Goal: Task Accomplishment & Management: Manage account settings

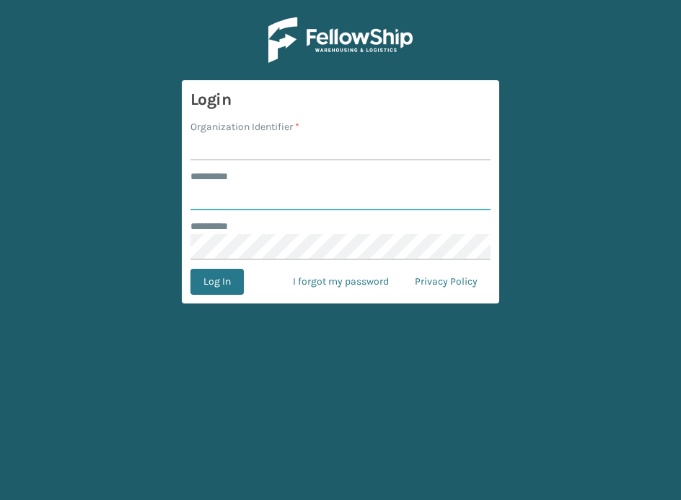
type input "**********"
click at [235, 144] on input "Organization Identifier *" at bounding box center [341, 147] width 300 height 26
type input "SuperAdminOrganization"
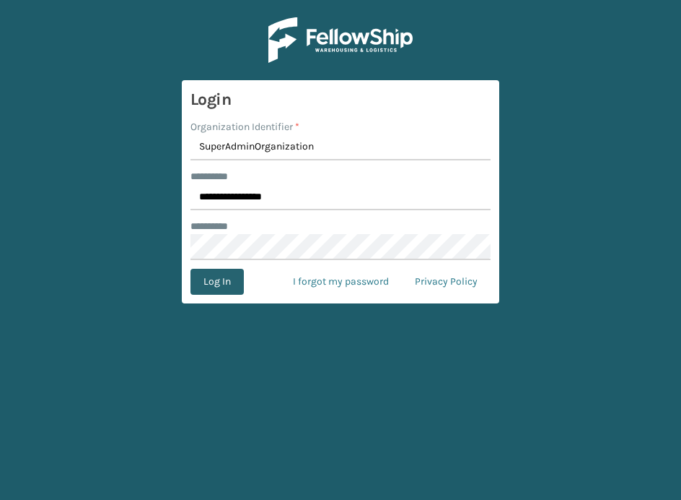
click at [221, 281] on button "Log In" at bounding box center [217, 282] width 53 height 26
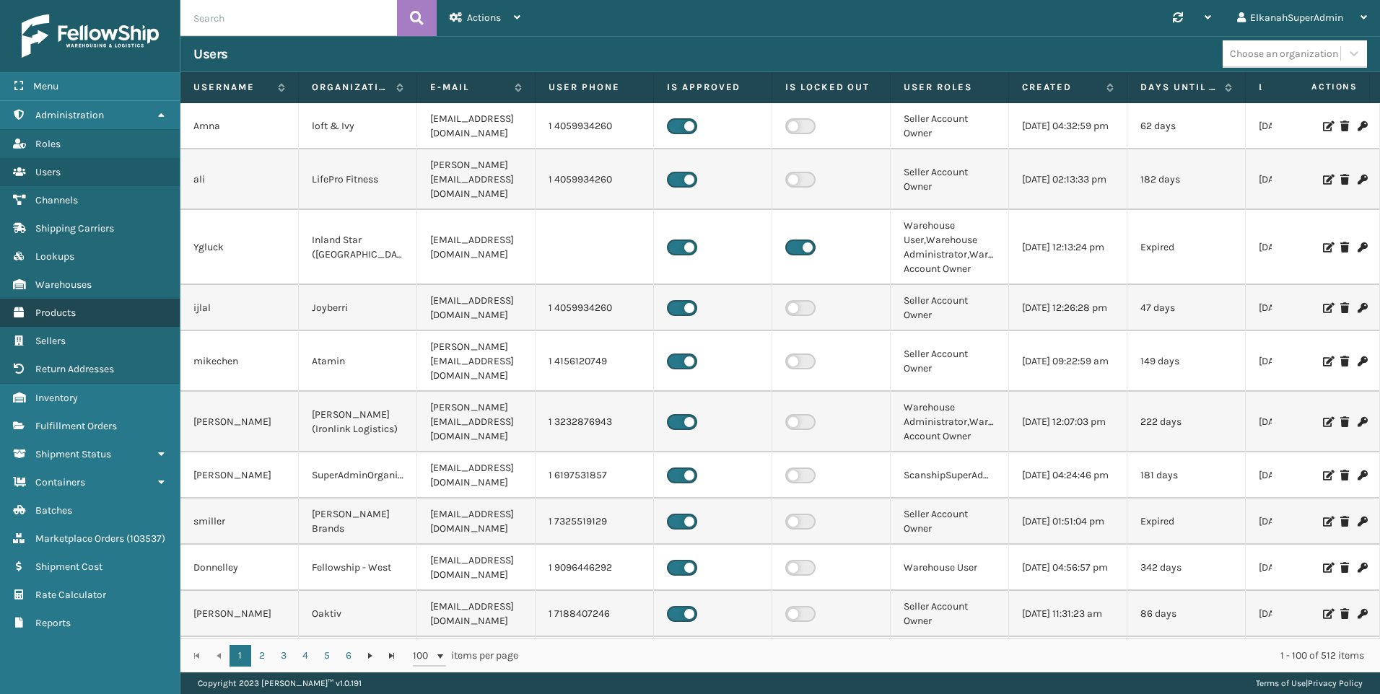
click at [66, 322] on link "Fulfillment Orders Products" at bounding box center [90, 313] width 180 height 28
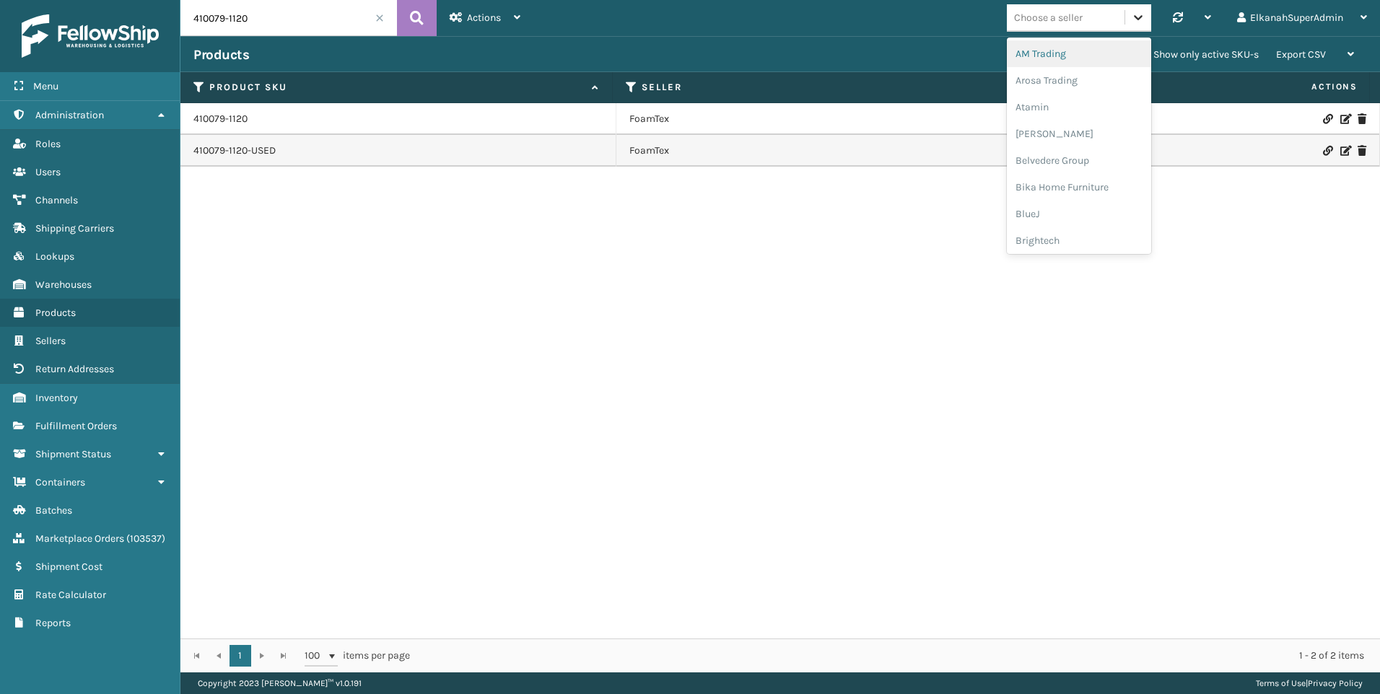
click at [681, 11] on icon at bounding box center [1138, 17] width 14 height 14
type input "p"
type input "sbyl"
click at [681, 56] on div "SBYL [GEOGRAPHIC_DATA]" at bounding box center [1079, 53] width 144 height 27
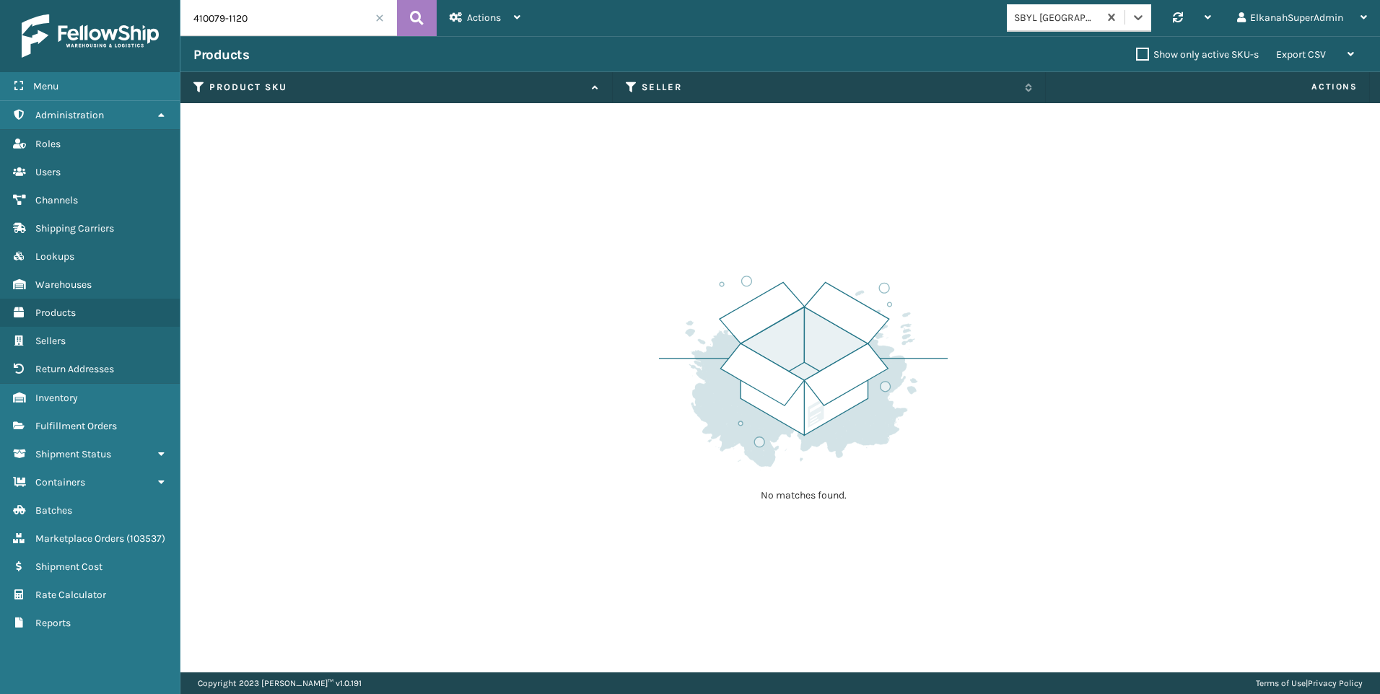
click at [379, 17] on span at bounding box center [379, 18] width 9 height 9
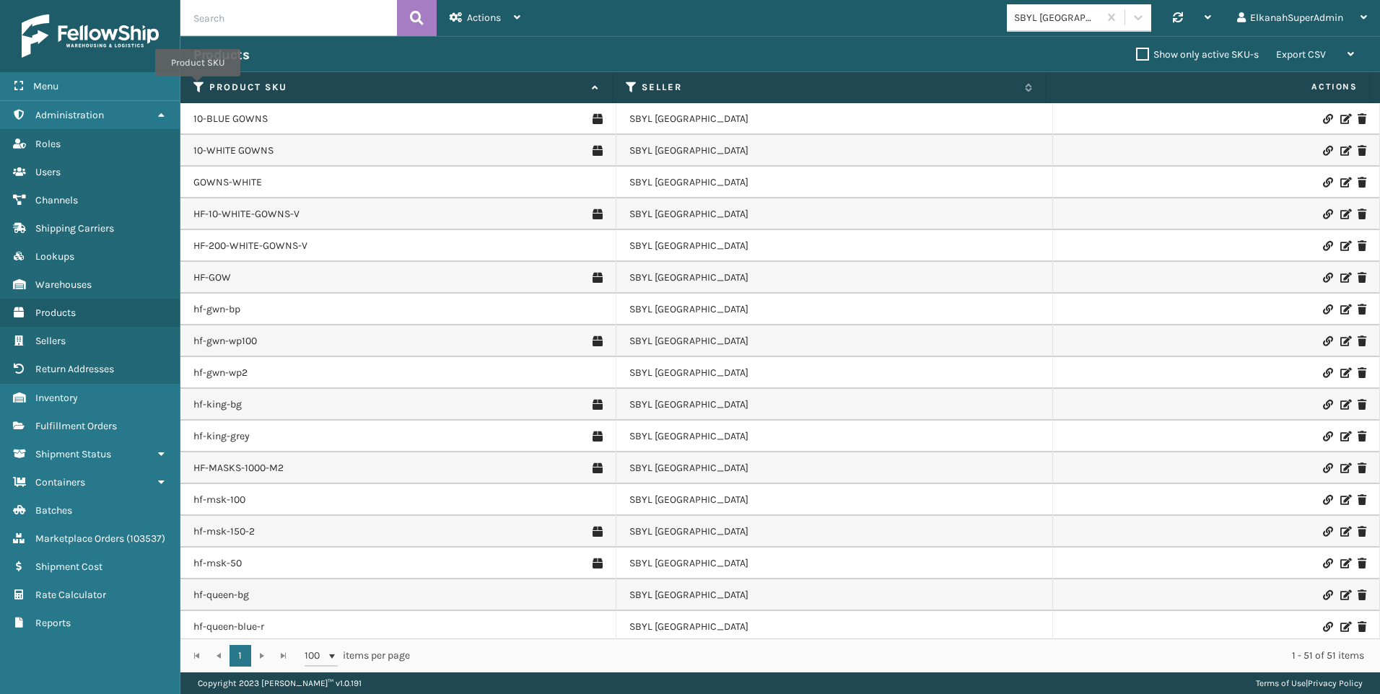
click at [198, 87] on icon at bounding box center [199, 87] width 12 height 13
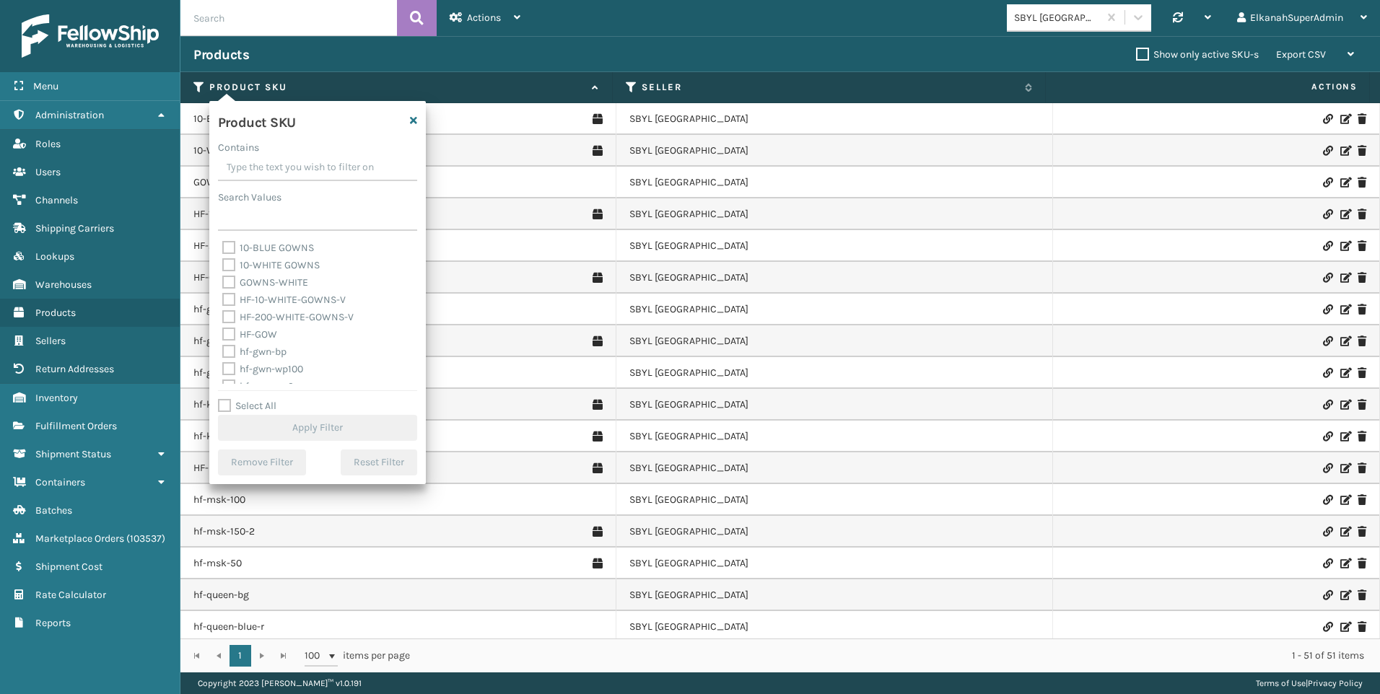
click at [236, 159] on input "Contains" at bounding box center [317, 168] width 199 height 26
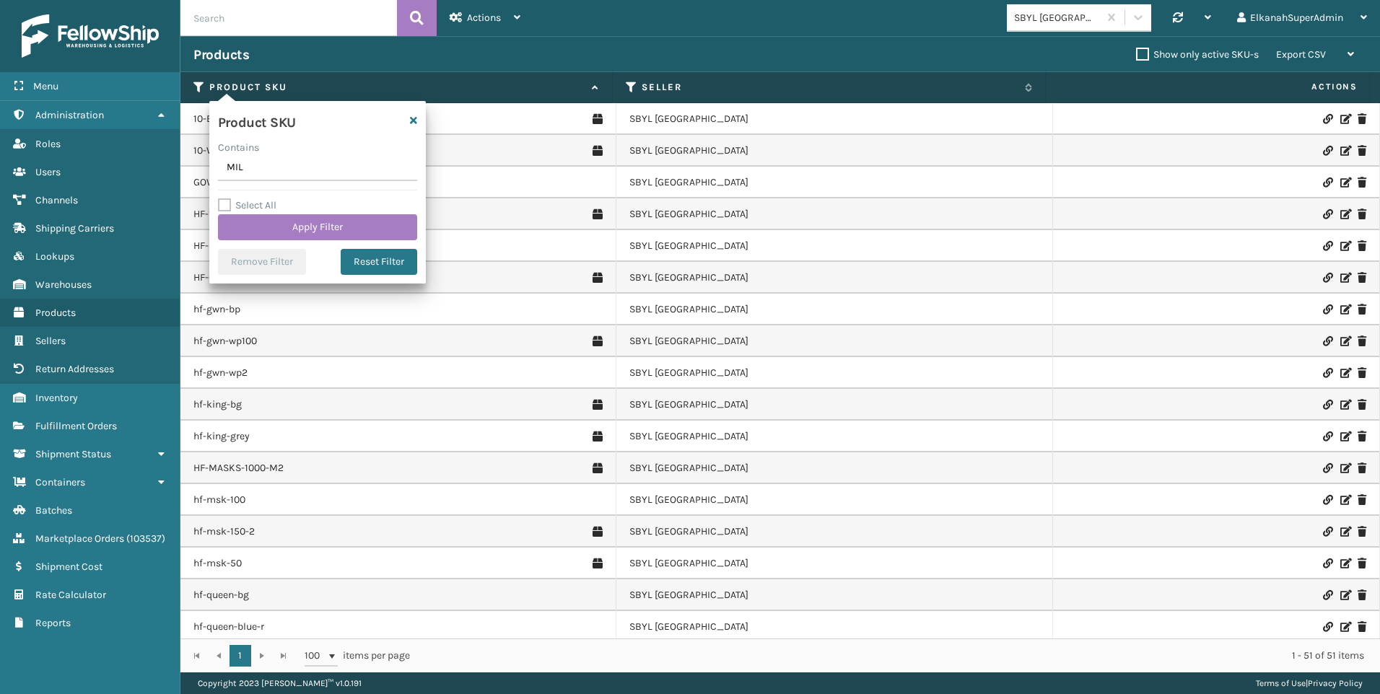
type input "MIL-"
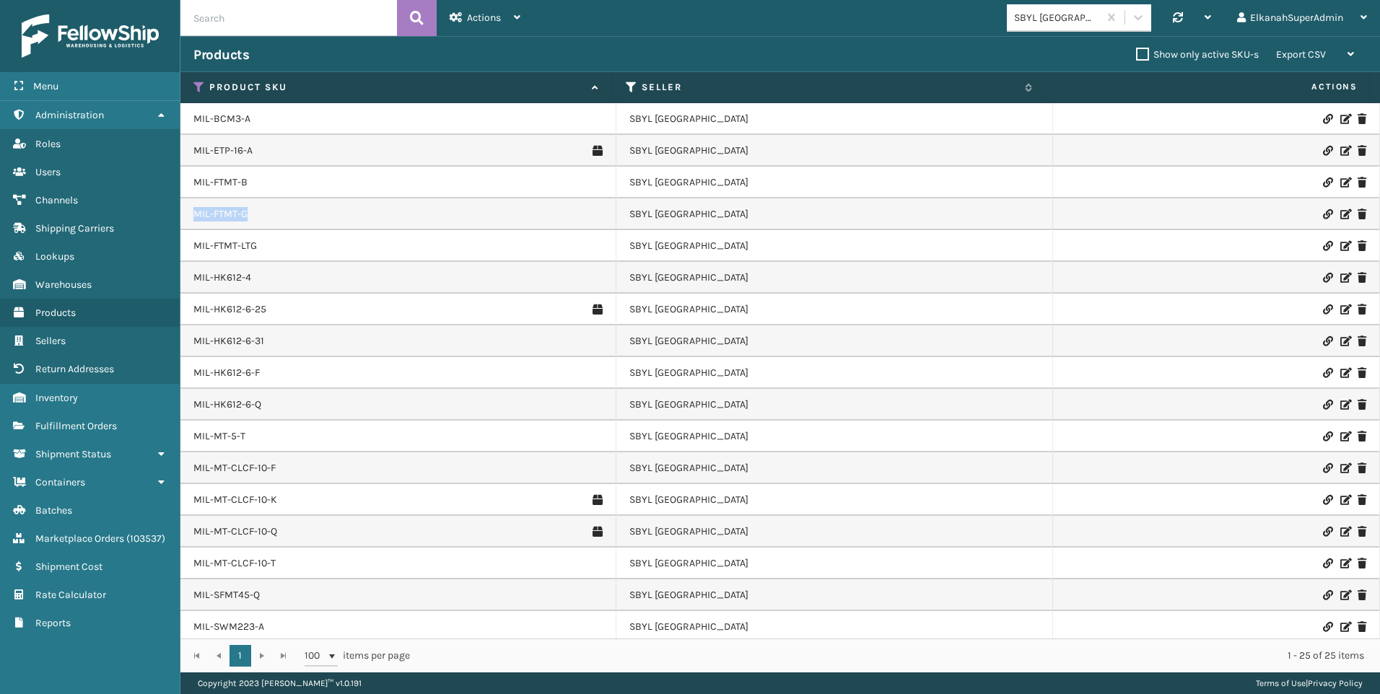
drag, startPoint x: 256, startPoint y: 214, endPoint x: 191, endPoint y: 214, distance: 65.0
click at [191, 214] on td "MIL-FTMT-G" at bounding box center [398, 215] width 436 height 32
copy link "MIL-FTMT-G"
drag, startPoint x: 274, startPoint y: 310, endPoint x: 192, endPoint y: 313, distance: 82.4
click at [192, 313] on td "MIL-HK612-6-25" at bounding box center [398, 310] width 436 height 32
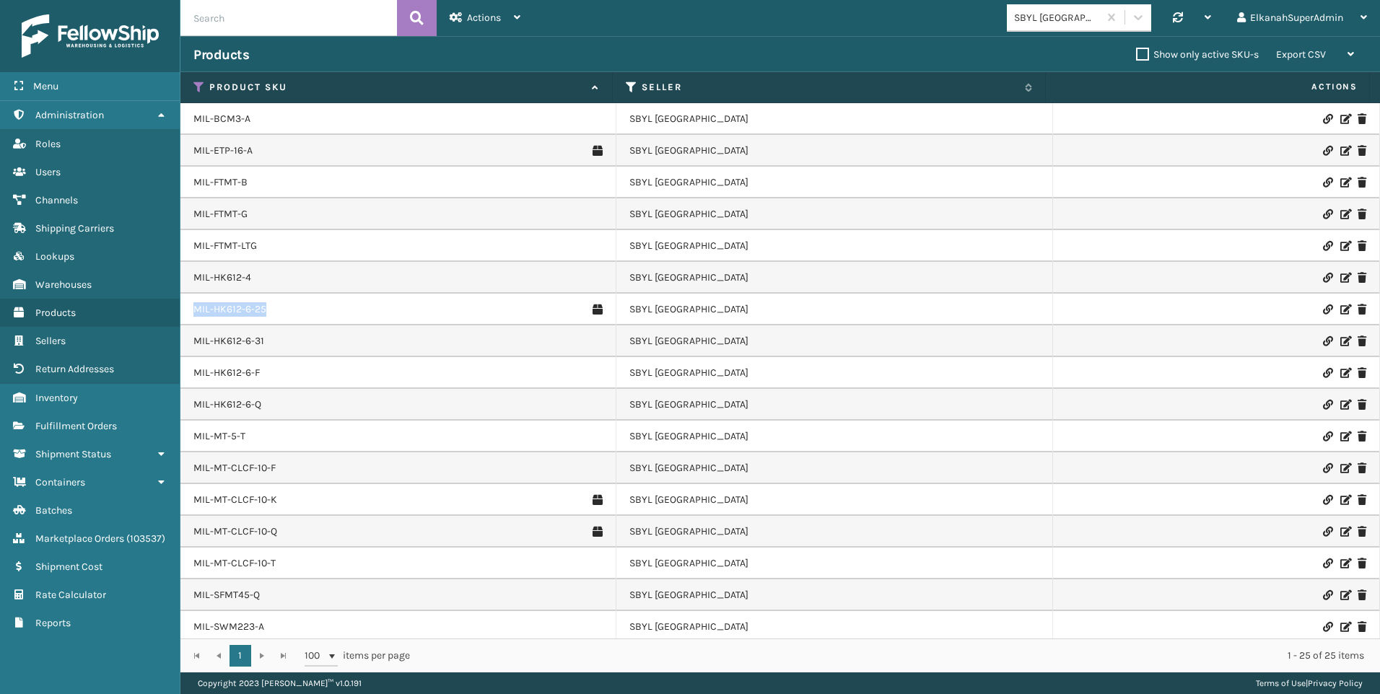
copy link "MIL-HK612-6-25"
drag, startPoint x: 279, startPoint y: 338, endPoint x: 191, endPoint y: 350, distance: 88.9
click at [191, 350] on td "MIL-HK612-6-31" at bounding box center [398, 342] width 436 height 32
copy link "MIL-HK612-6-31"
drag, startPoint x: 276, startPoint y: 437, endPoint x: 188, endPoint y: 443, distance: 87.5
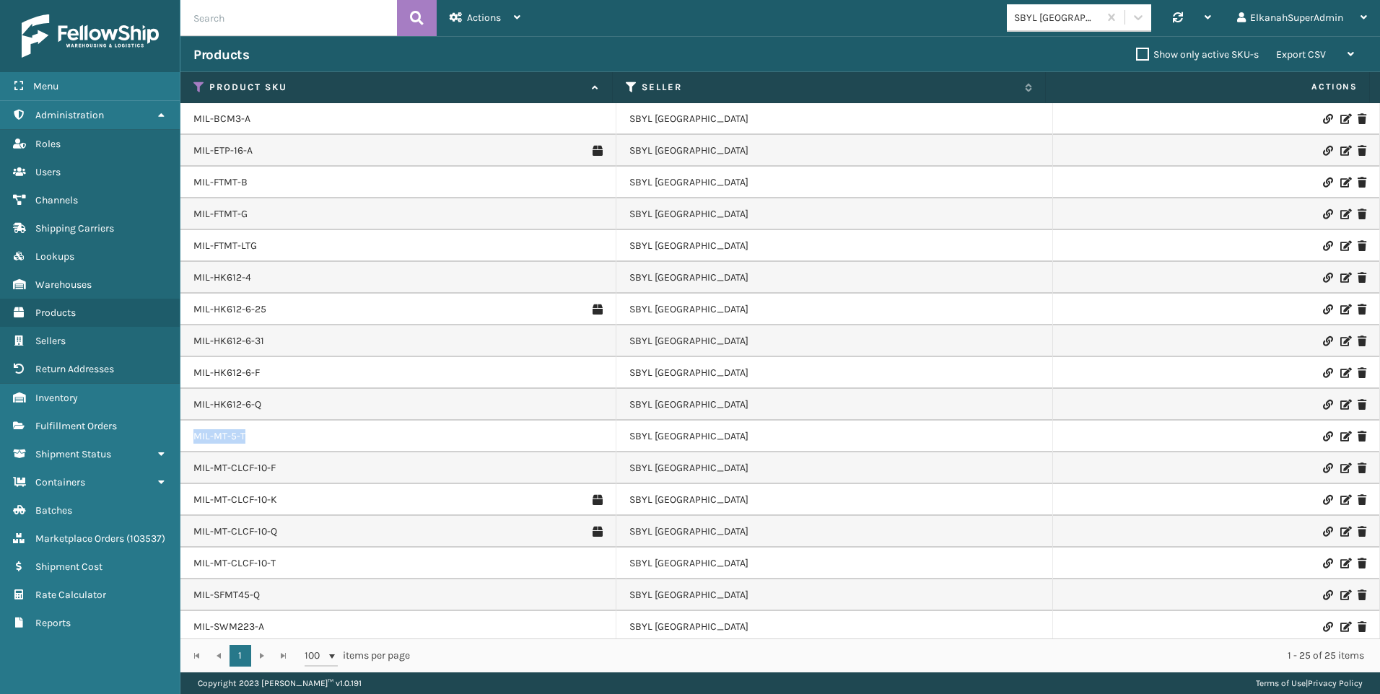
click at [188, 443] on td "MIL-MT-5-T" at bounding box center [398, 437] width 436 height 32
copy link "MIL-MT-5-T"
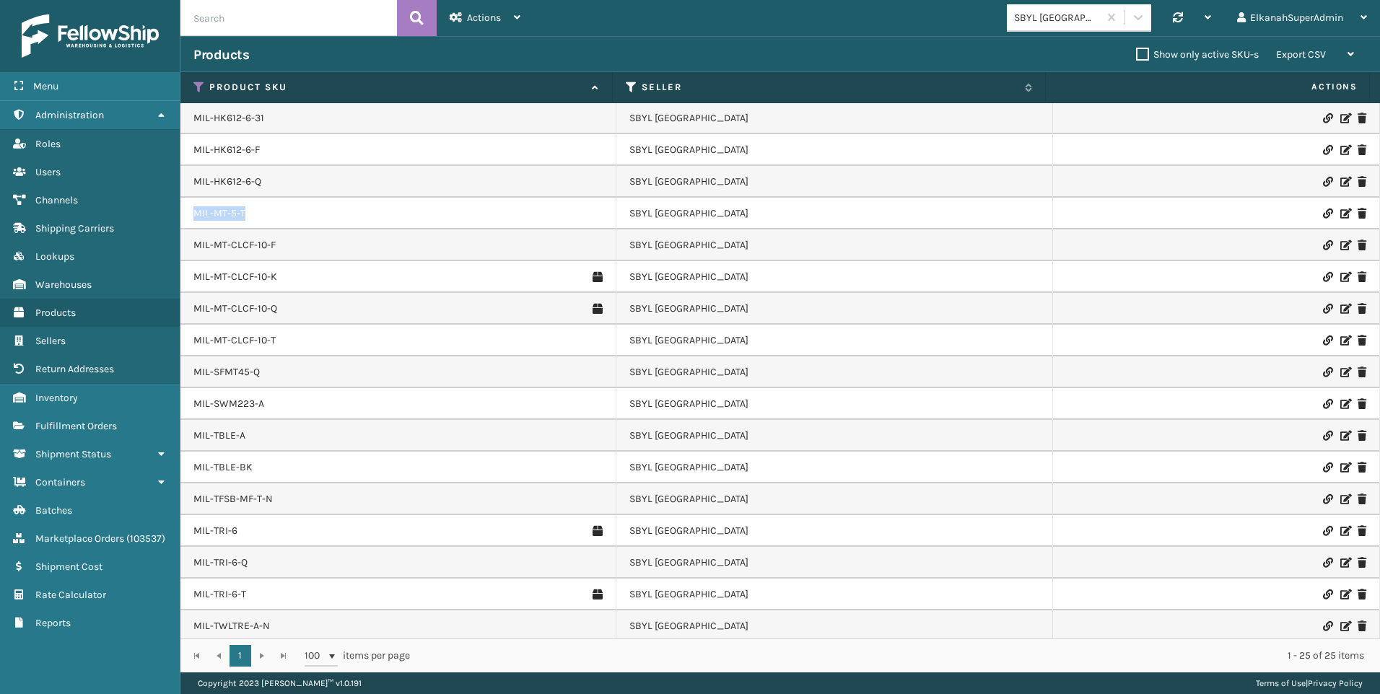
scroll to position [258, 0]
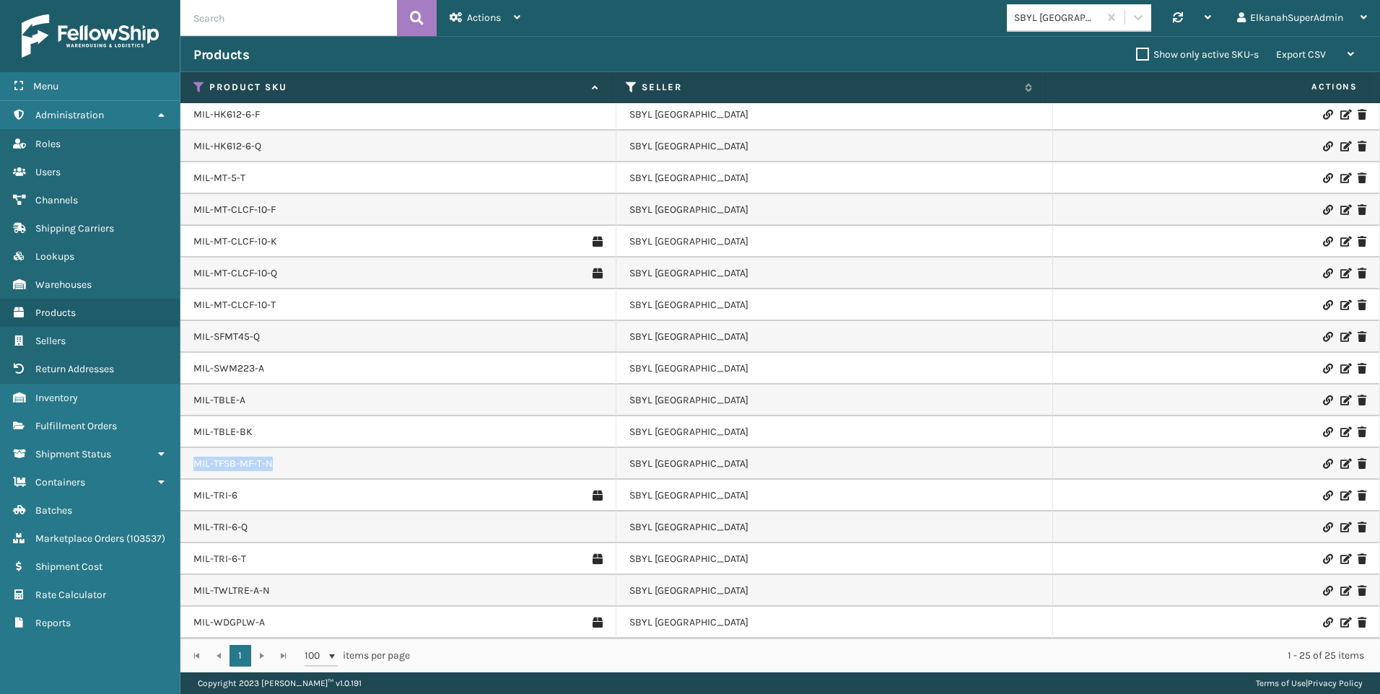
drag, startPoint x: 296, startPoint y: 464, endPoint x: 189, endPoint y: 476, distance: 107.5
click at [189, 476] on td "MIL-TFSB-MF-T-N" at bounding box center [398, 464] width 436 height 32
copy link "MIL-TFSB-MF-T-N"
click at [681, 462] on icon at bounding box center [1345, 464] width 9 height 10
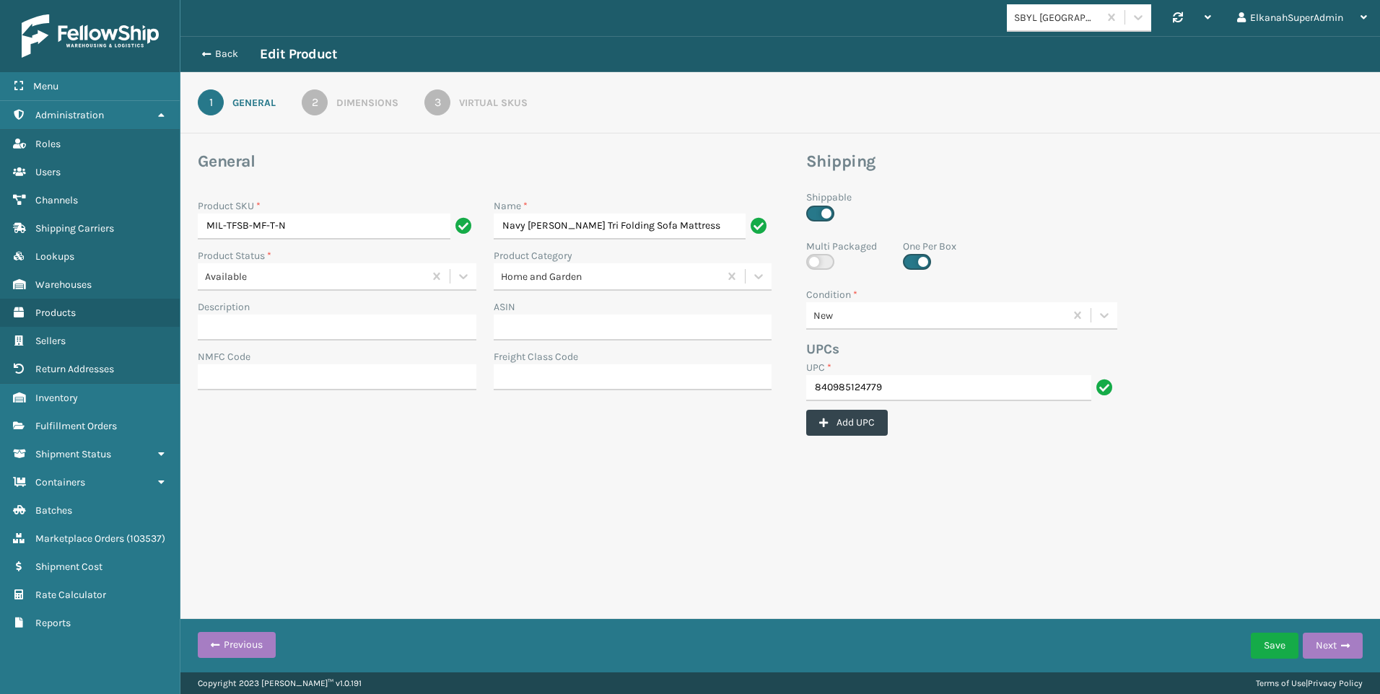
click at [326, 104] on div "2" at bounding box center [315, 103] width 26 height 26
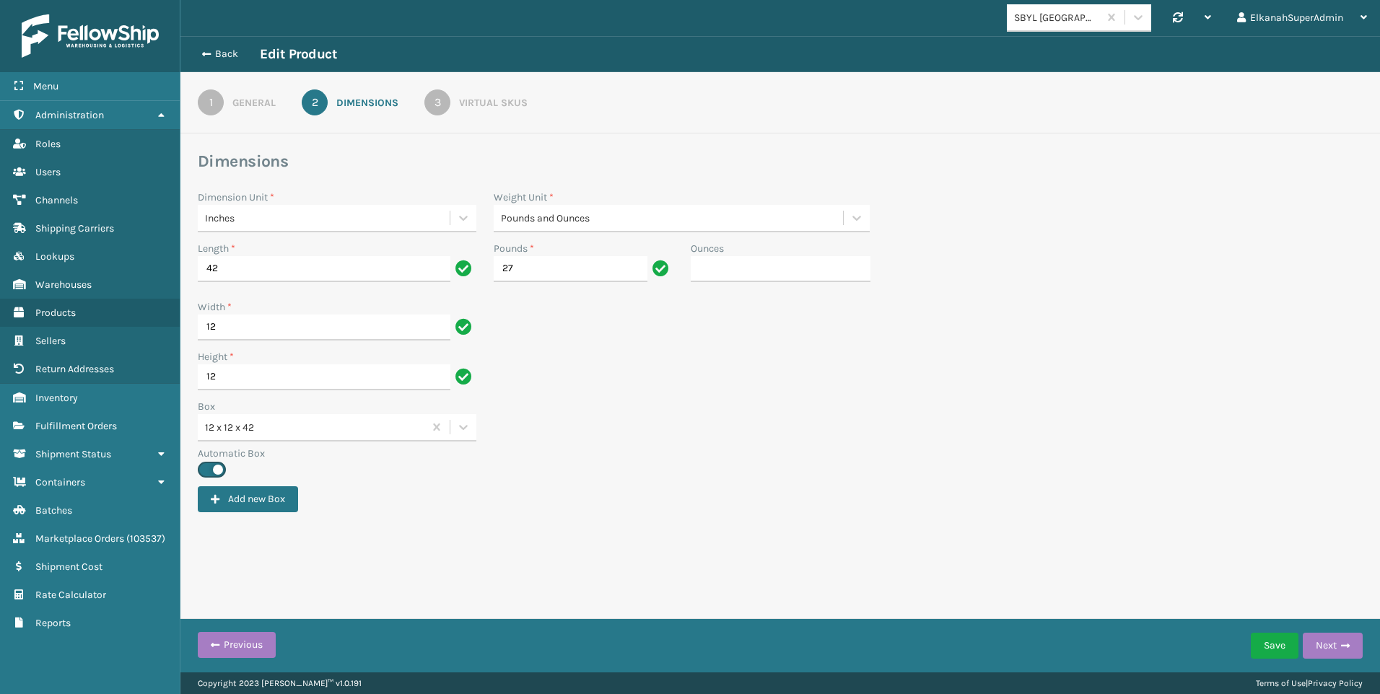
click at [465, 100] on div "Virtual SKUs" at bounding box center [493, 102] width 69 height 15
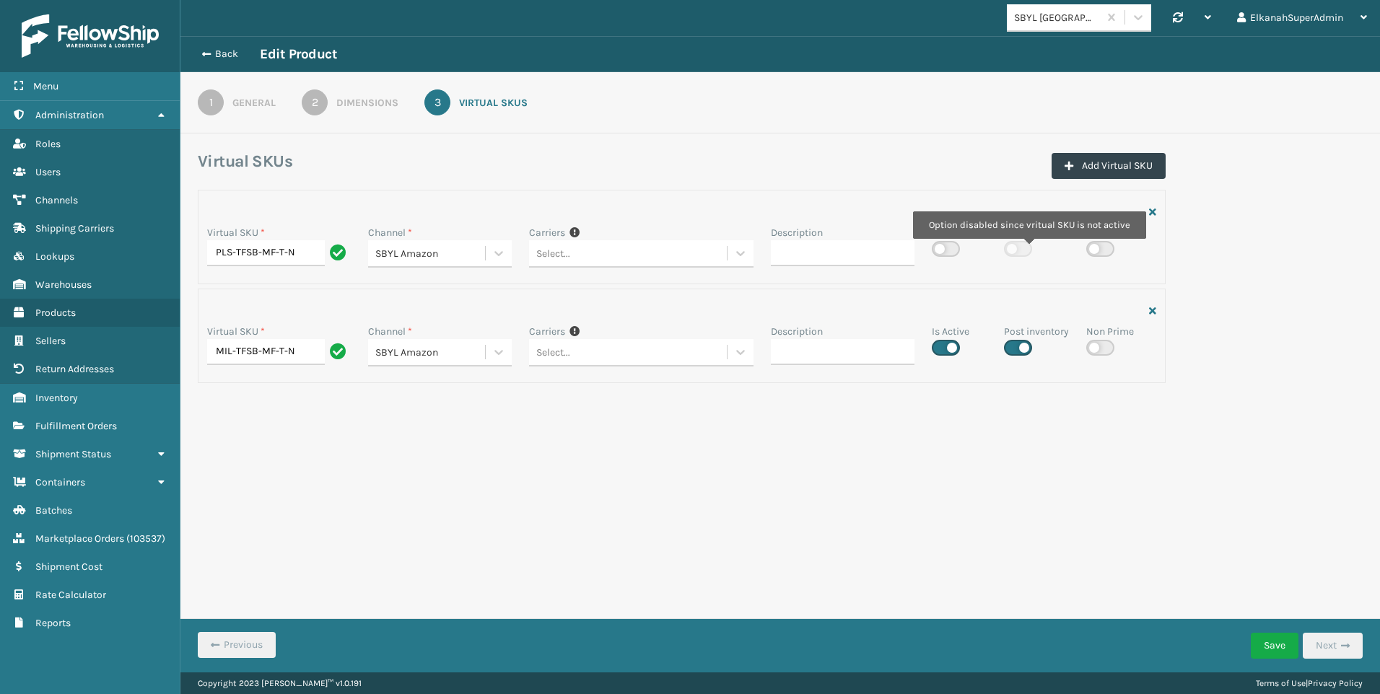
click at [681, 249] on label at bounding box center [1018, 249] width 28 height 16
click at [681, 250] on label at bounding box center [946, 249] width 28 height 16
click at [681, 250] on input "checkbox" at bounding box center [936, 244] width 9 height 9
checkbox input "true"
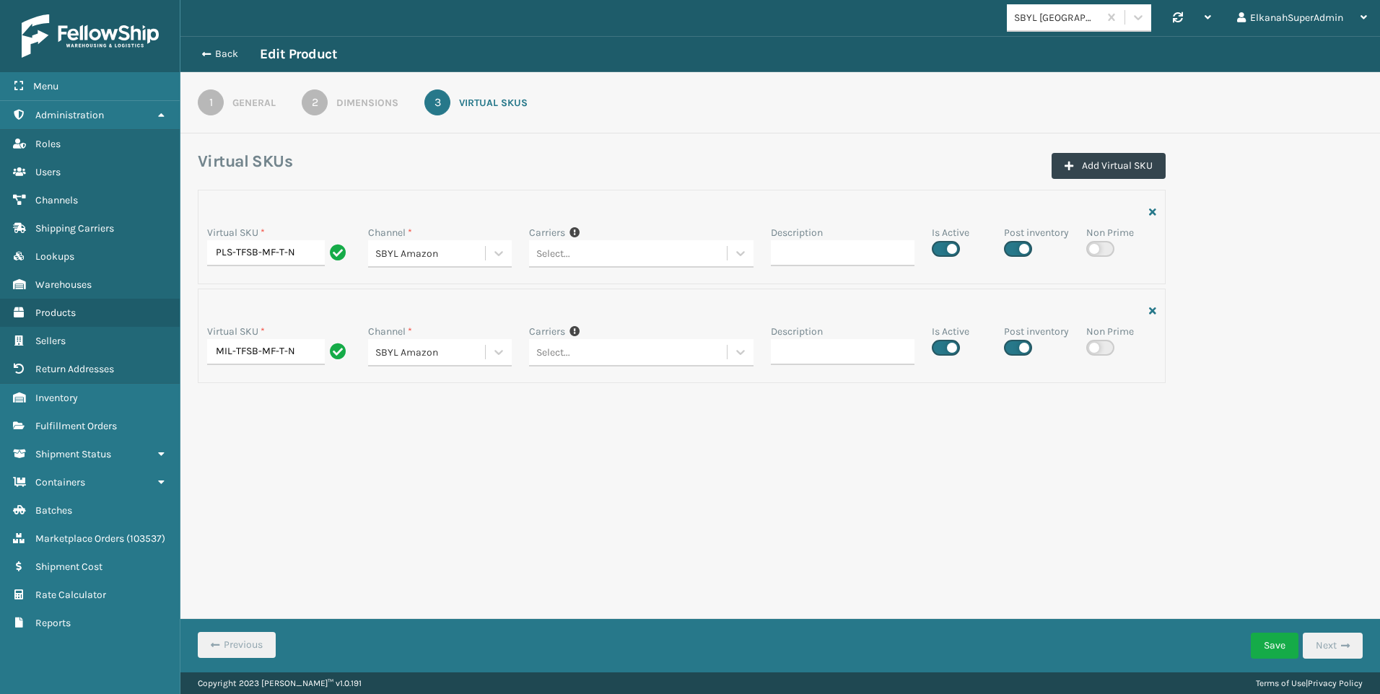
click at [681, 351] on label at bounding box center [946, 348] width 28 height 16
click at [681, 349] on input "checkbox" at bounding box center [936, 343] width 9 height 9
checkbox input "false"
click at [681, 499] on button "Save" at bounding box center [1275, 646] width 48 height 26
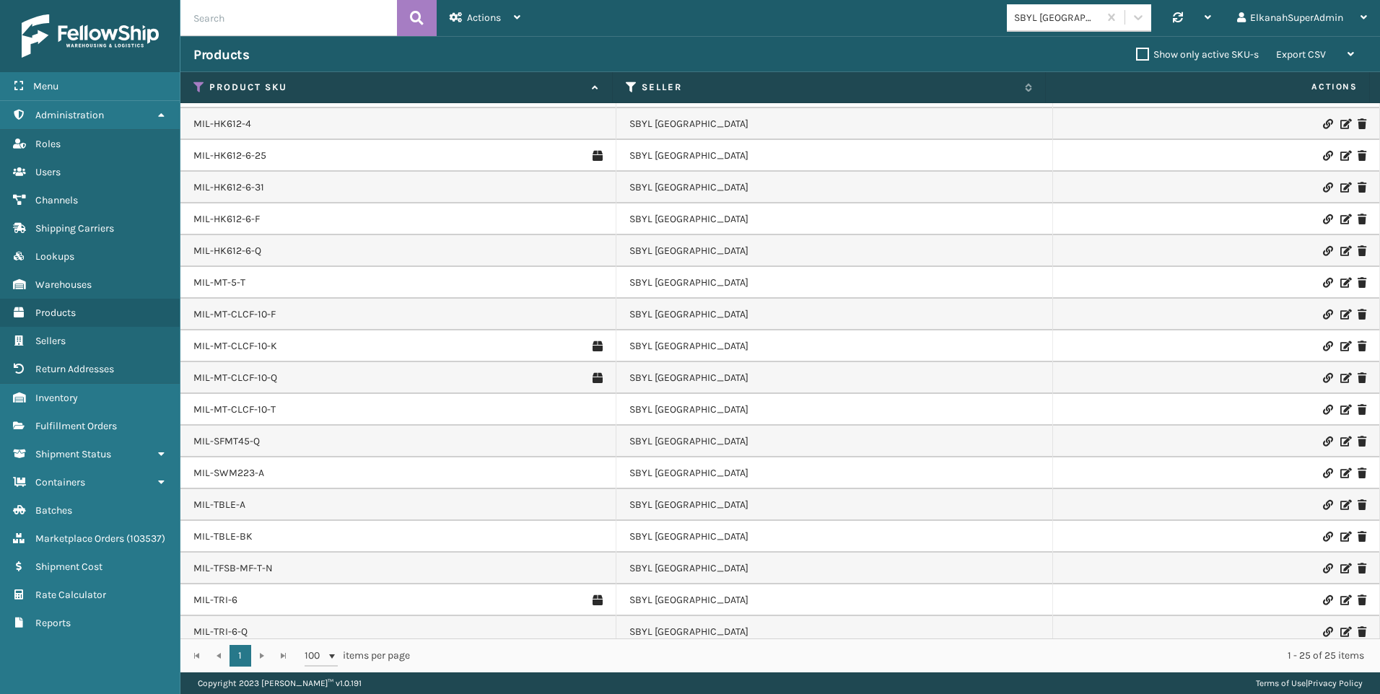
scroll to position [258, 0]
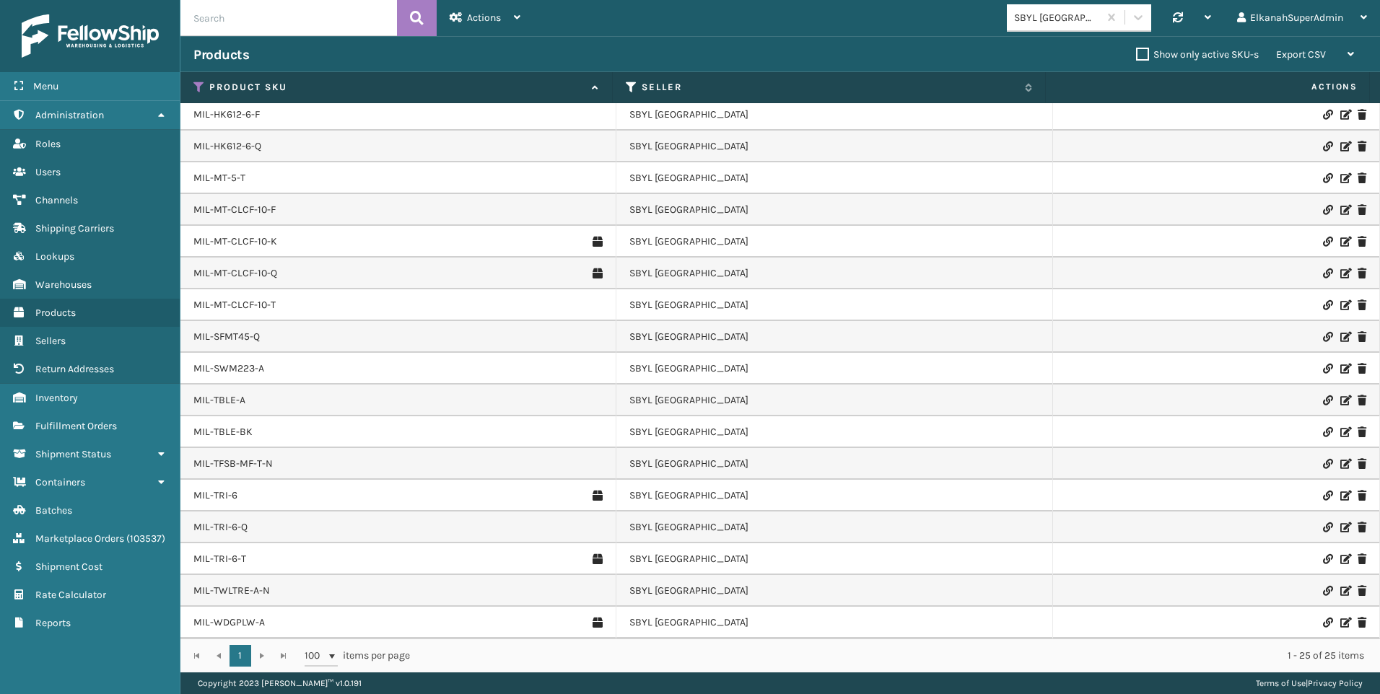
click at [681, 466] on icon at bounding box center [1345, 464] width 9 height 10
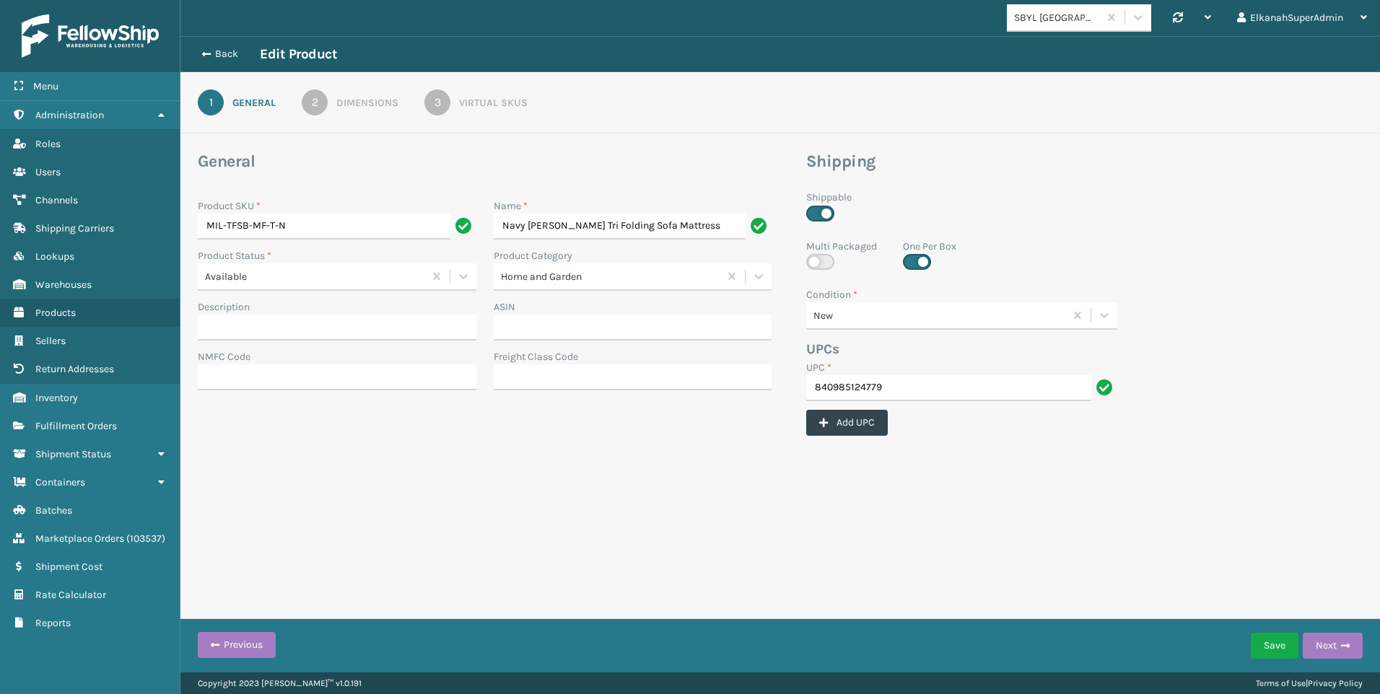
click at [442, 113] on div "3" at bounding box center [437, 103] width 26 height 26
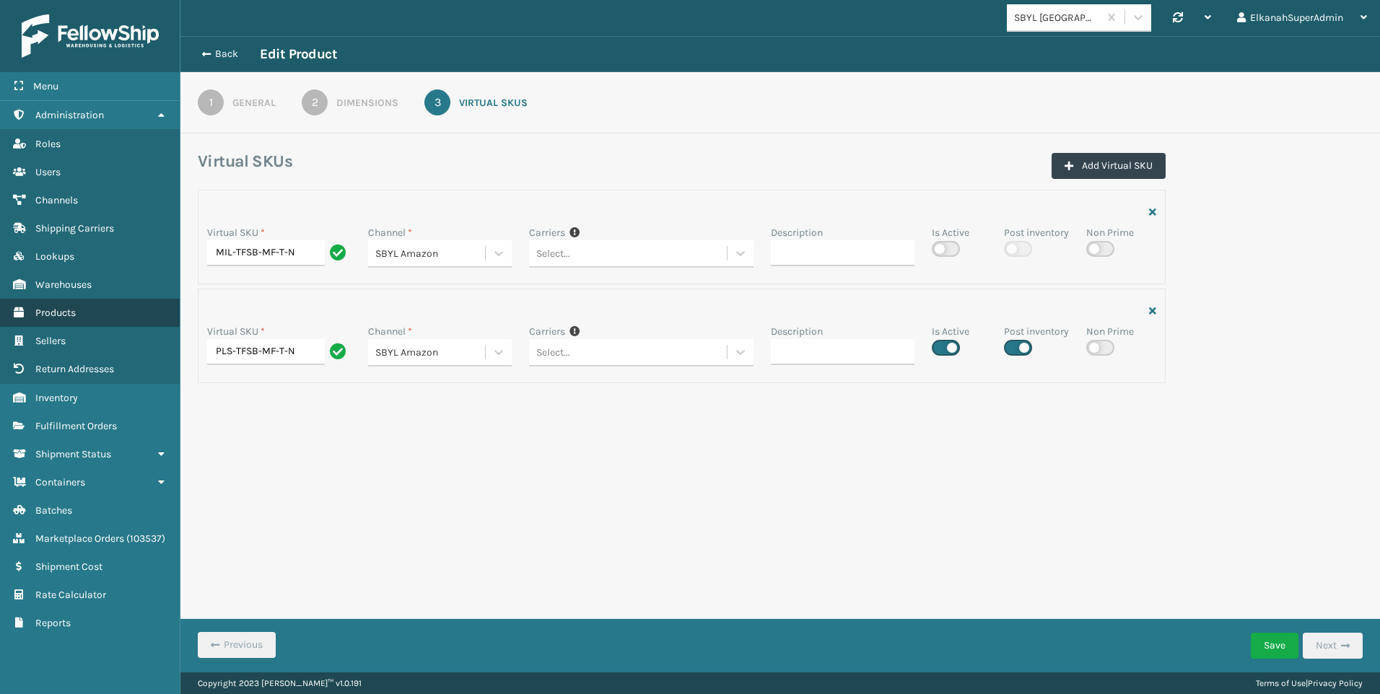
click at [66, 314] on span "Products" at bounding box center [55, 313] width 40 height 12
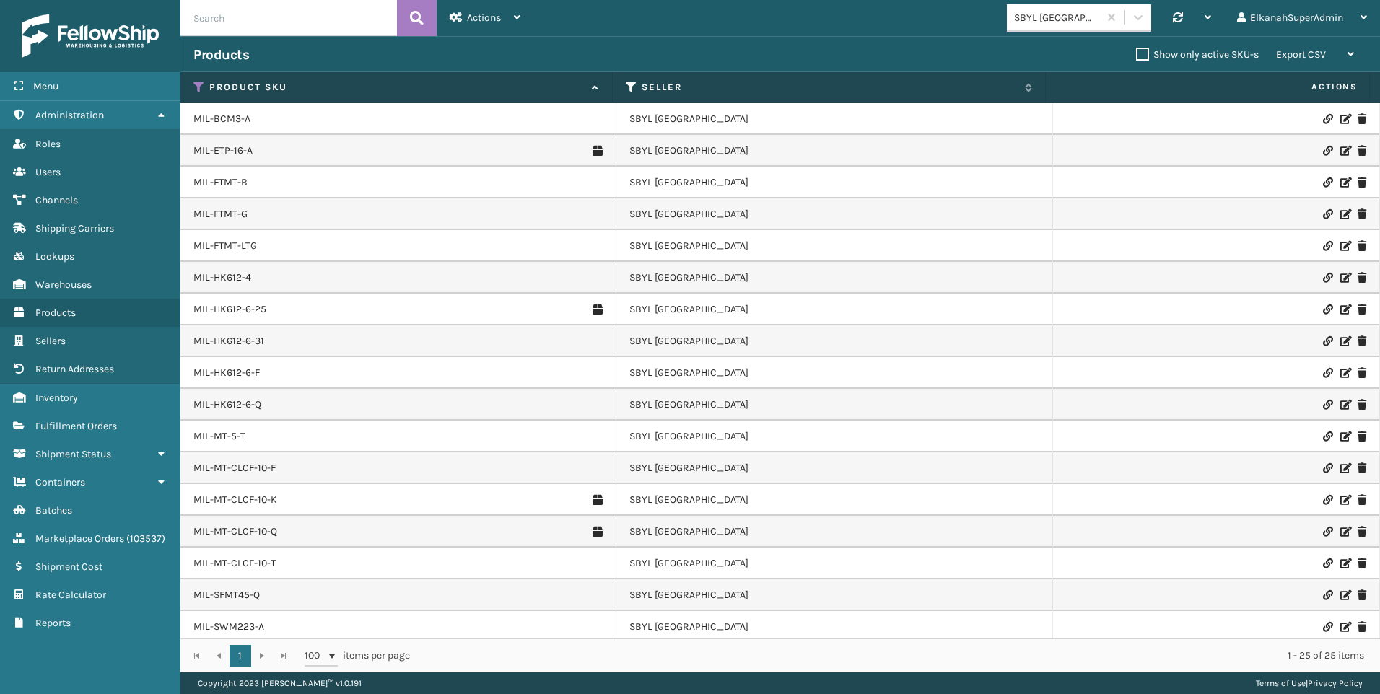
click at [681, 214] on icon at bounding box center [1345, 214] width 9 height 10
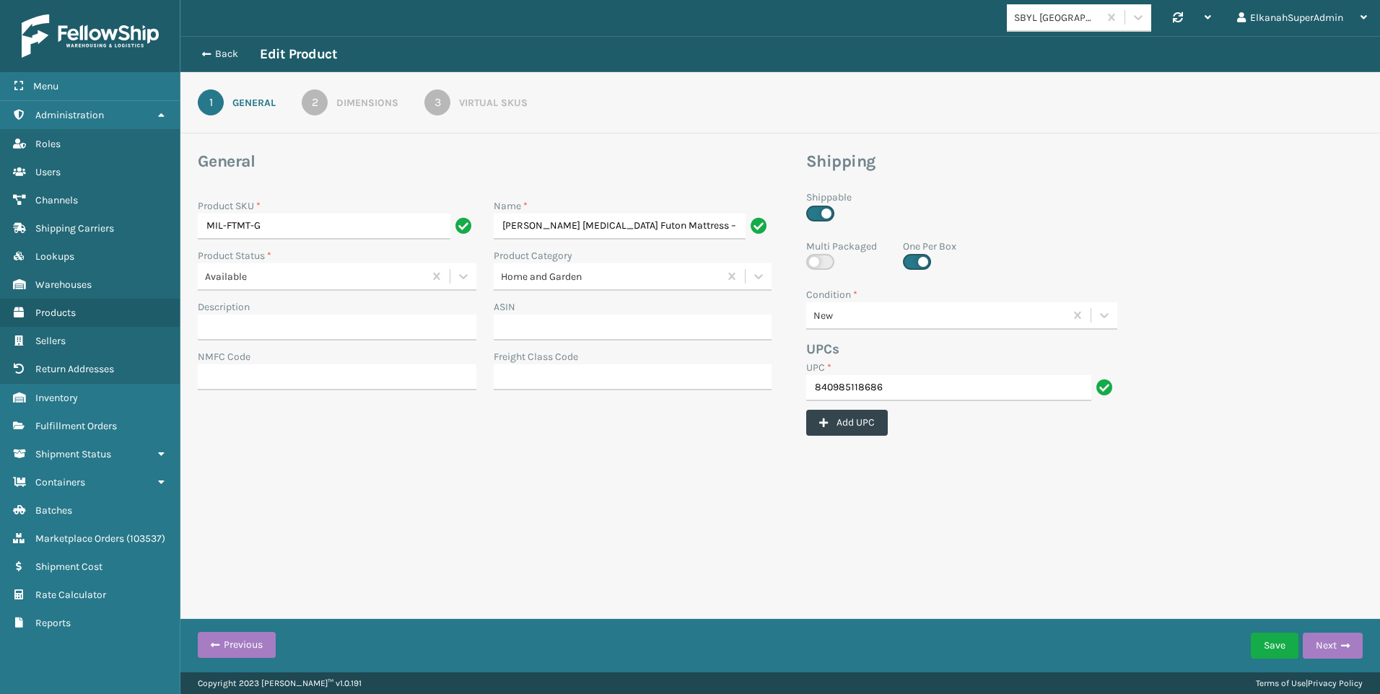
scroll to position [0, 123]
click at [442, 115] on div "3" at bounding box center [437, 103] width 26 height 26
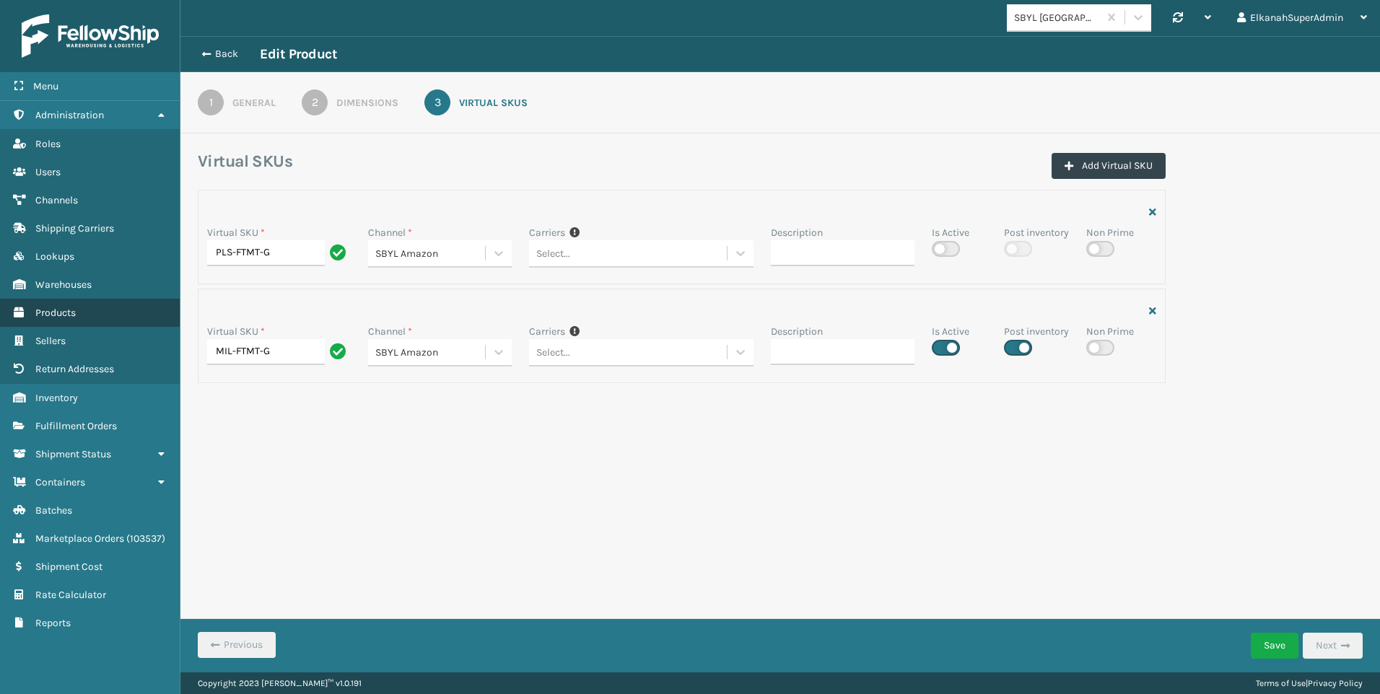
click at [73, 313] on span "Products" at bounding box center [55, 313] width 40 height 12
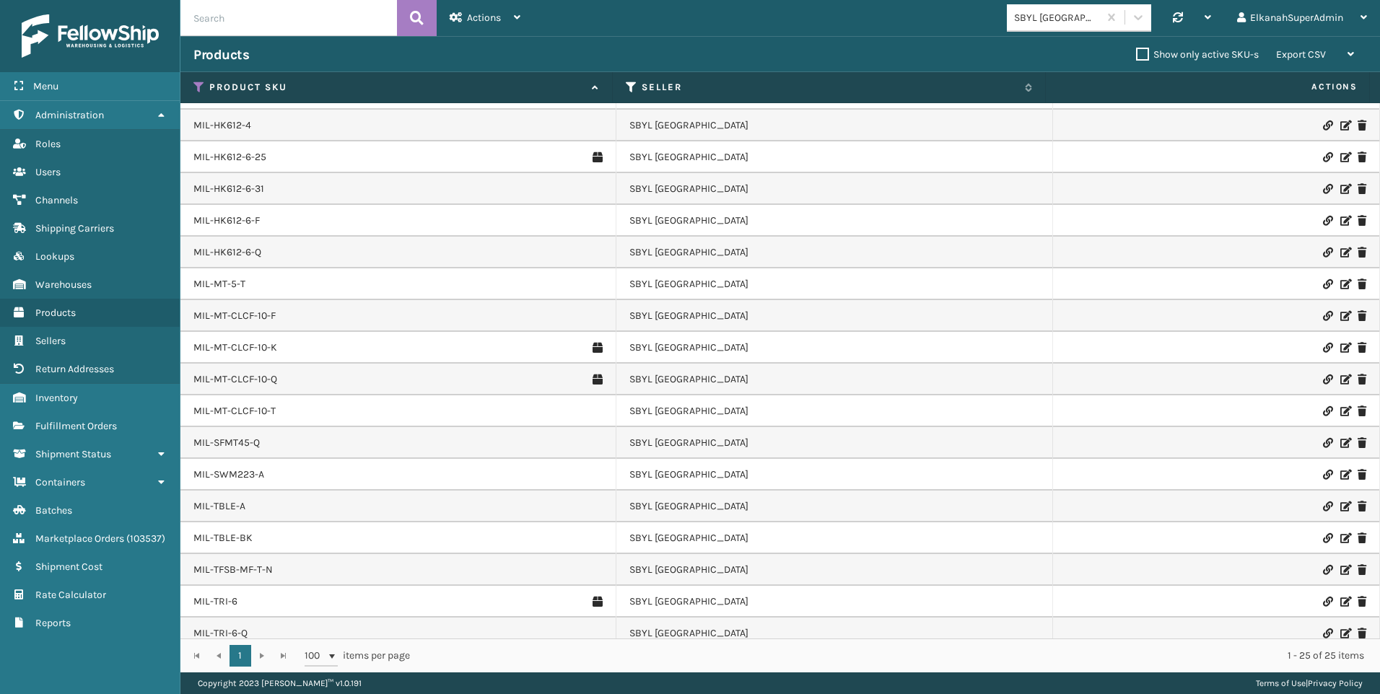
scroll to position [258, 0]
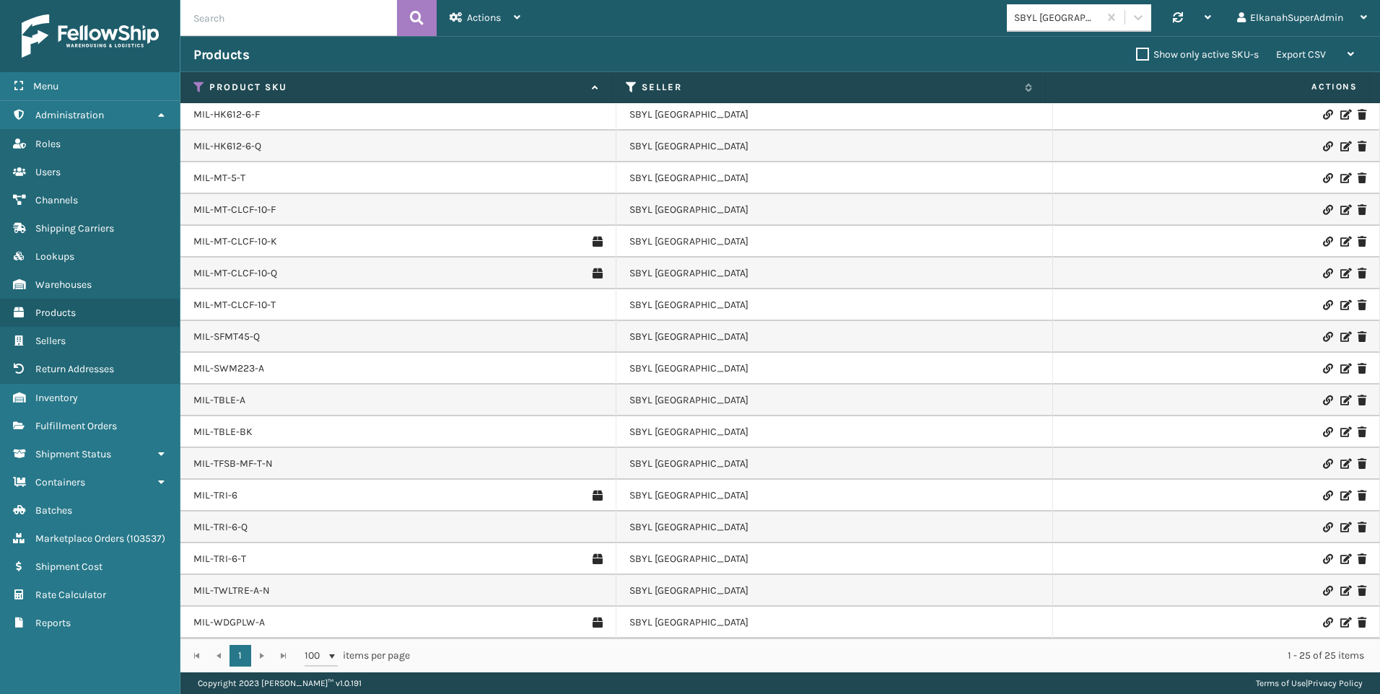
click at [681, 462] on icon at bounding box center [1345, 464] width 9 height 10
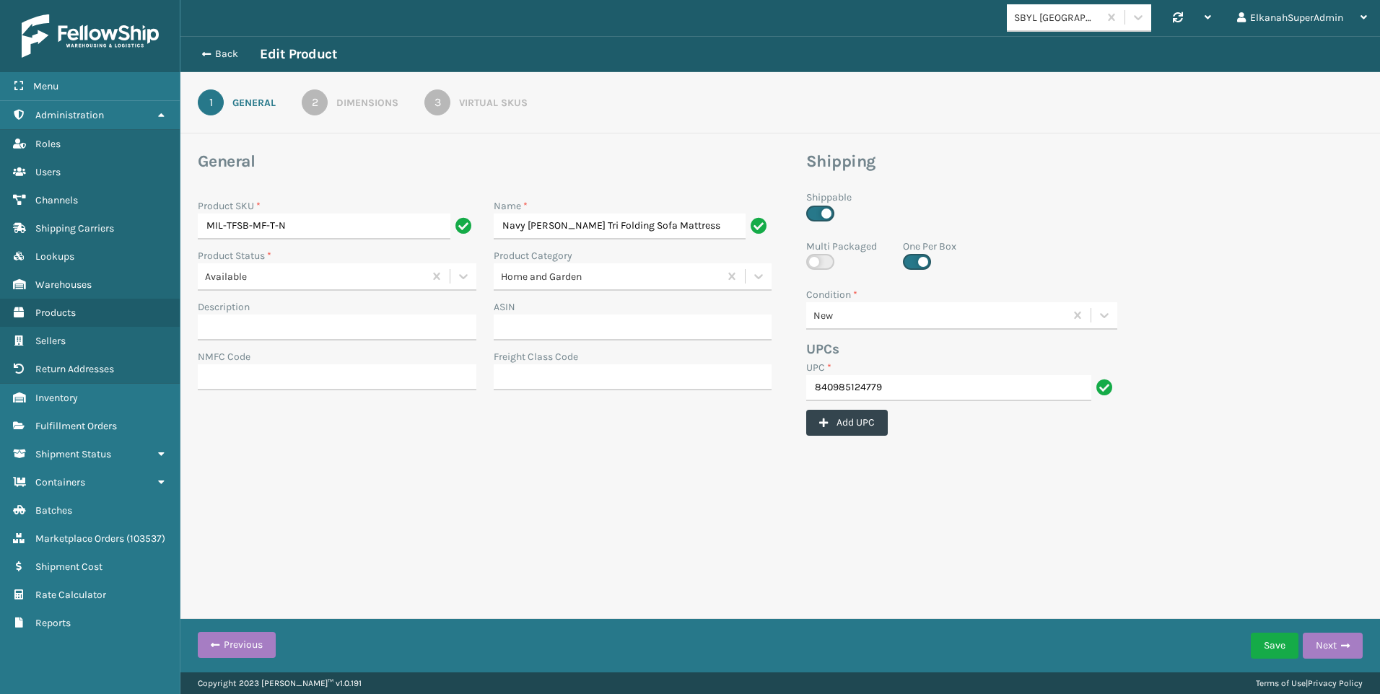
click at [511, 108] on div "Virtual SKUs" at bounding box center [493, 102] width 69 height 15
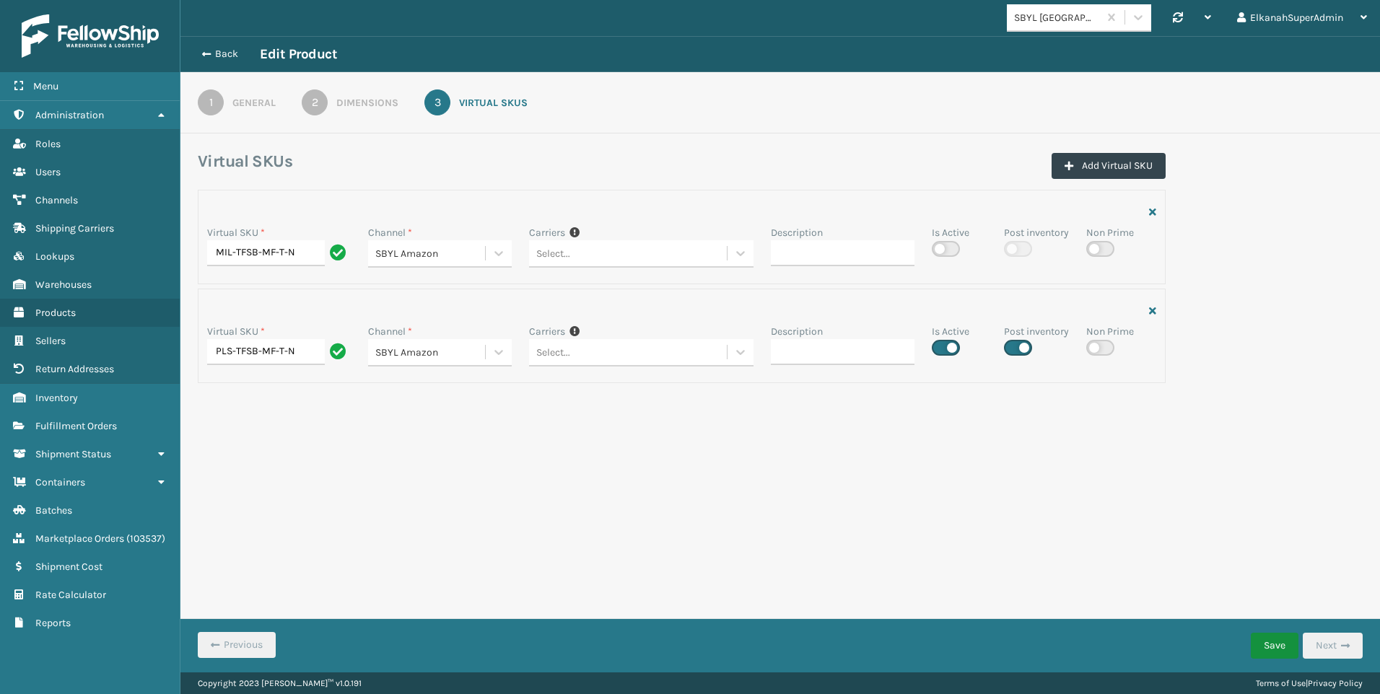
click at [681, 499] on button "Save" at bounding box center [1275, 646] width 48 height 26
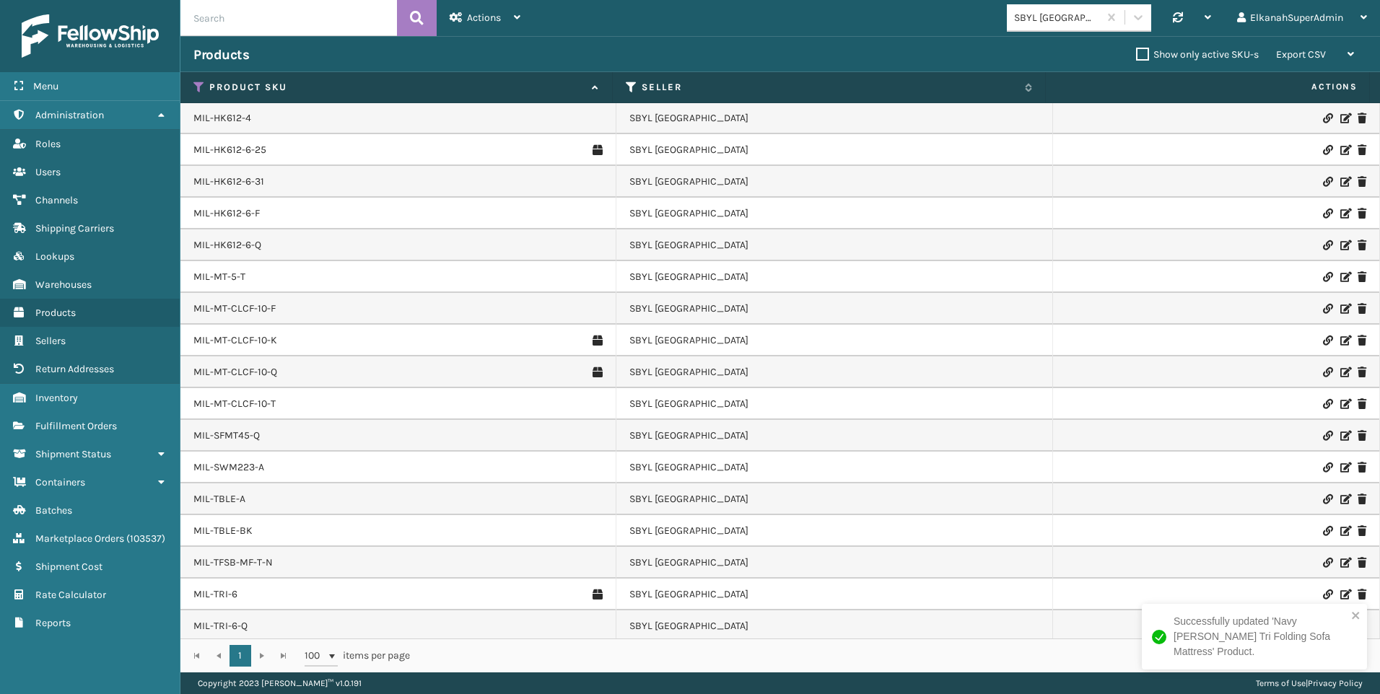
scroll to position [258, 0]
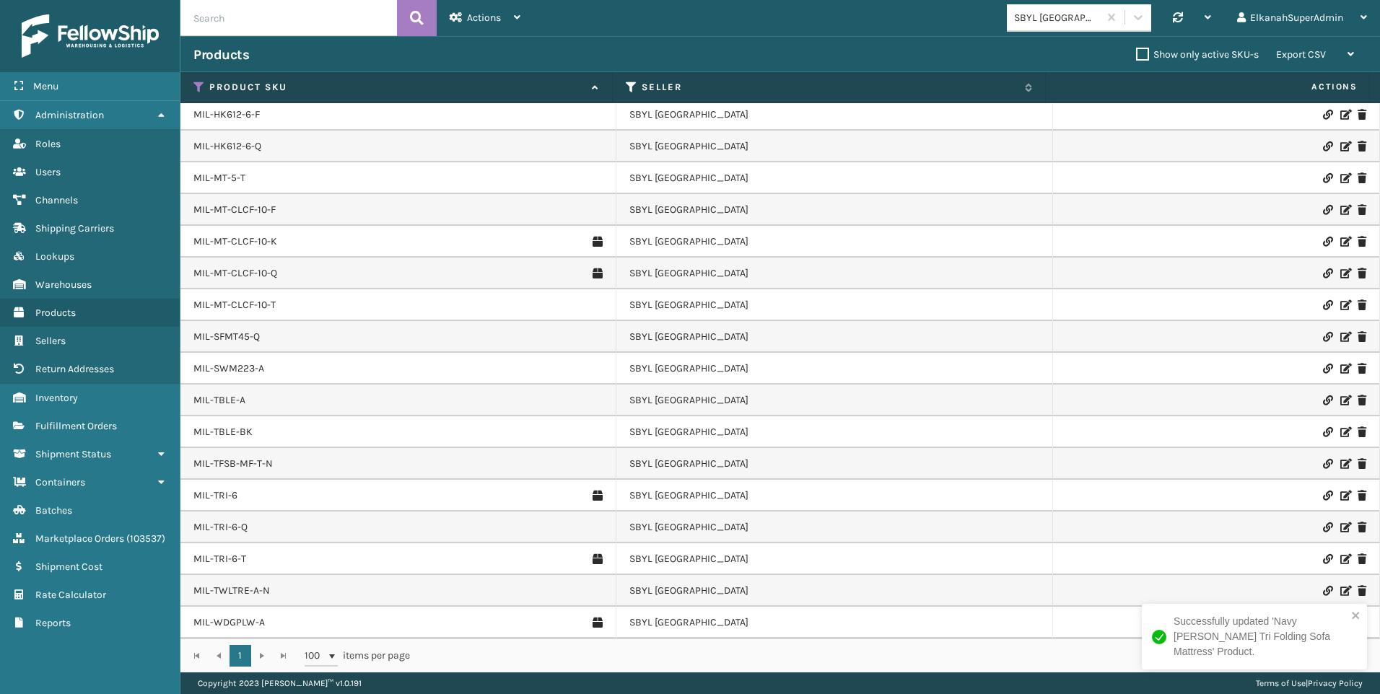
click at [681, 461] on icon at bounding box center [1345, 464] width 9 height 10
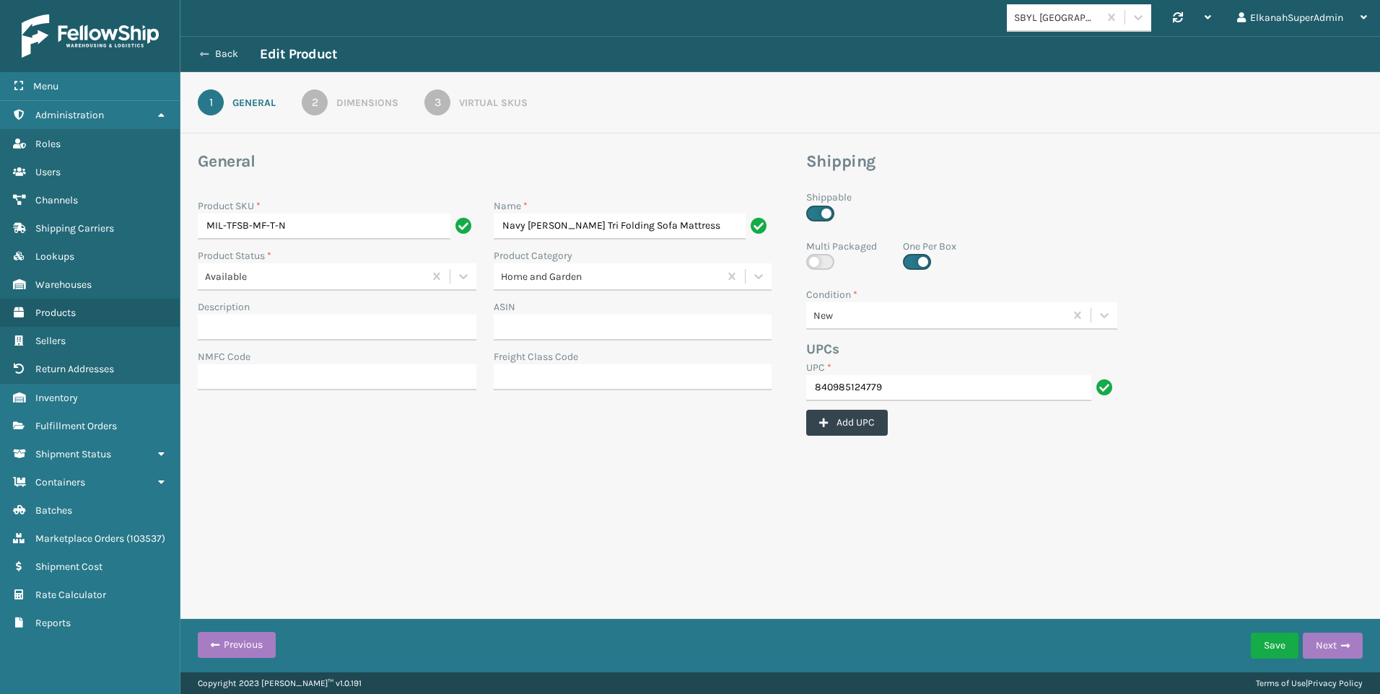
click at [227, 58] on button "Back" at bounding box center [226, 54] width 66 height 13
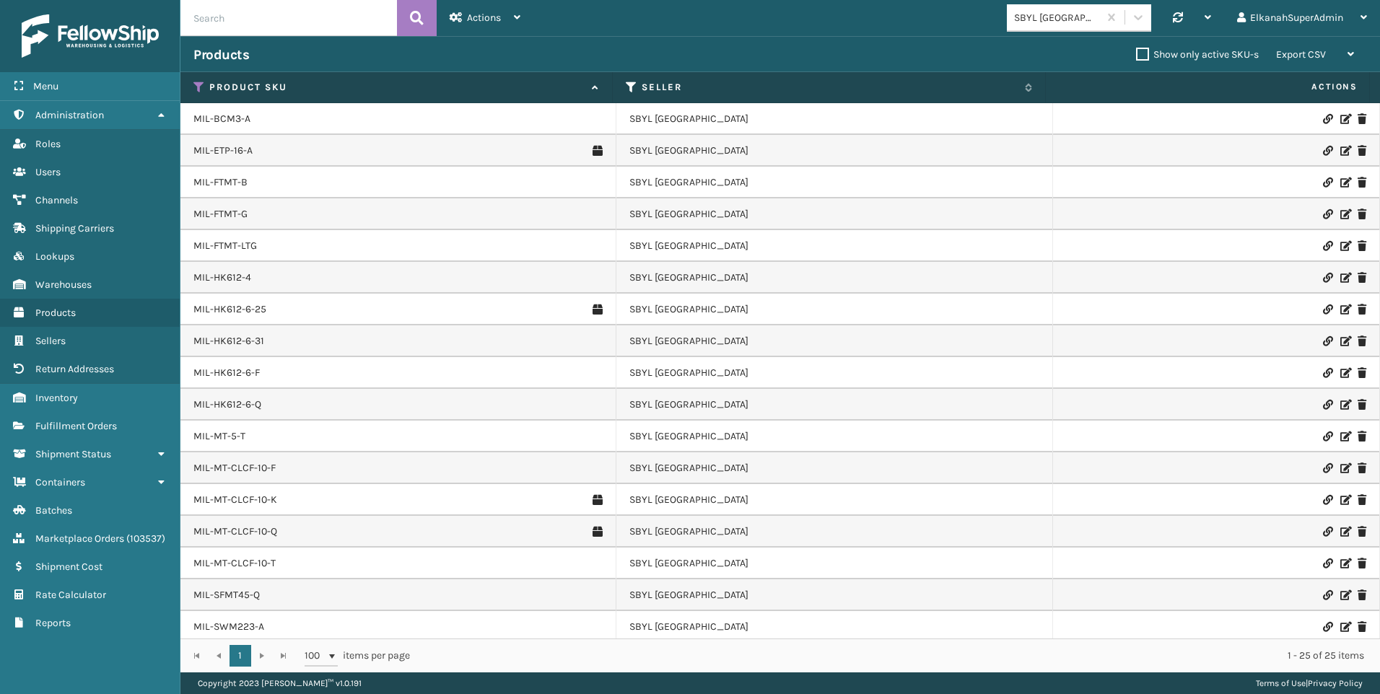
scroll to position [258, 0]
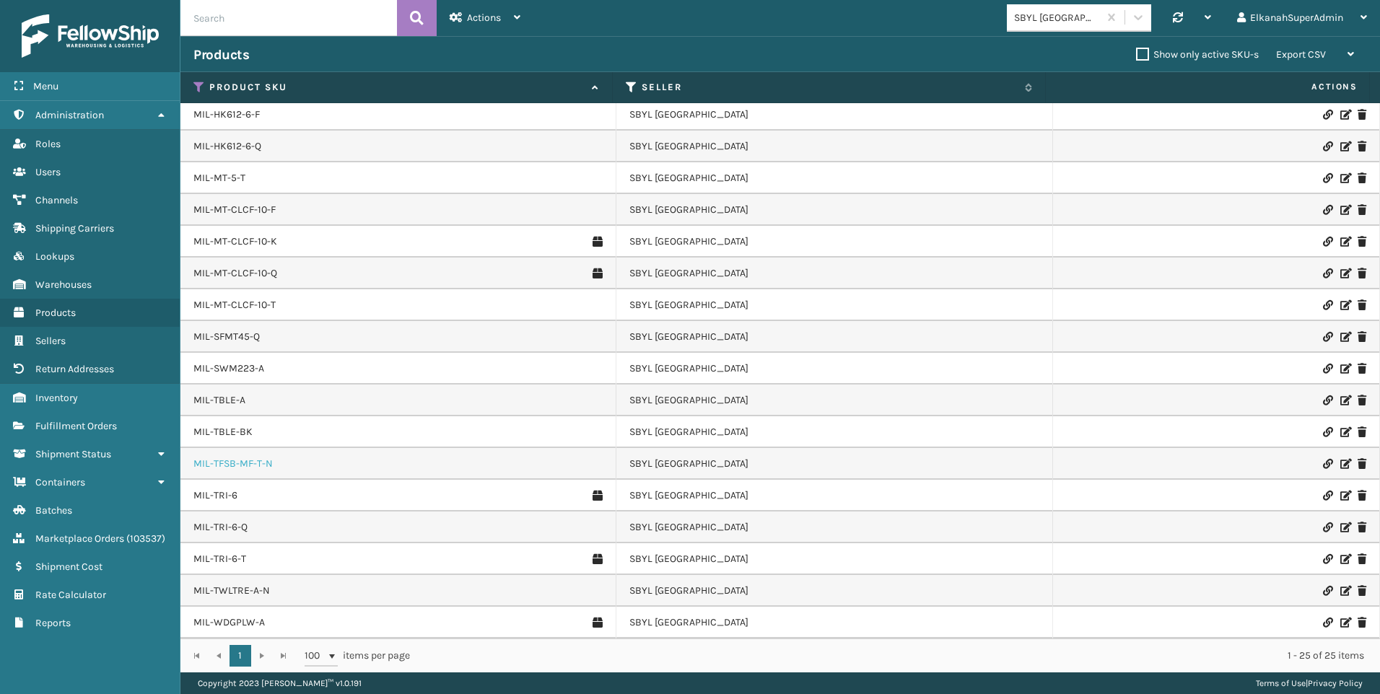
click at [229, 466] on link "MIL-TFSB-MF-T-N" at bounding box center [232, 464] width 79 height 14
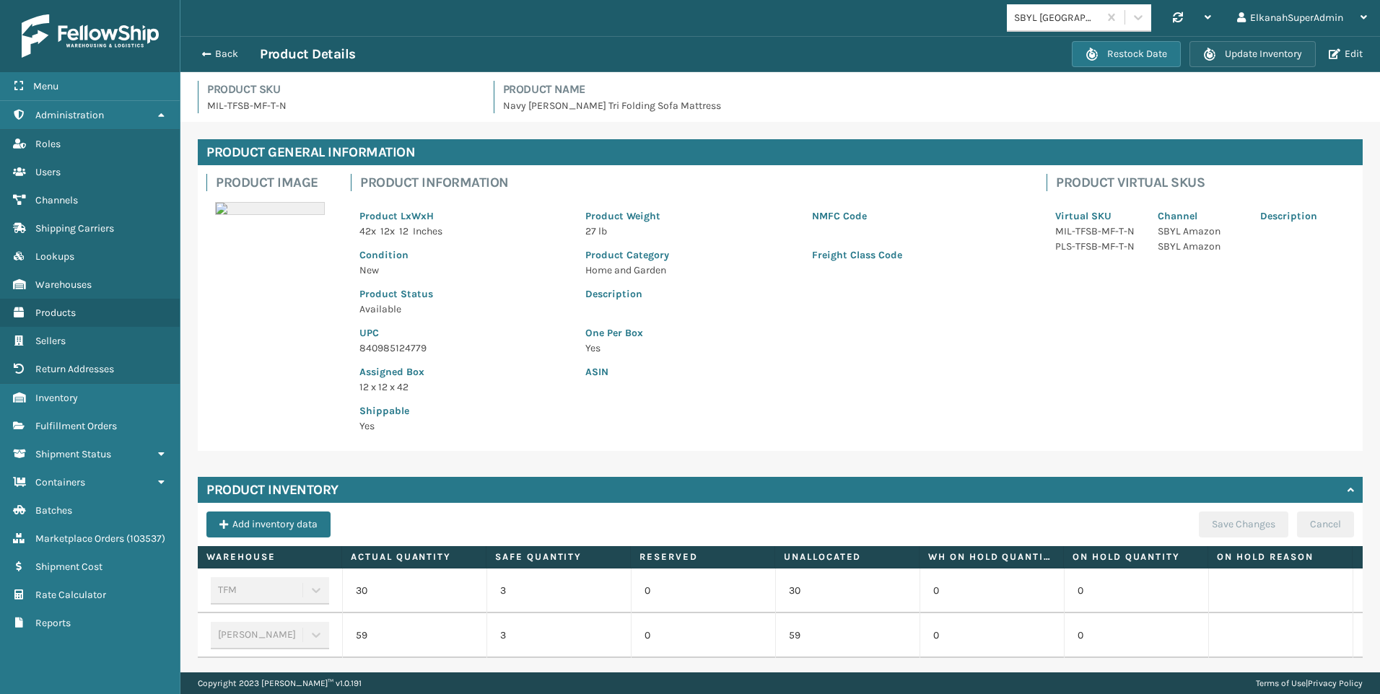
click at [681, 58] on button "Update Inventory" at bounding box center [1253, 54] width 126 height 26
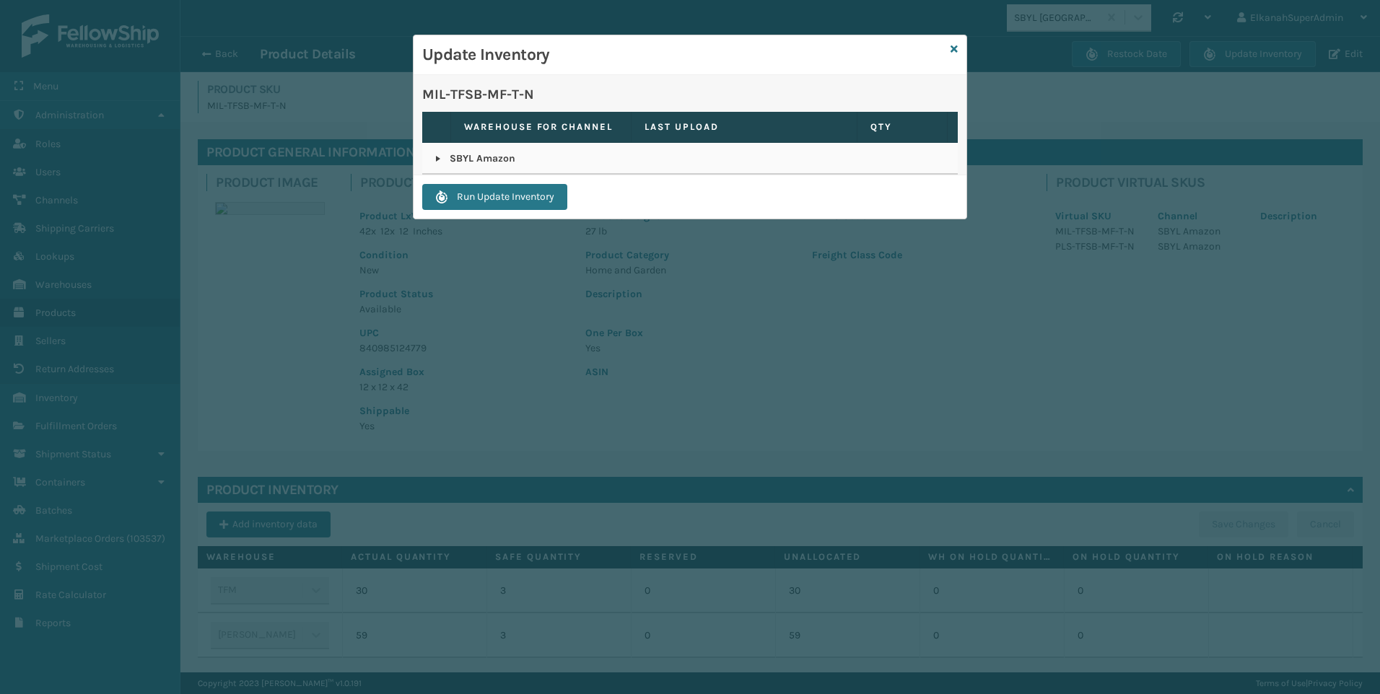
click at [436, 152] on p "SBYL Amazon" at bounding box center [690, 159] width 510 height 14
click at [440, 157] on link at bounding box center [438, 159] width 12 height 12
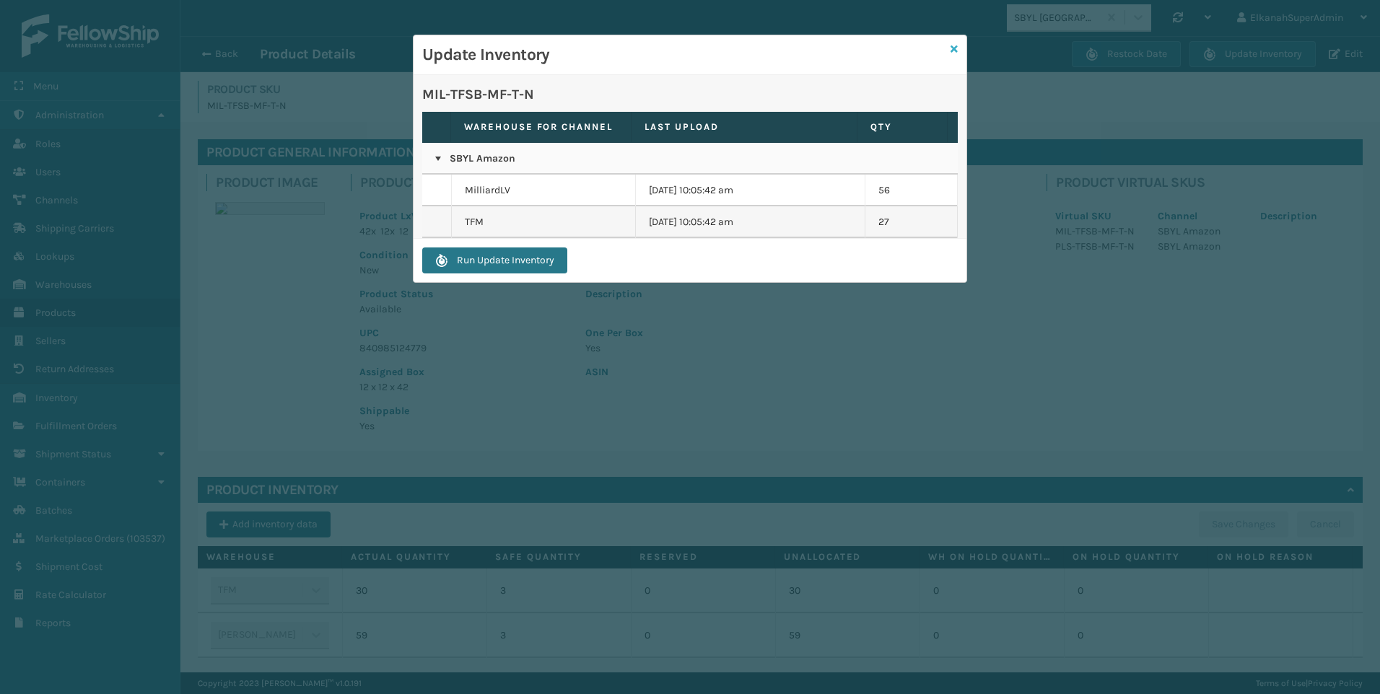
click at [681, 46] on icon at bounding box center [954, 49] width 7 height 10
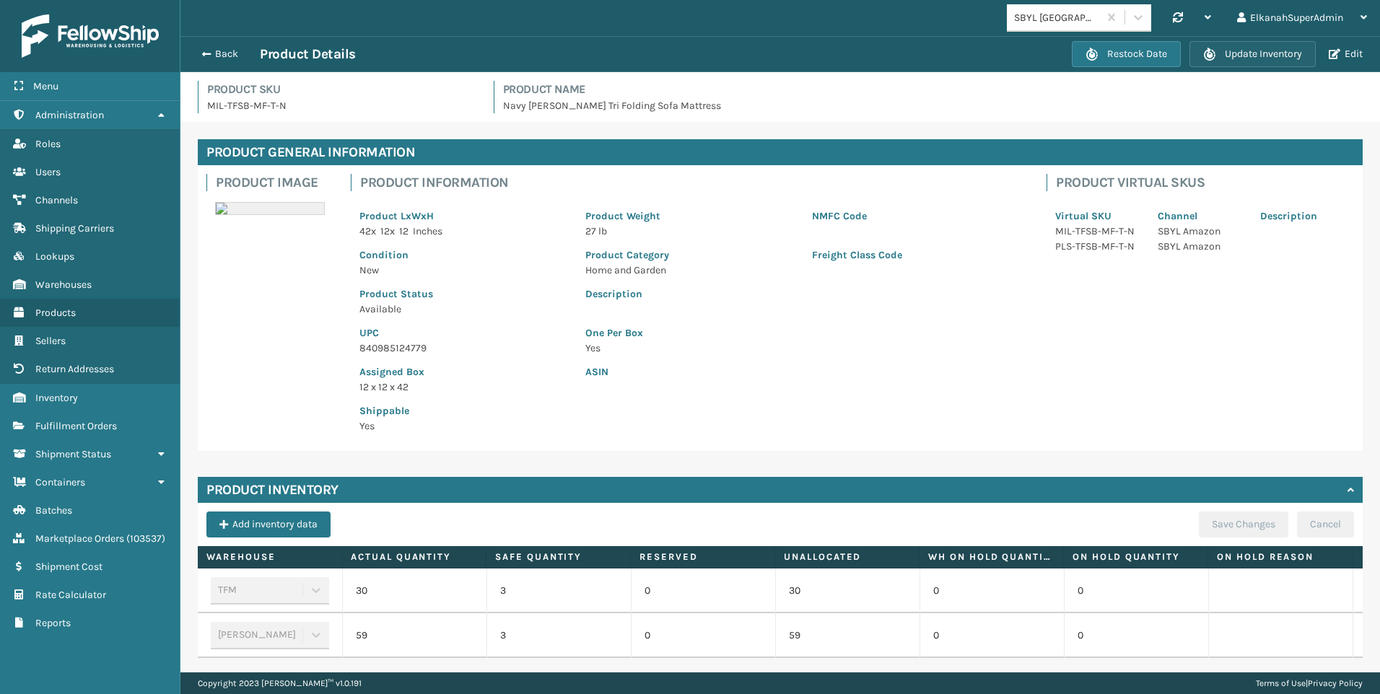
click at [681, 49] on button "Update Inventory" at bounding box center [1253, 54] width 126 height 26
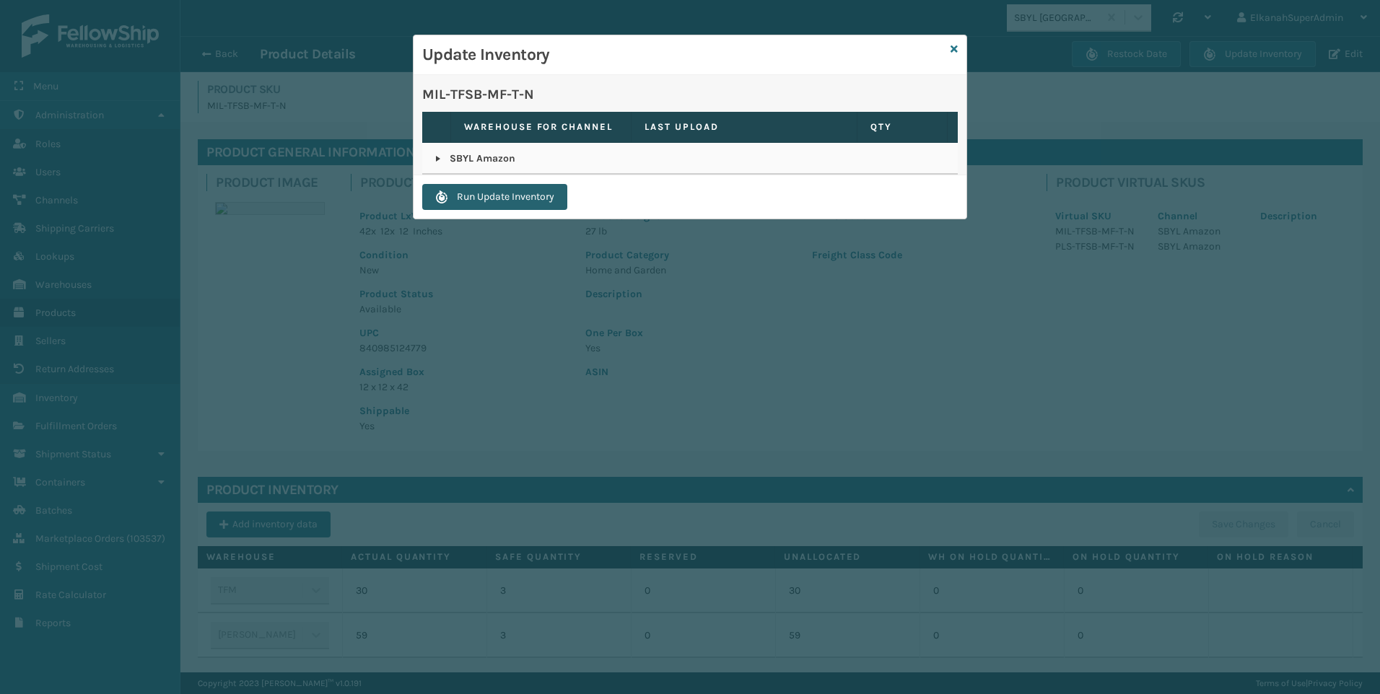
click at [517, 190] on button "Run Update Inventory" at bounding box center [494, 197] width 145 height 26
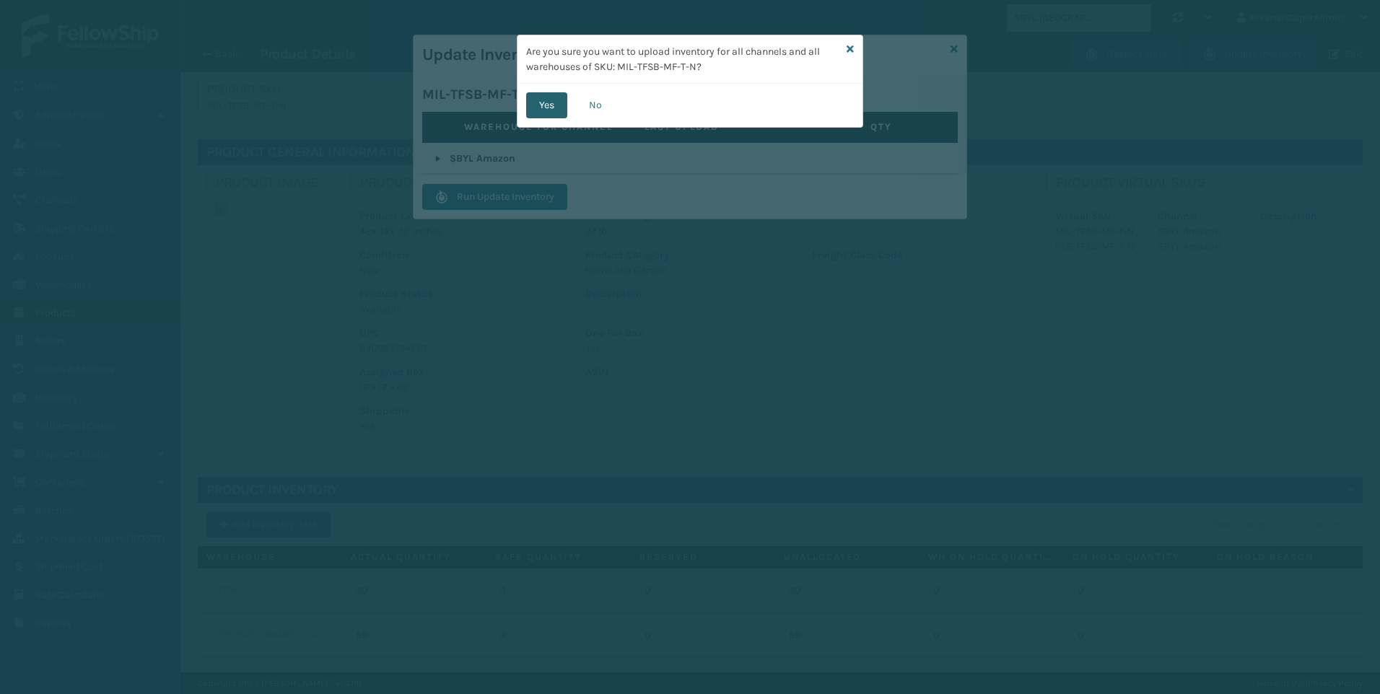
click at [543, 112] on button "Yes" at bounding box center [546, 105] width 41 height 26
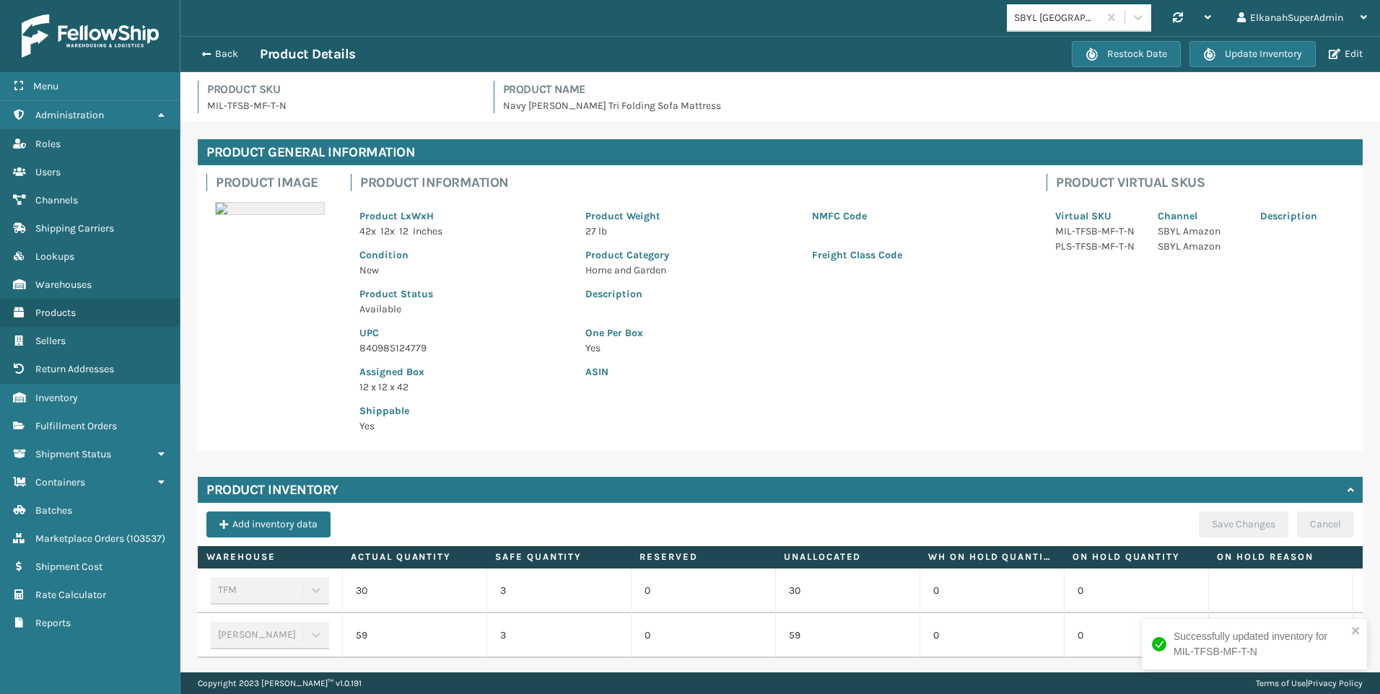
scroll to position [57, 0]
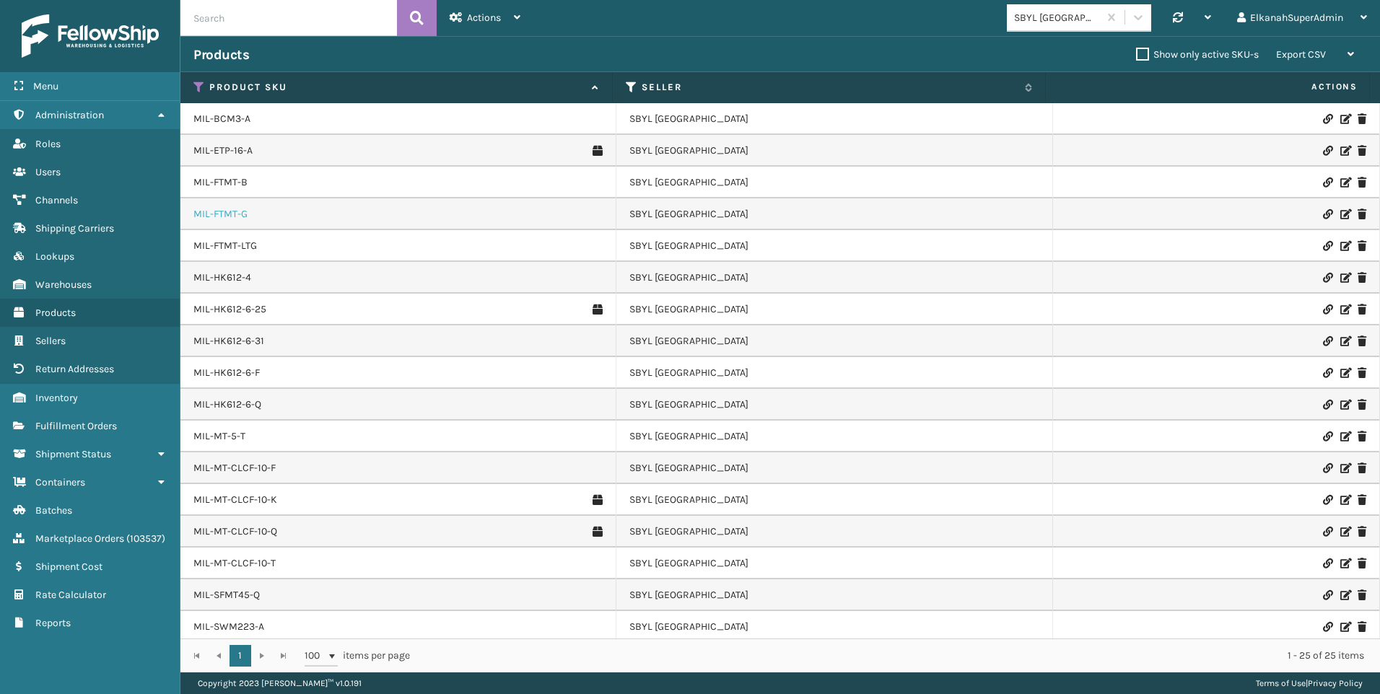
click at [227, 212] on link "MIL-FTMT-G" at bounding box center [220, 214] width 54 height 14
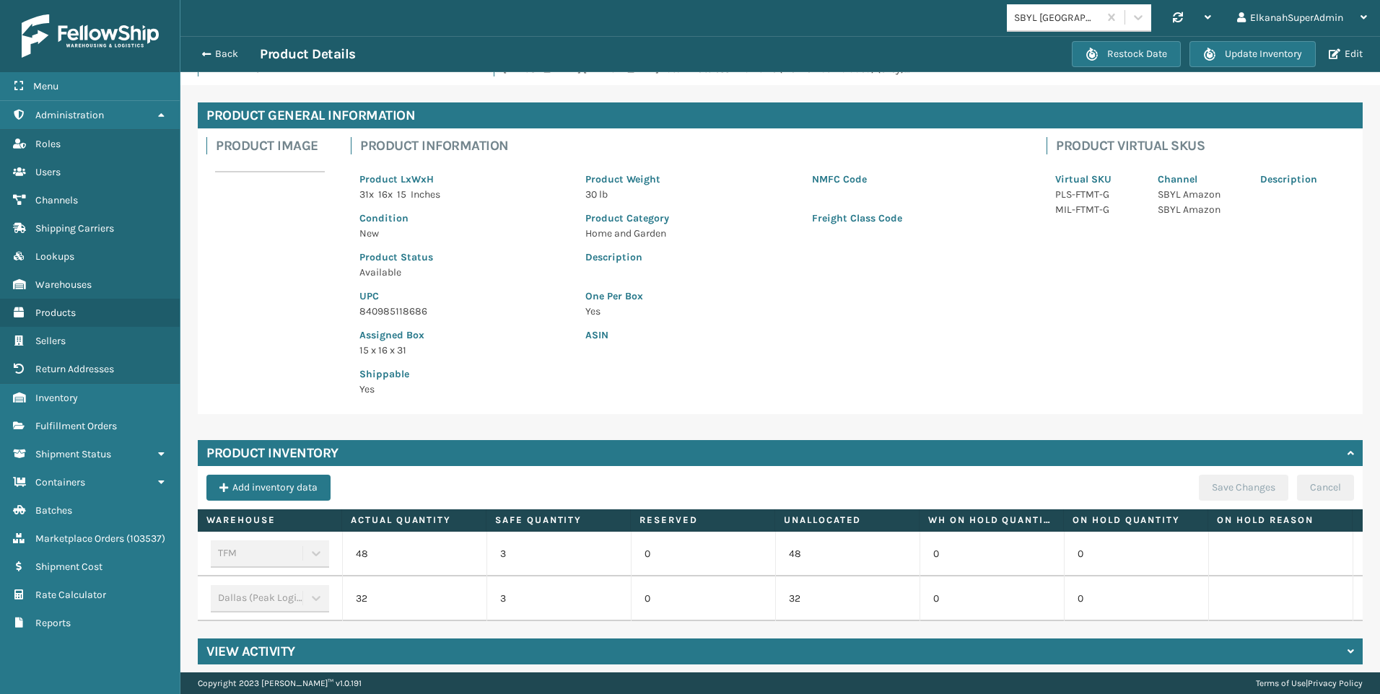
scroll to position [57, 0]
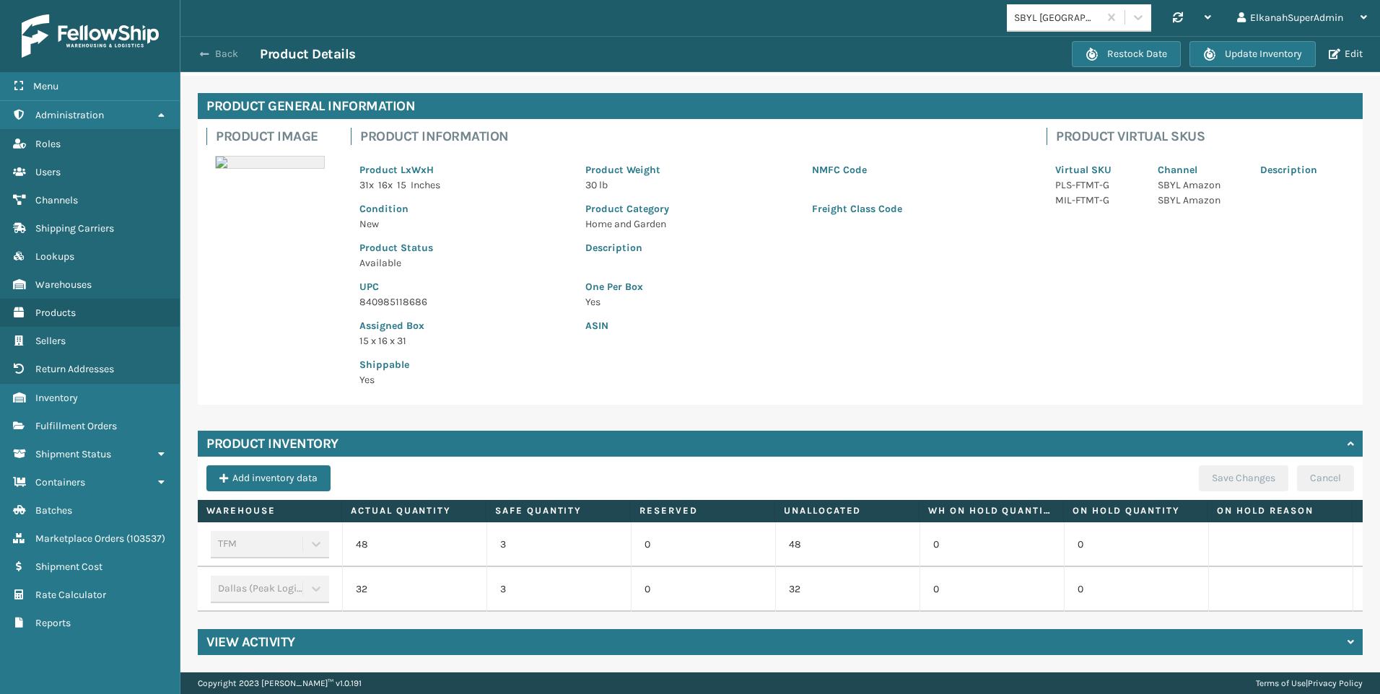
click at [214, 51] on button "Back" at bounding box center [226, 54] width 66 height 13
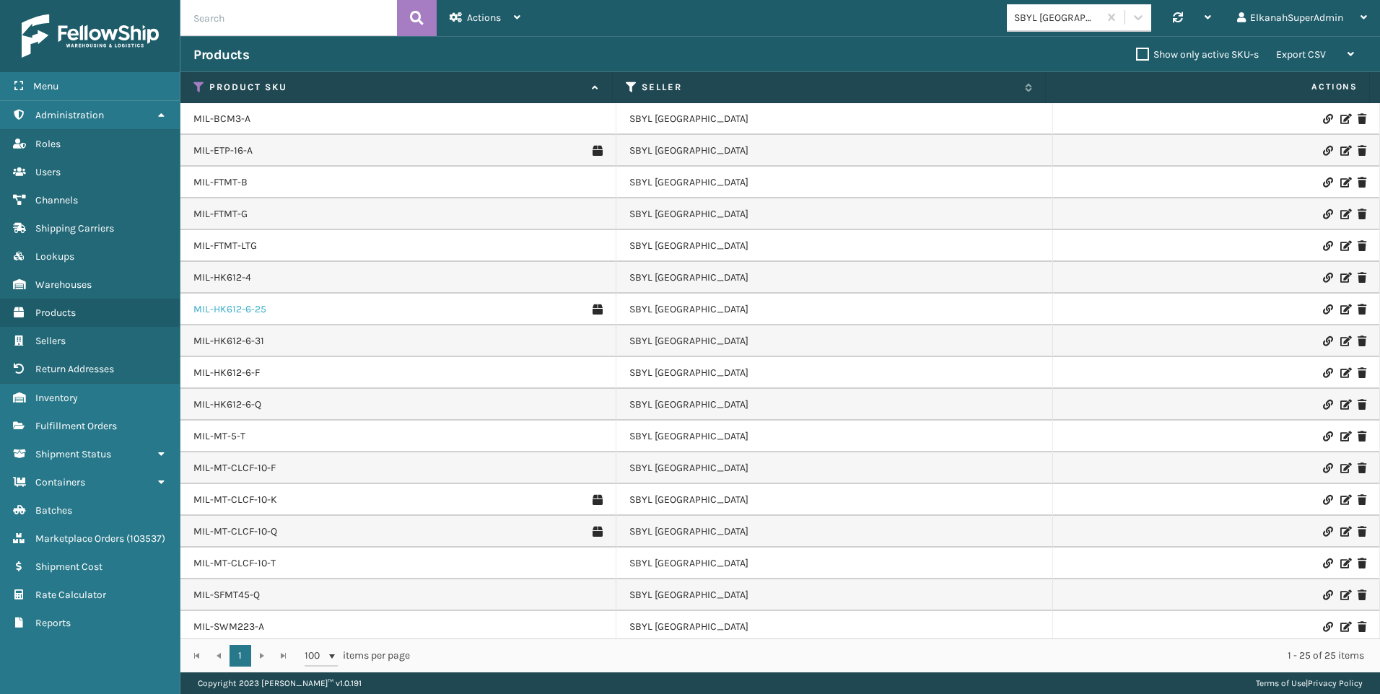
click at [246, 314] on link "MIL-HK612-6-25" at bounding box center [229, 309] width 73 height 14
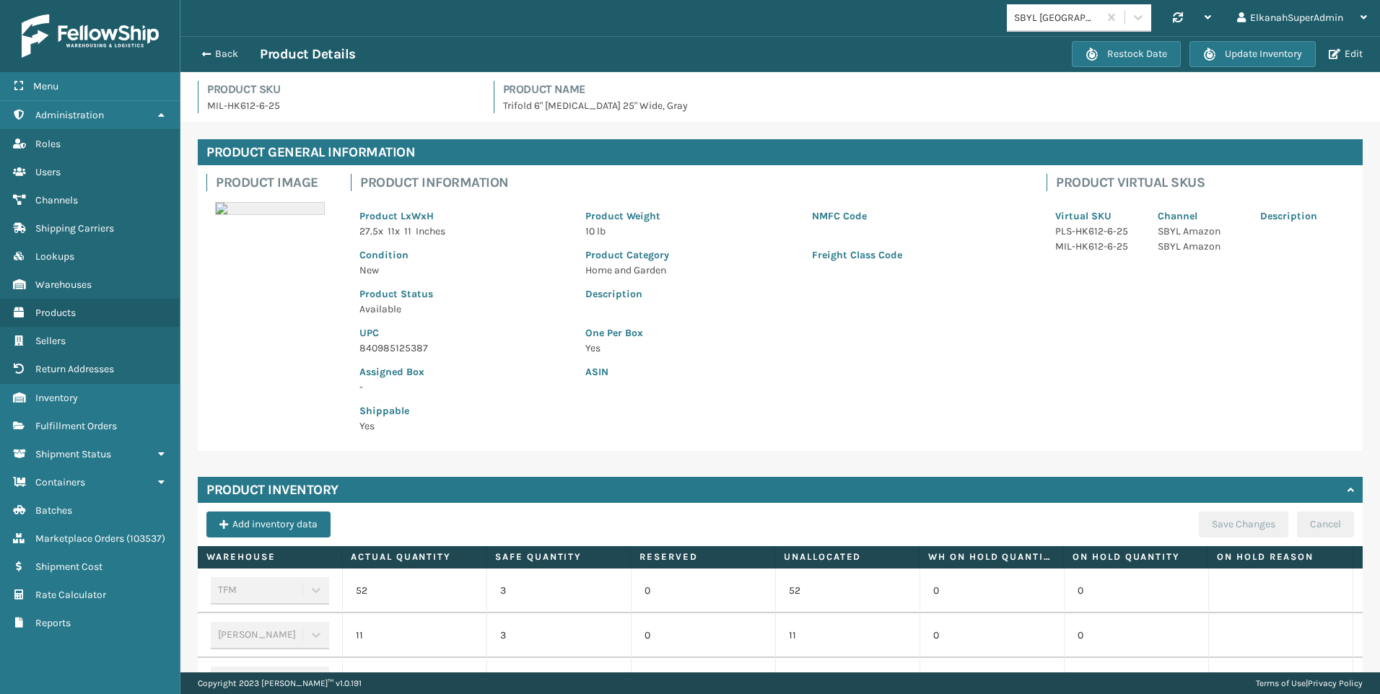
click at [219, 45] on div "Back Product Details Restock Date Update Inventory Edit" at bounding box center [780, 54] width 1200 height 36
click at [222, 55] on button "Back" at bounding box center [226, 54] width 66 height 13
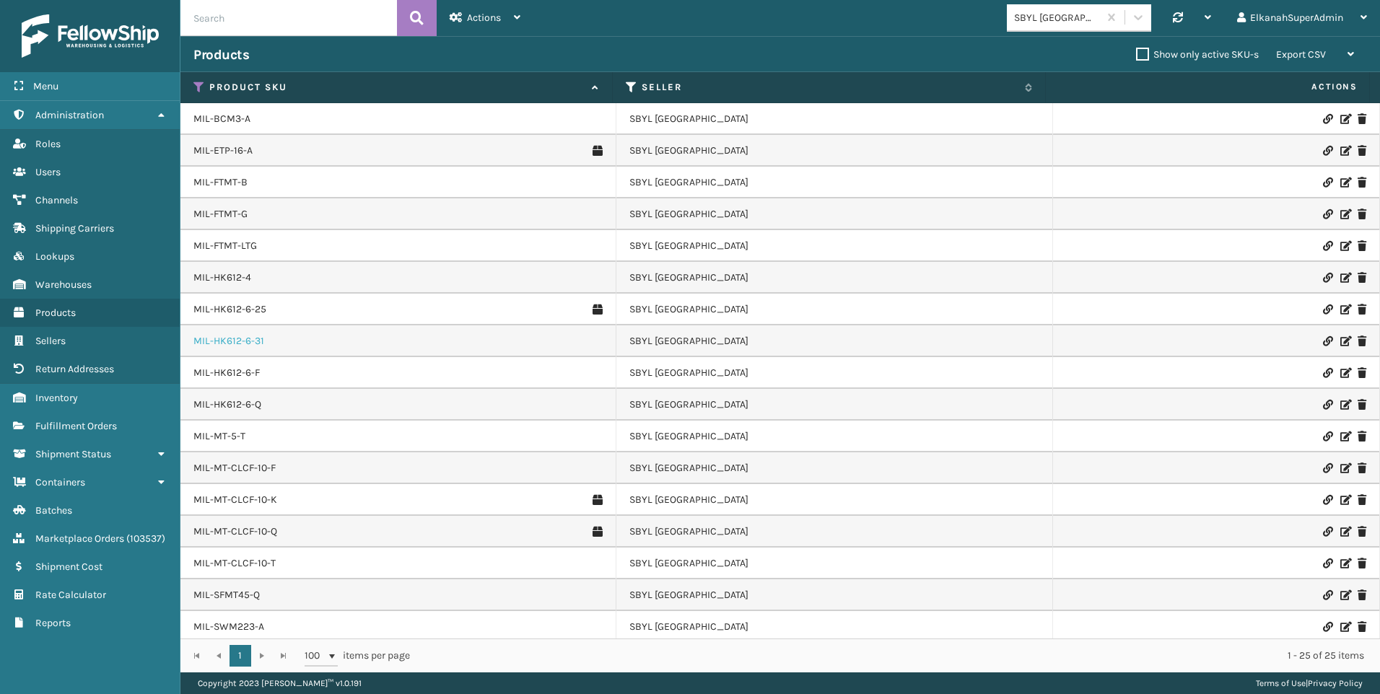
click at [250, 345] on link "MIL-HK612-6-31" at bounding box center [228, 341] width 71 height 14
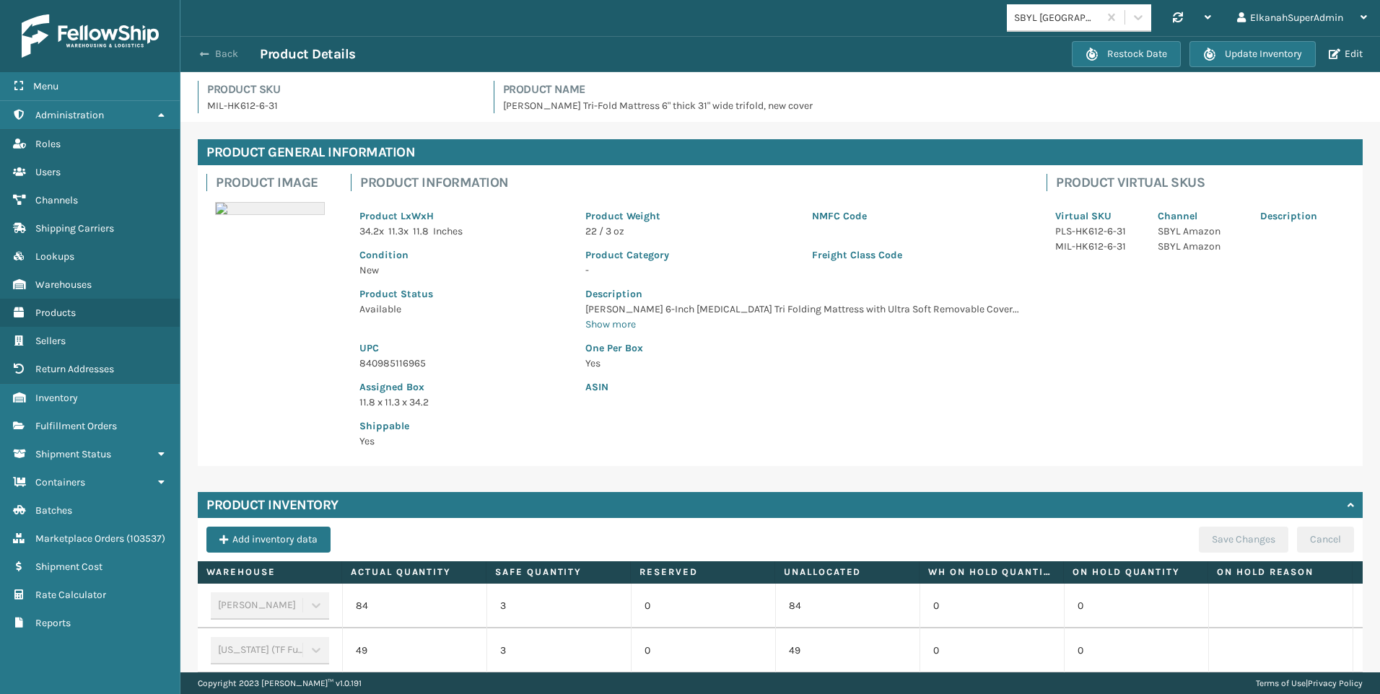
click at [229, 48] on button "Back" at bounding box center [226, 54] width 66 height 13
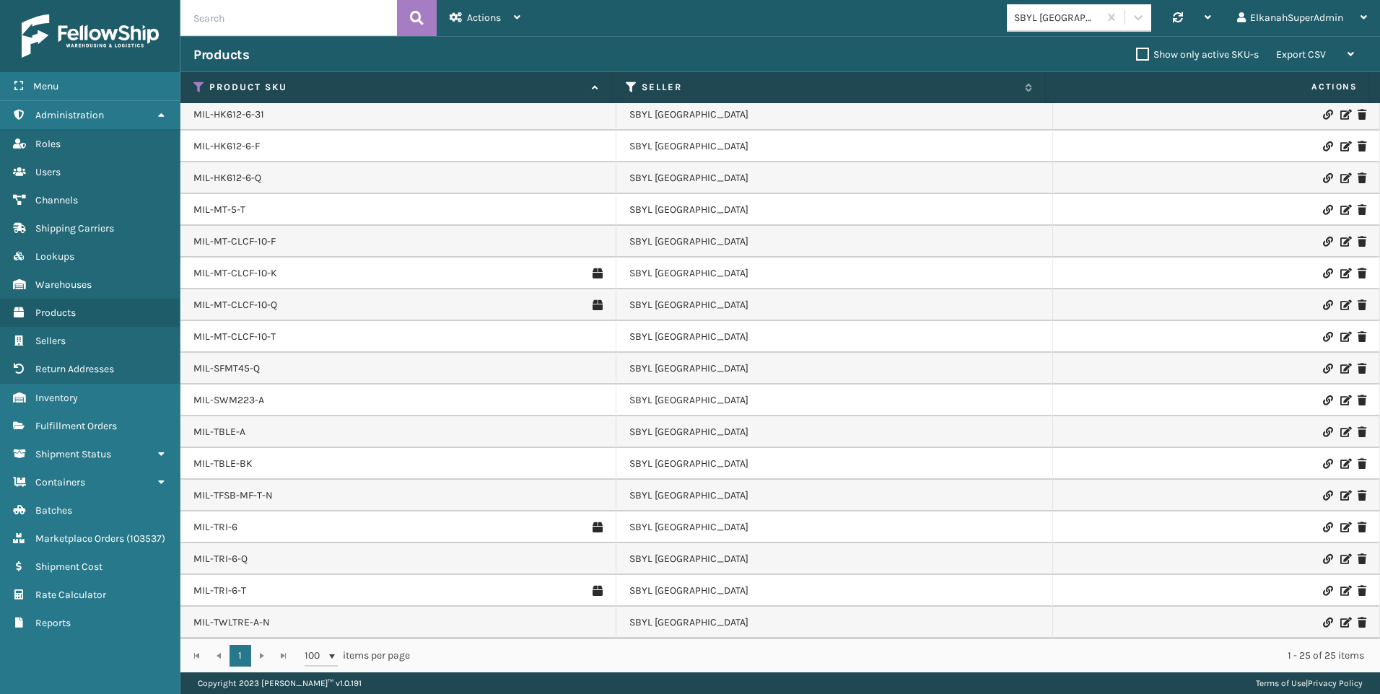
scroll to position [258, 0]
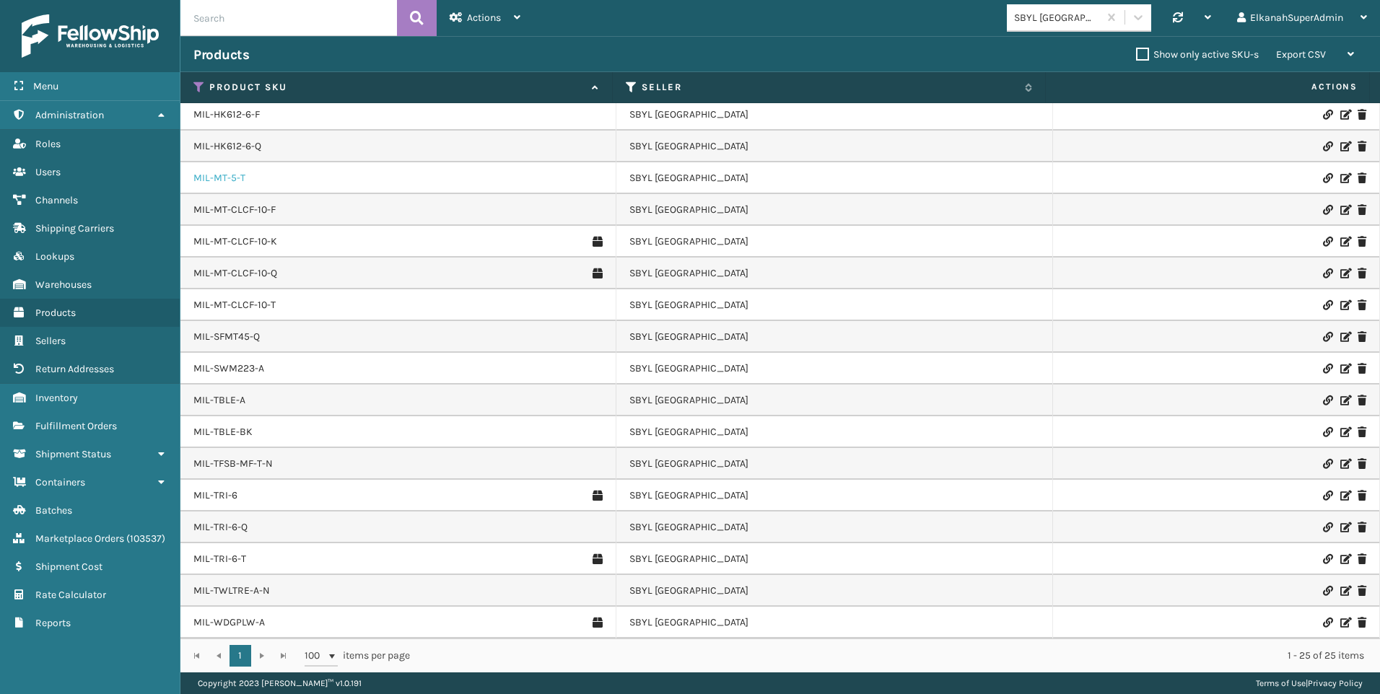
click at [223, 179] on link "MIL-MT-5-T" at bounding box center [219, 178] width 52 height 14
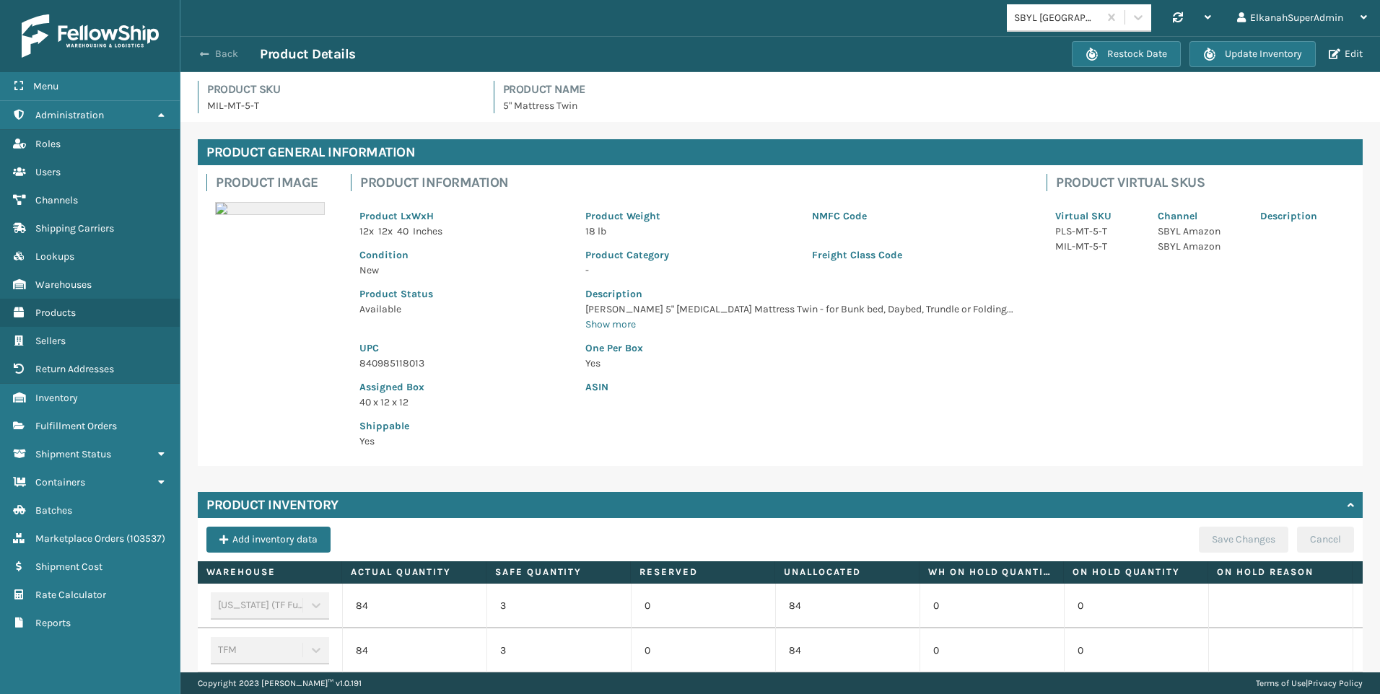
click at [223, 52] on button "Back" at bounding box center [226, 54] width 66 height 13
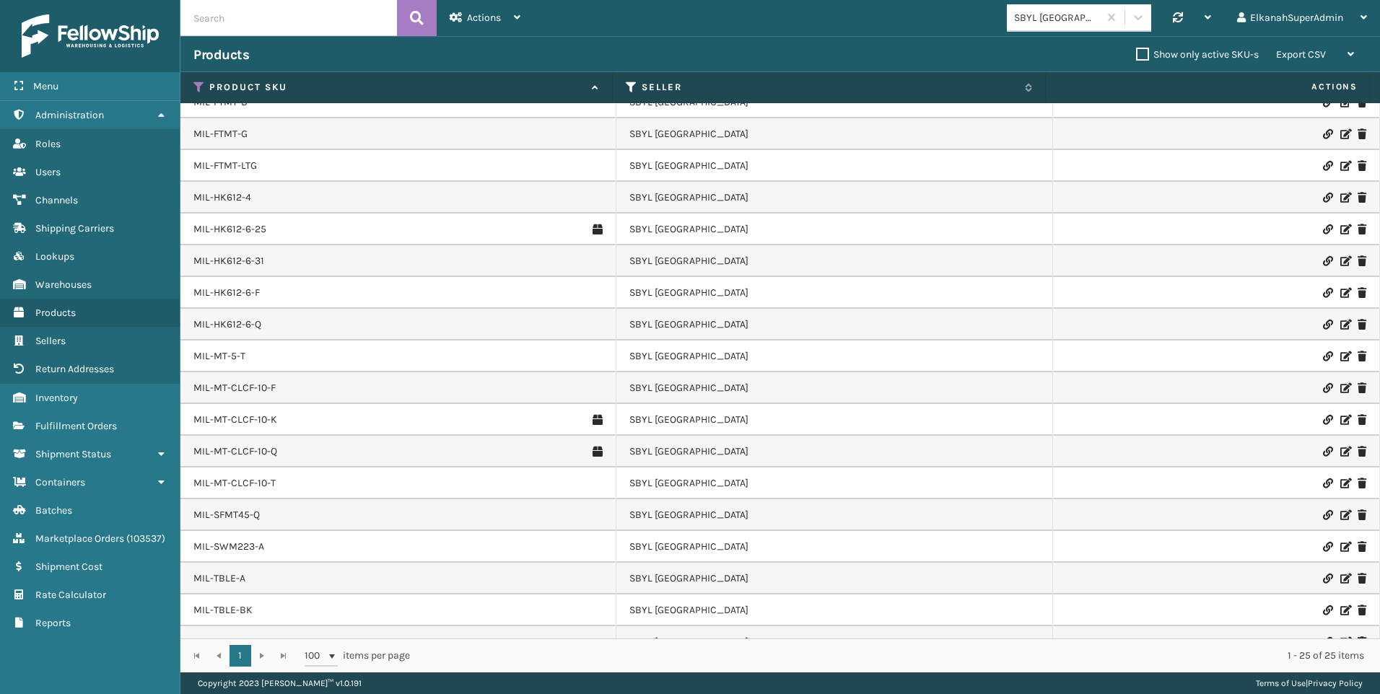
scroll to position [258, 0]
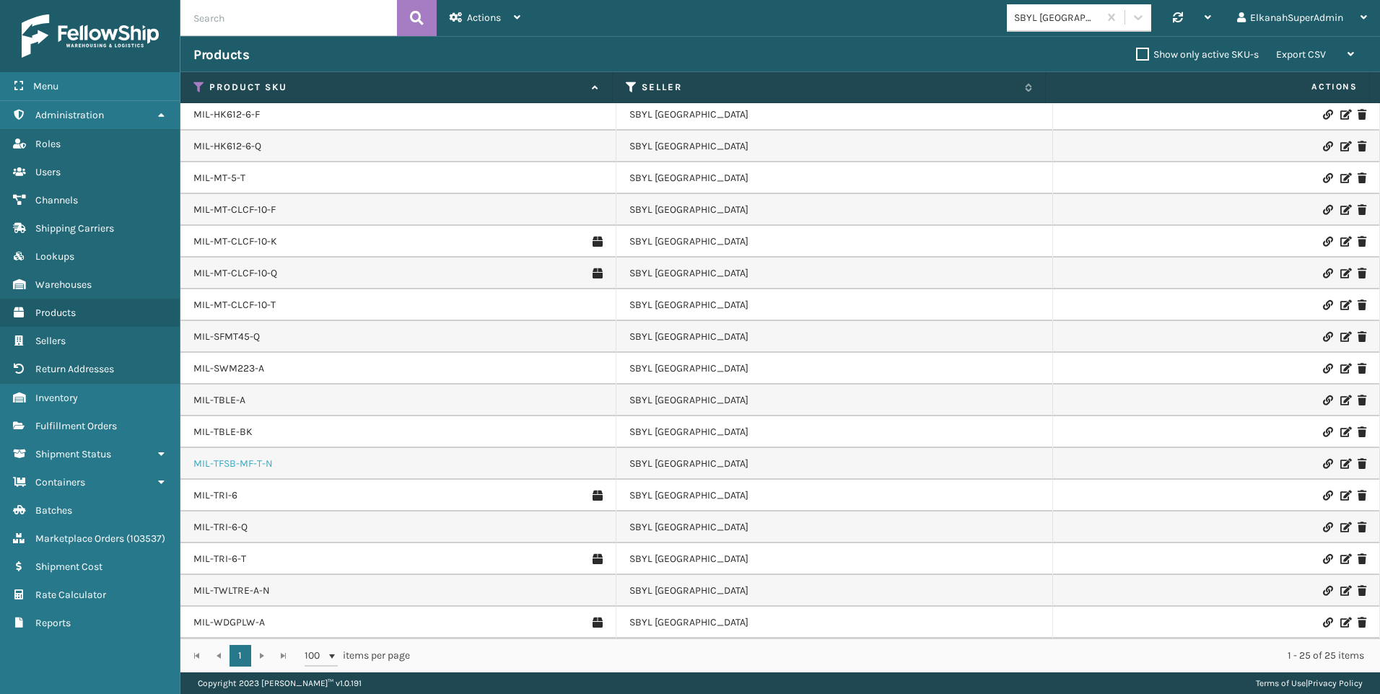
click at [237, 468] on link "MIL-TFSB-MF-T-N" at bounding box center [232, 464] width 79 height 14
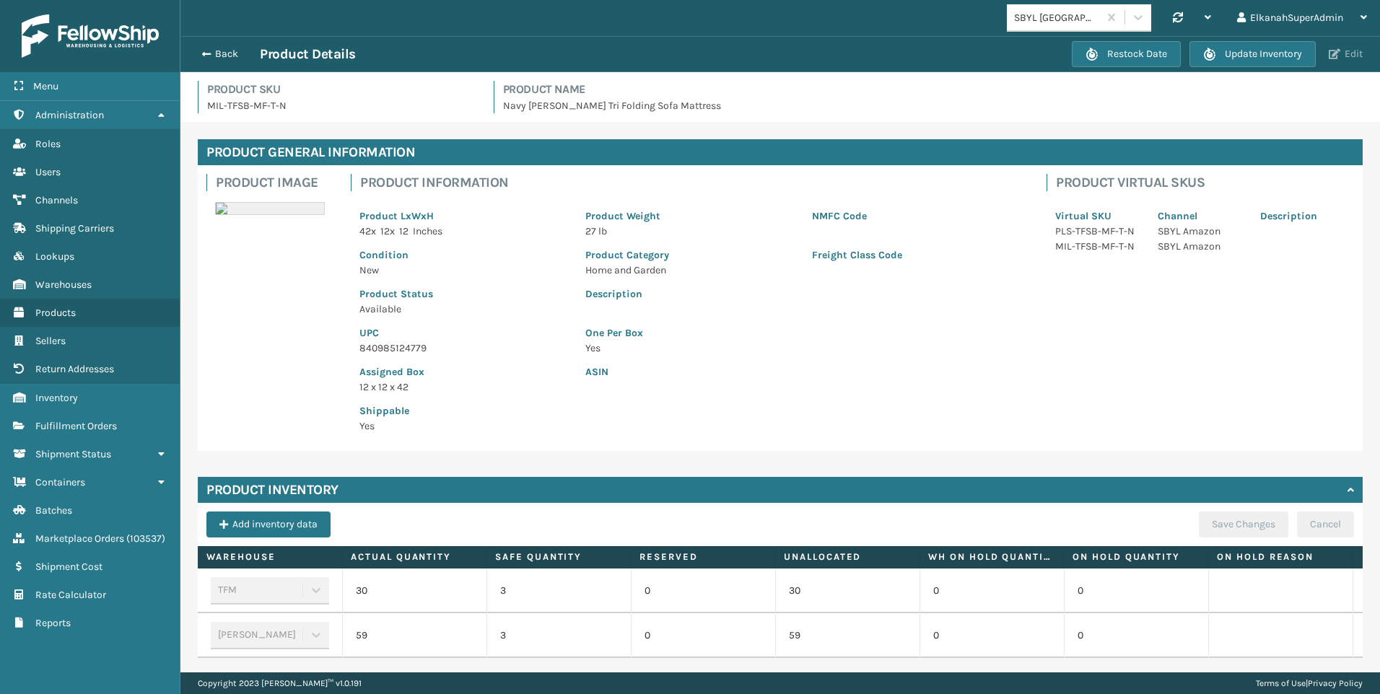
click at [1346, 59] on button "Edit" at bounding box center [1346, 54] width 43 height 13
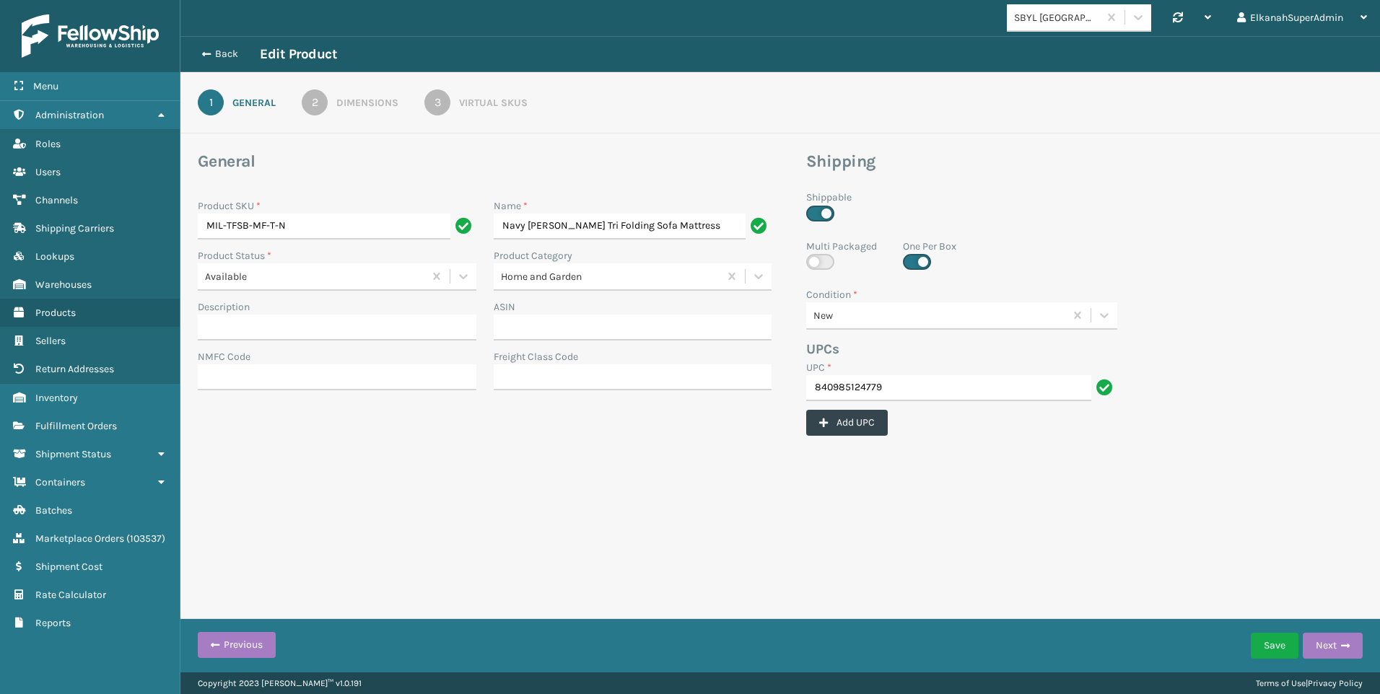
click at [450, 95] on link "3 Virtual SKUs" at bounding box center [475, 103] width 155 height 26
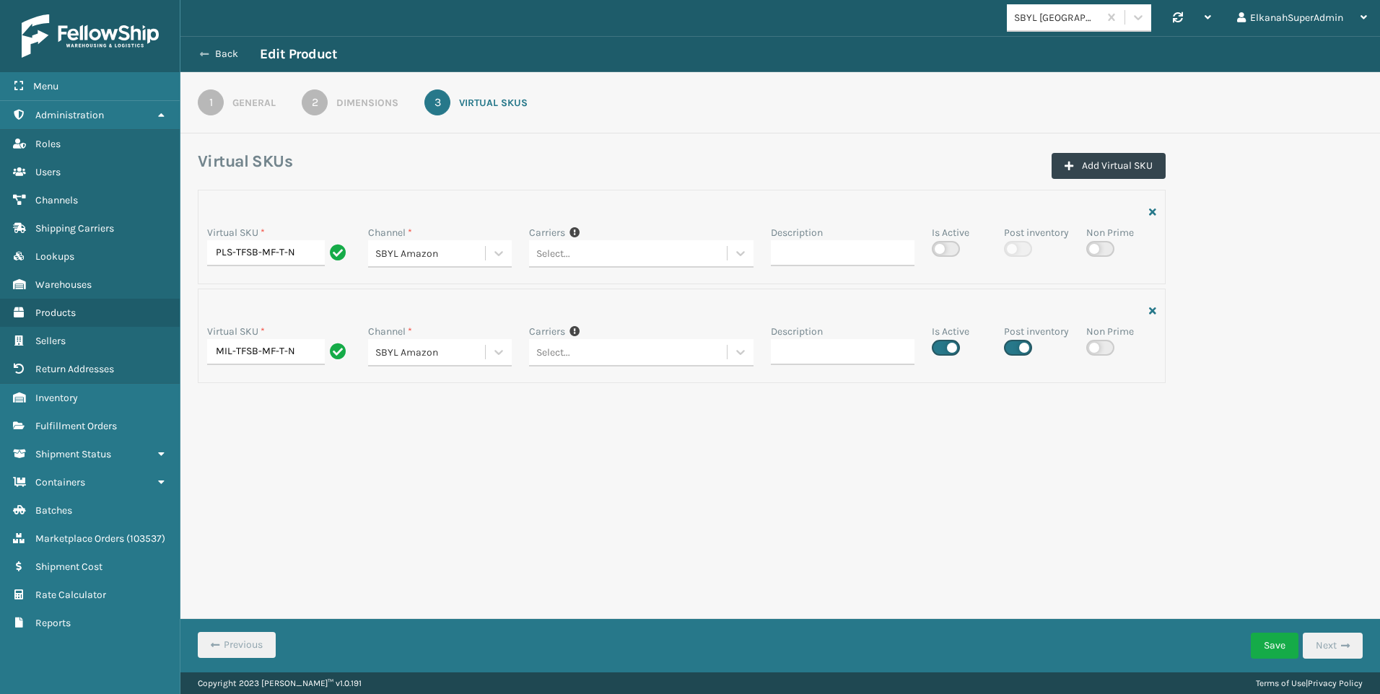
click at [217, 50] on button "Back" at bounding box center [226, 54] width 66 height 13
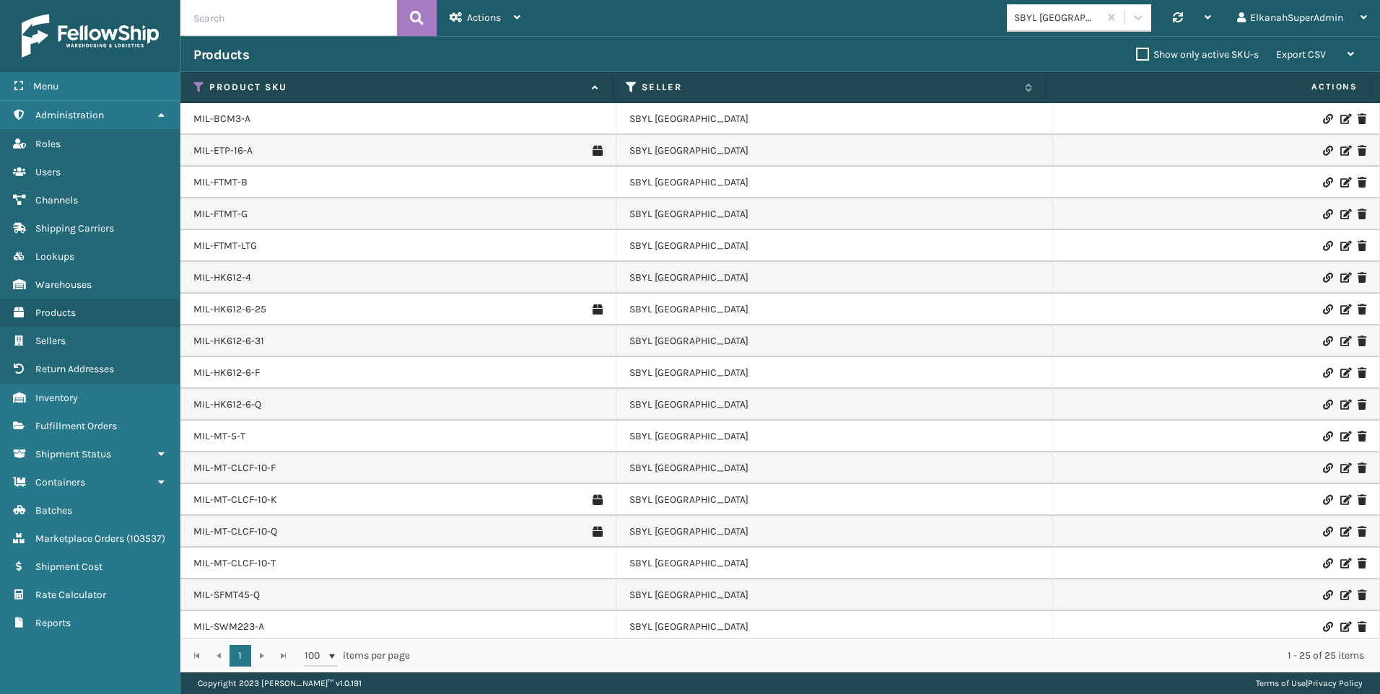
click at [1341, 433] on icon at bounding box center [1345, 437] width 9 height 10
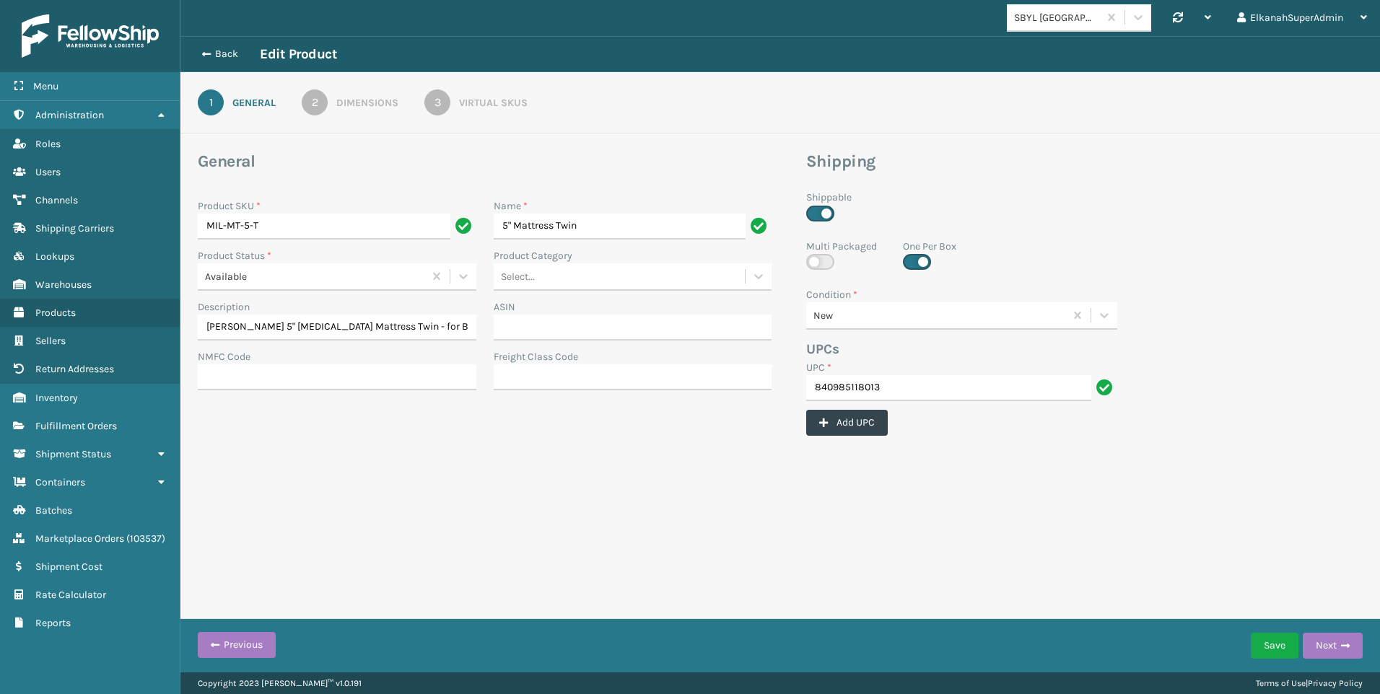
click at [449, 106] on div "3" at bounding box center [437, 103] width 26 height 26
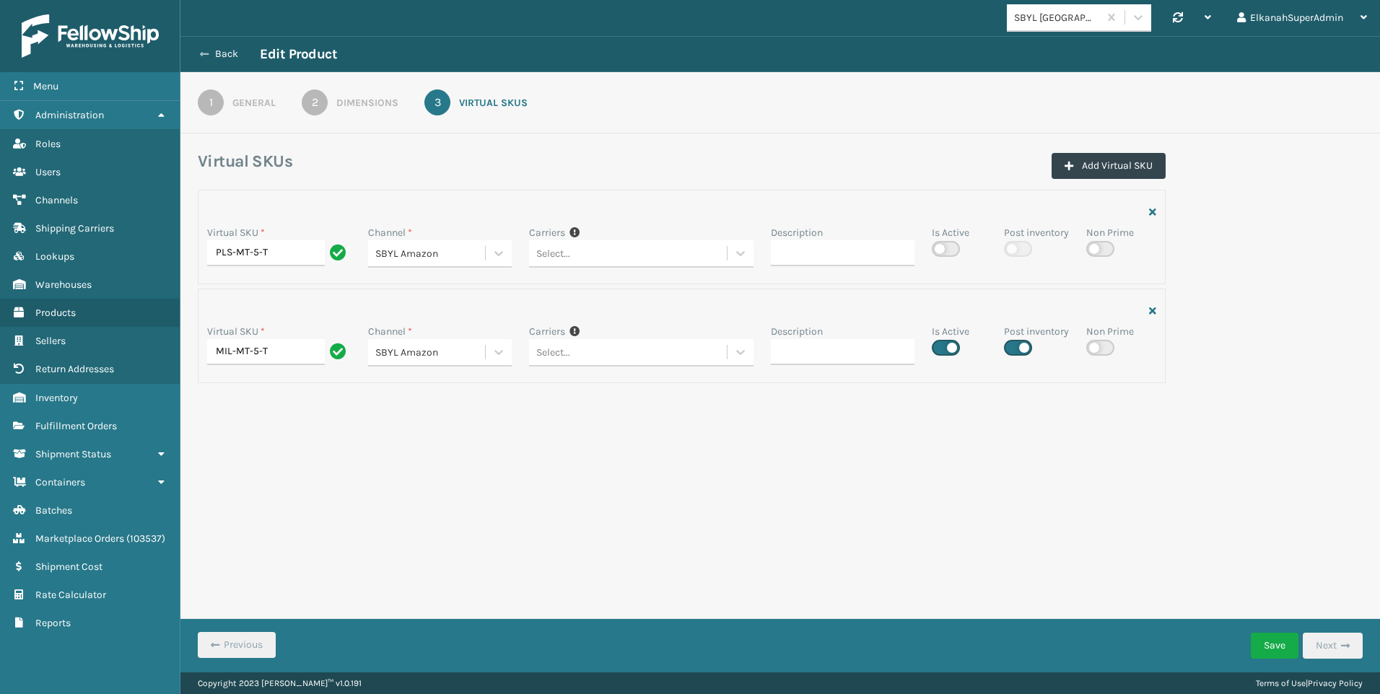
click at [226, 53] on button "Back" at bounding box center [226, 54] width 66 height 13
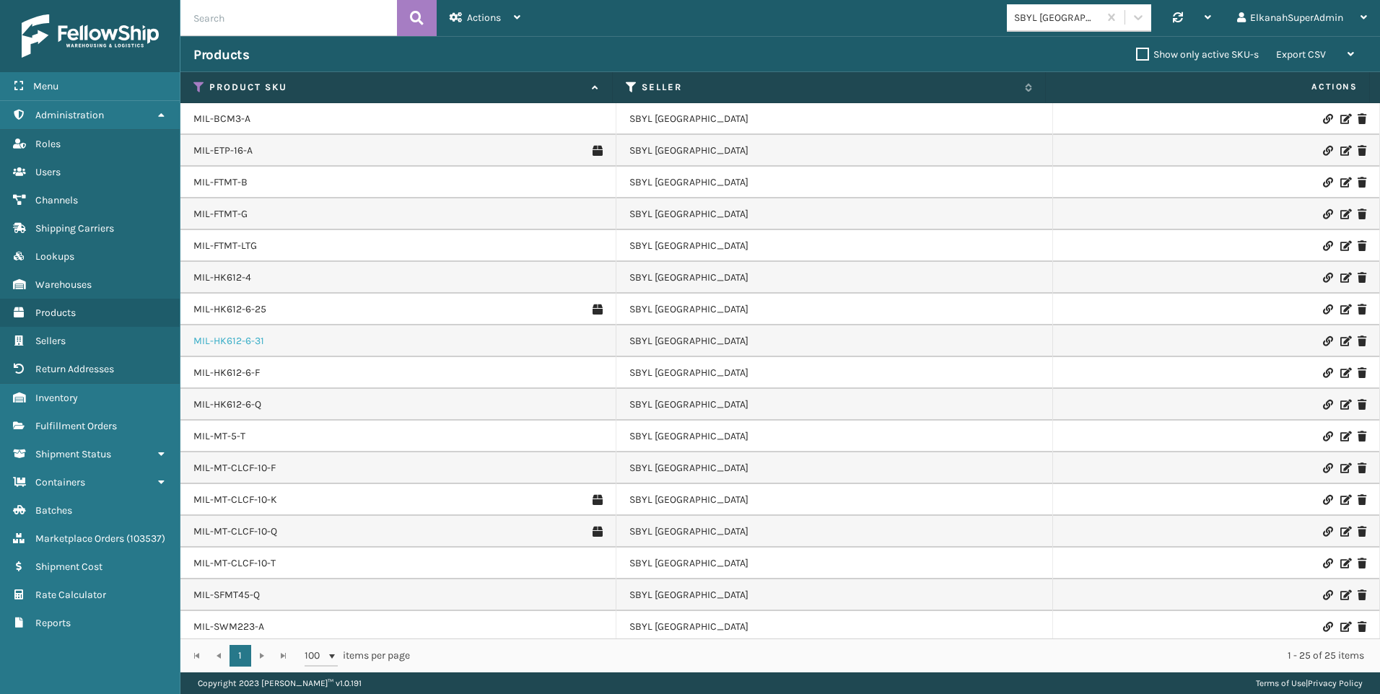
click at [229, 341] on link "MIL-HK612-6-31" at bounding box center [228, 341] width 71 height 14
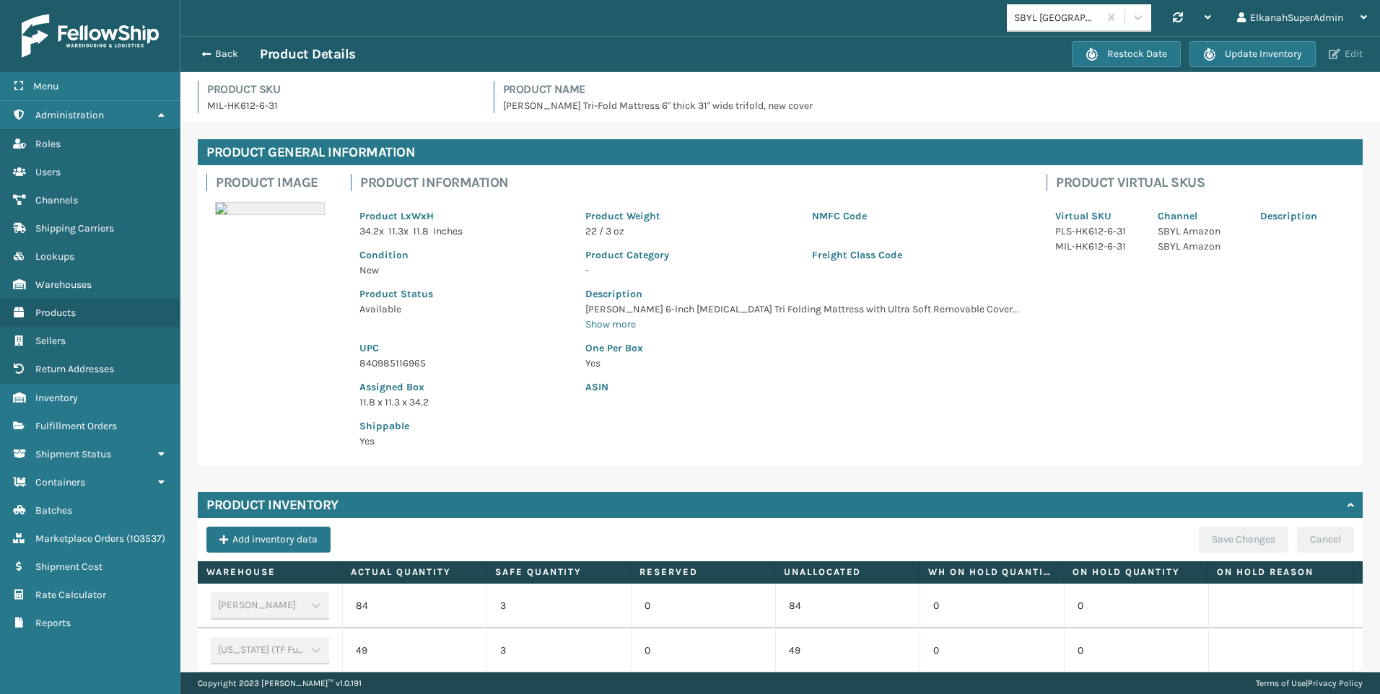
click at [1333, 52] on span "button" at bounding box center [1335, 54] width 12 height 10
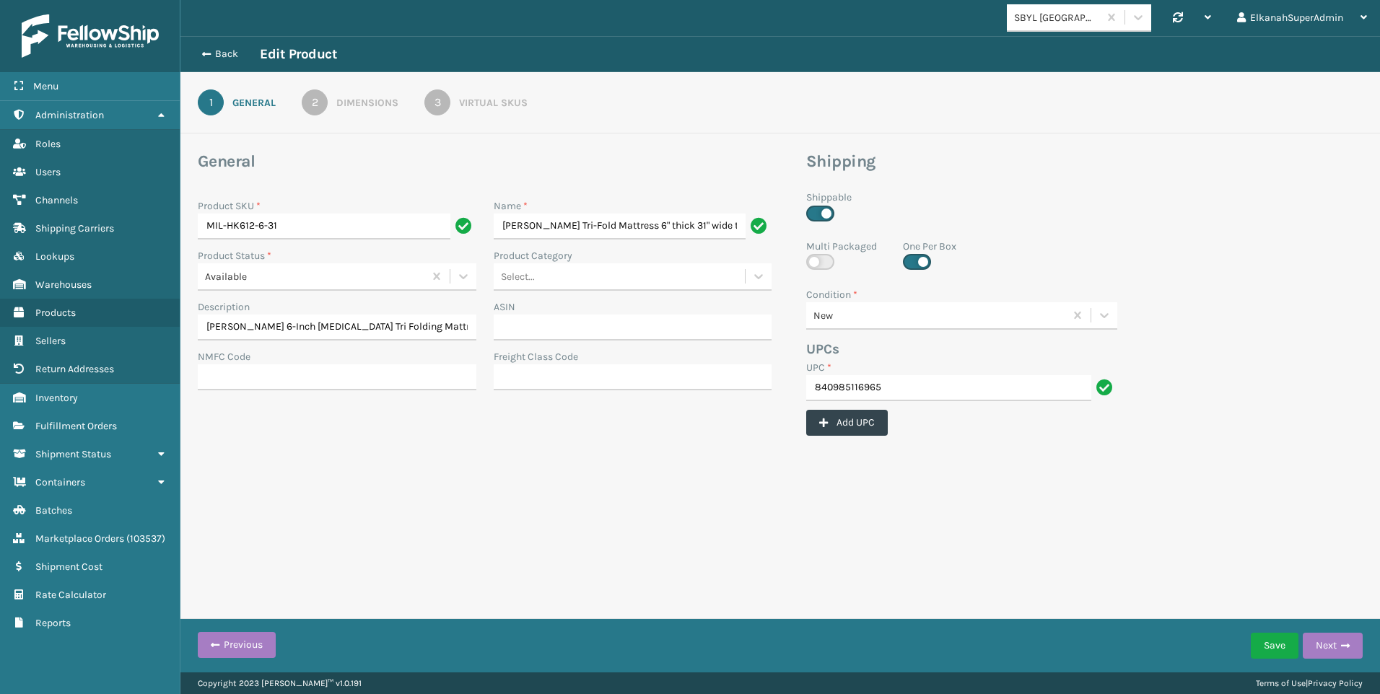
click at [523, 99] on div "Virtual SKUs" at bounding box center [493, 102] width 69 height 15
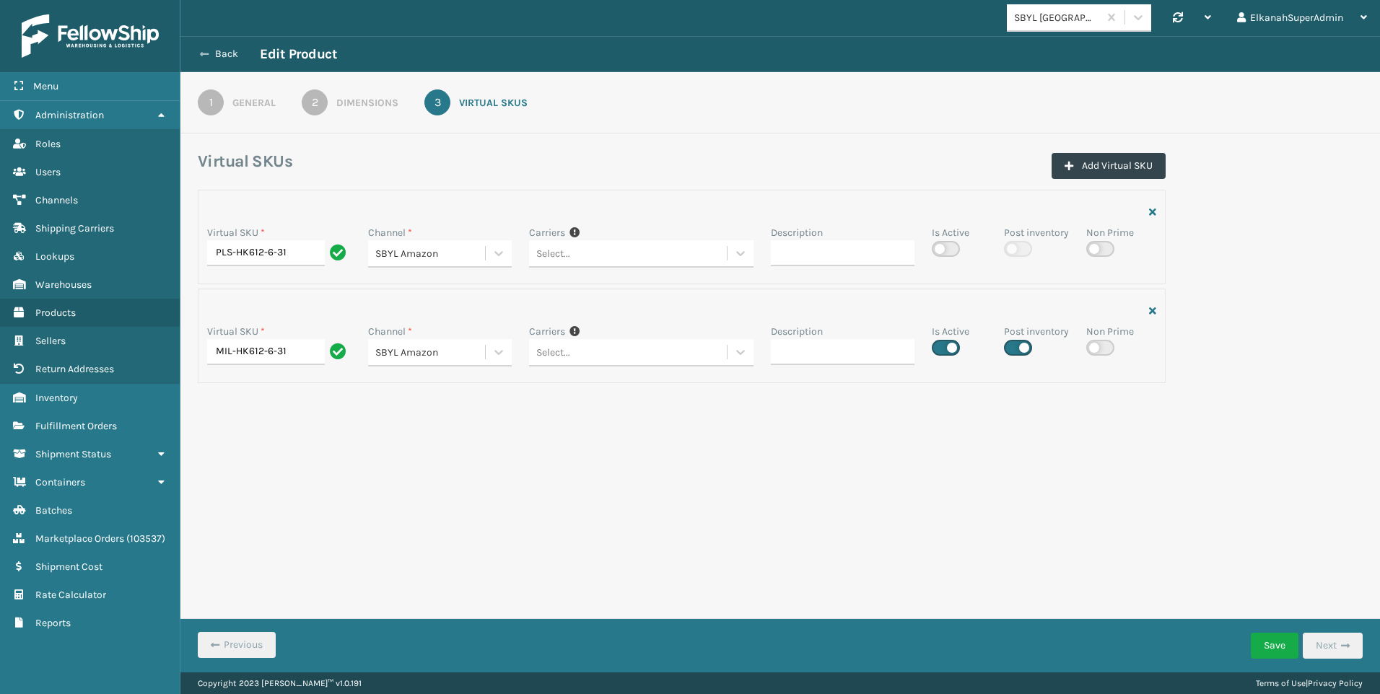
click at [229, 58] on button "Back" at bounding box center [226, 54] width 66 height 13
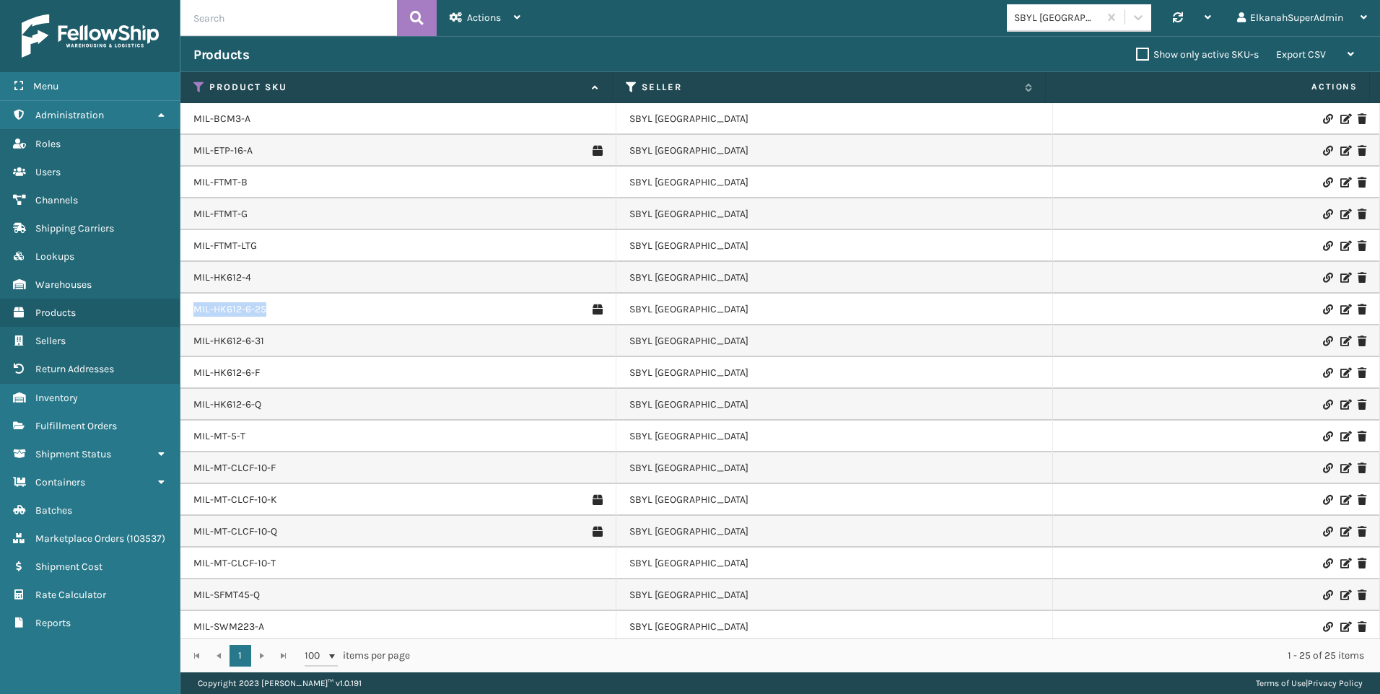
drag, startPoint x: 276, startPoint y: 305, endPoint x: 190, endPoint y: 315, distance: 87.2
click at [190, 315] on td "MIL-HK612-6-25" at bounding box center [398, 310] width 436 height 32
copy link "MIL-HK612-6-25"
click at [1341, 311] on icon at bounding box center [1345, 310] width 9 height 10
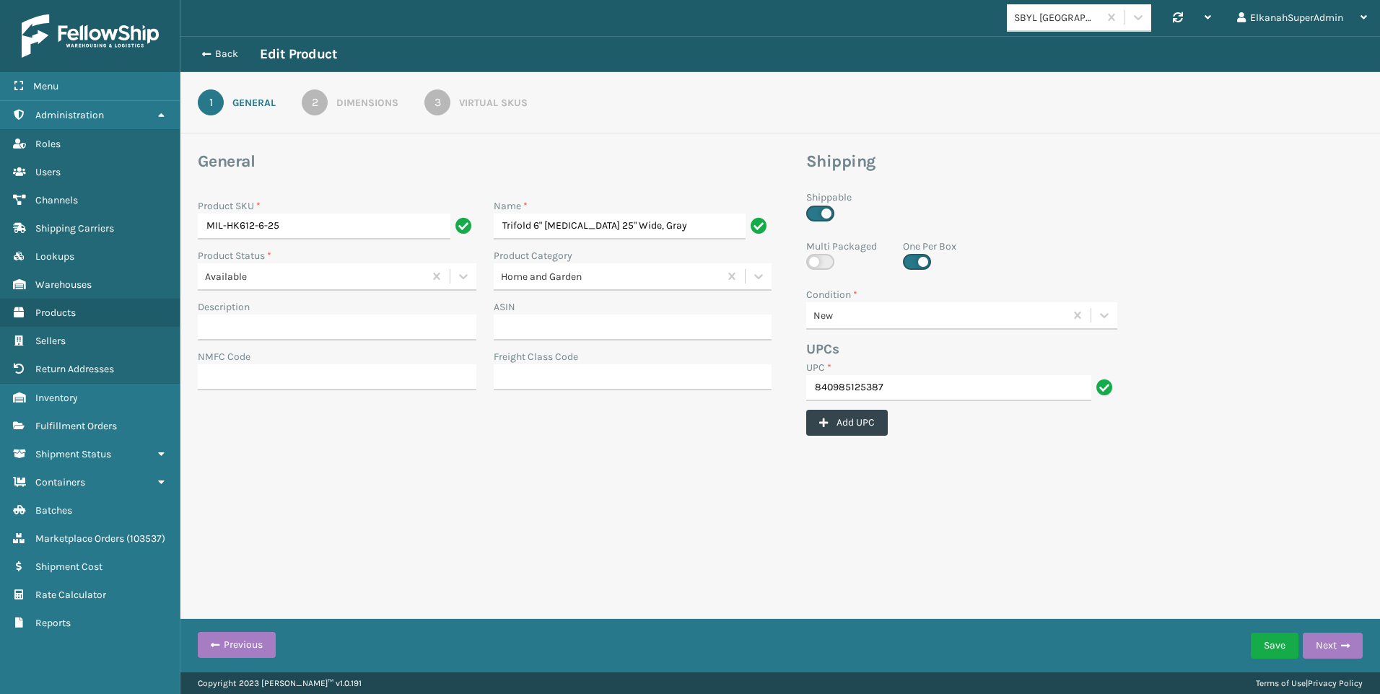
click at [443, 100] on div "3" at bounding box center [437, 103] width 26 height 26
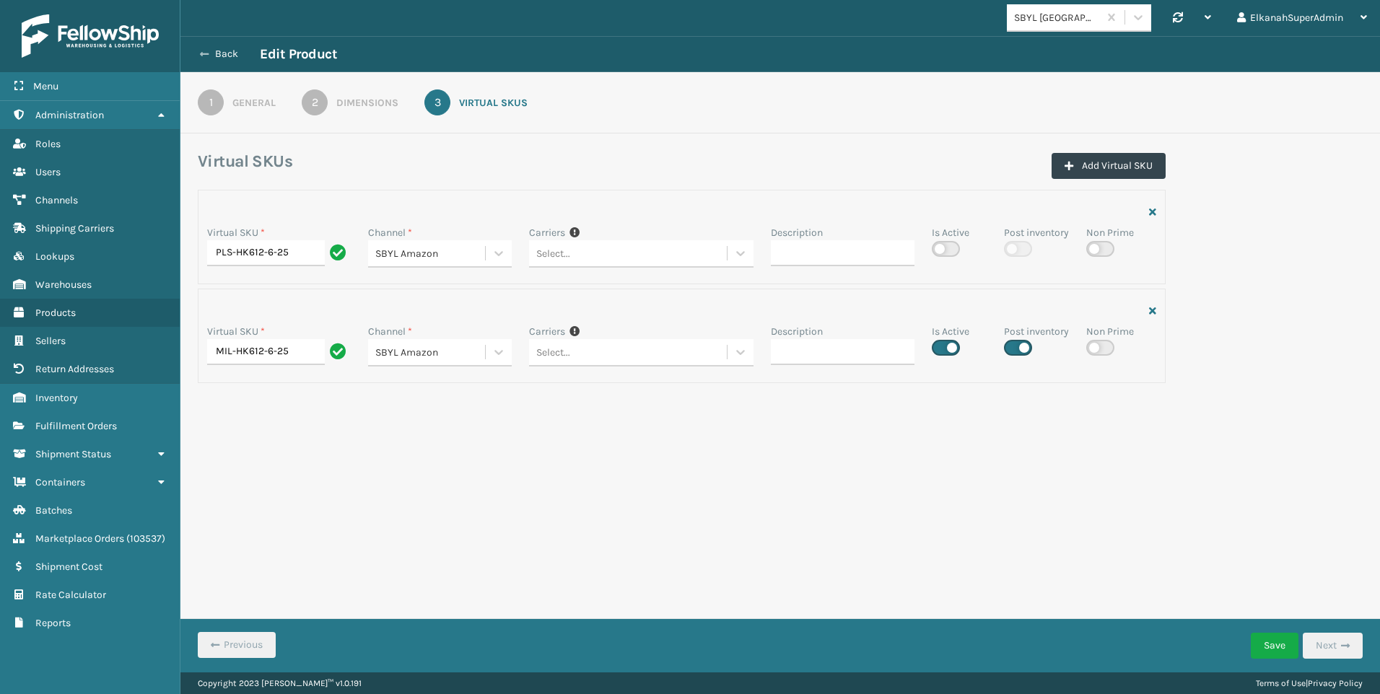
click at [215, 51] on button "Back" at bounding box center [226, 54] width 66 height 13
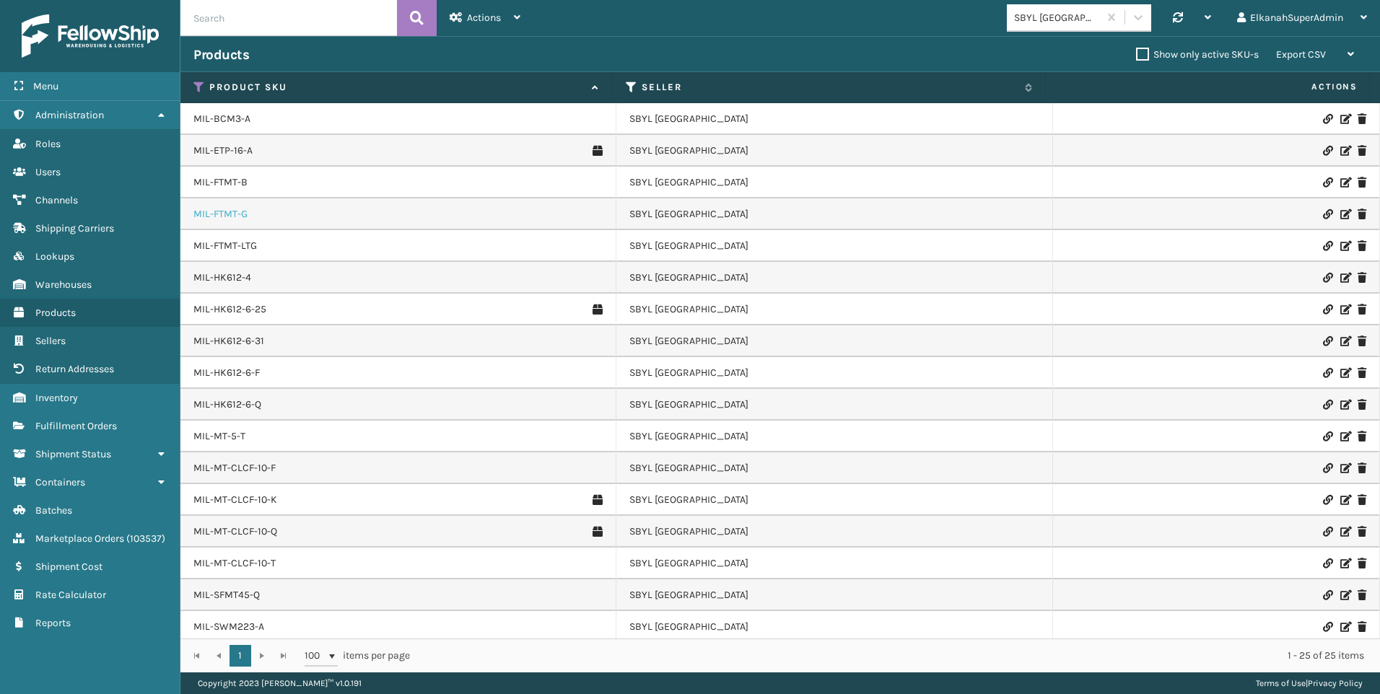
click at [233, 217] on link "MIL-FTMT-G" at bounding box center [220, 214] width 54 height 14
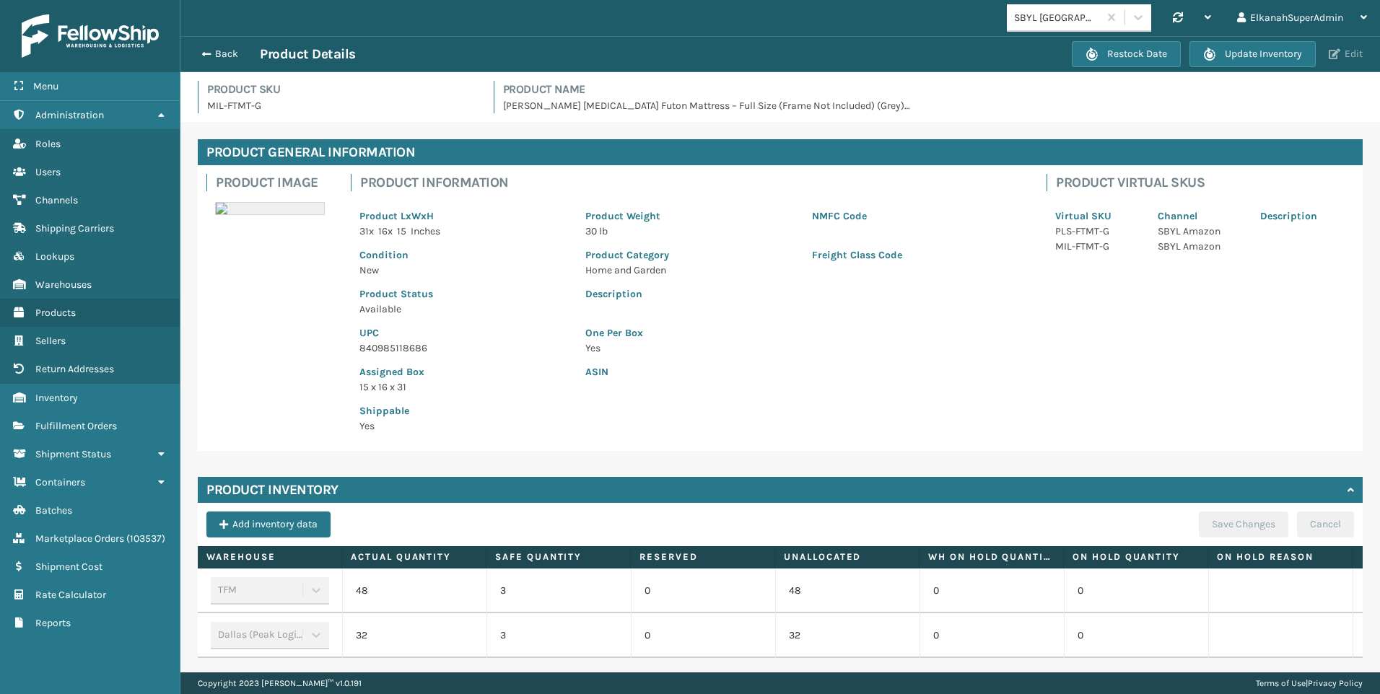
click at [1339, 61] on button "Edit" at bounding box center [1346, 54] width 43 height 13
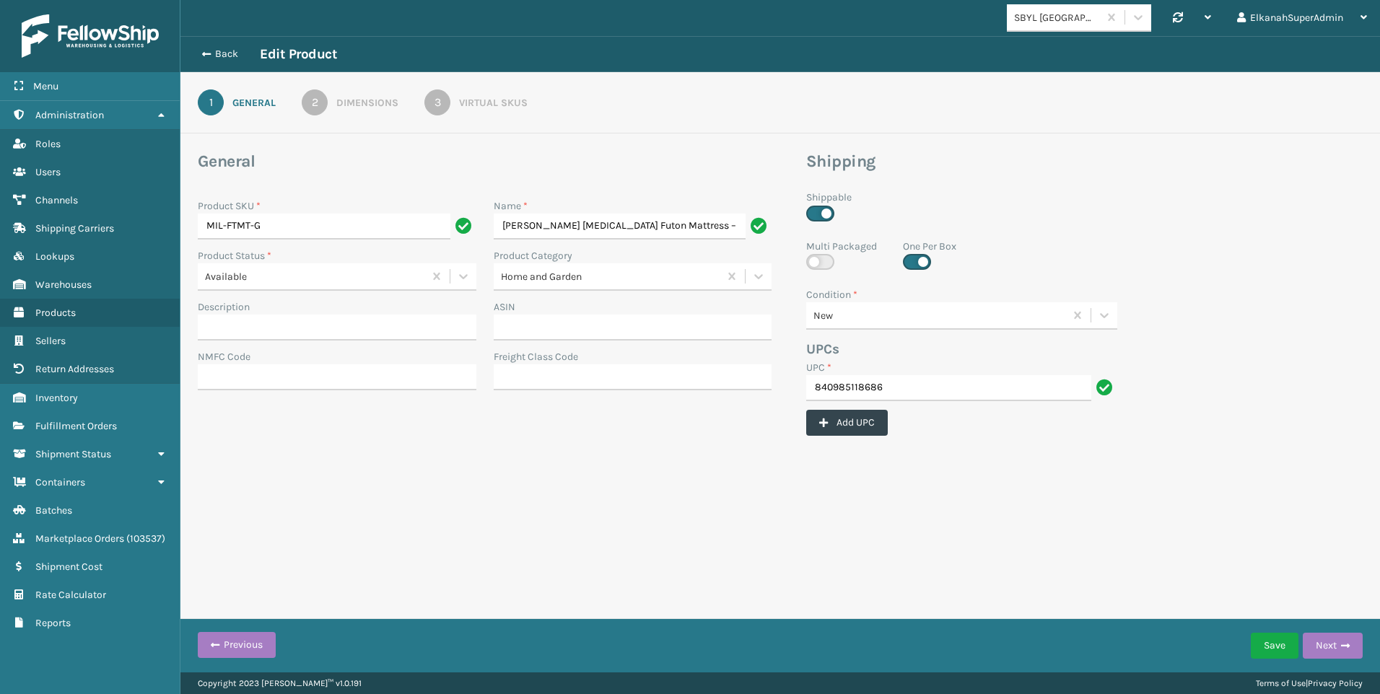
scroll to position [0, 123]
click at [490, 91] on link "3 Virtual SKUs" at bounding box center [475, 103] width 155 height 26
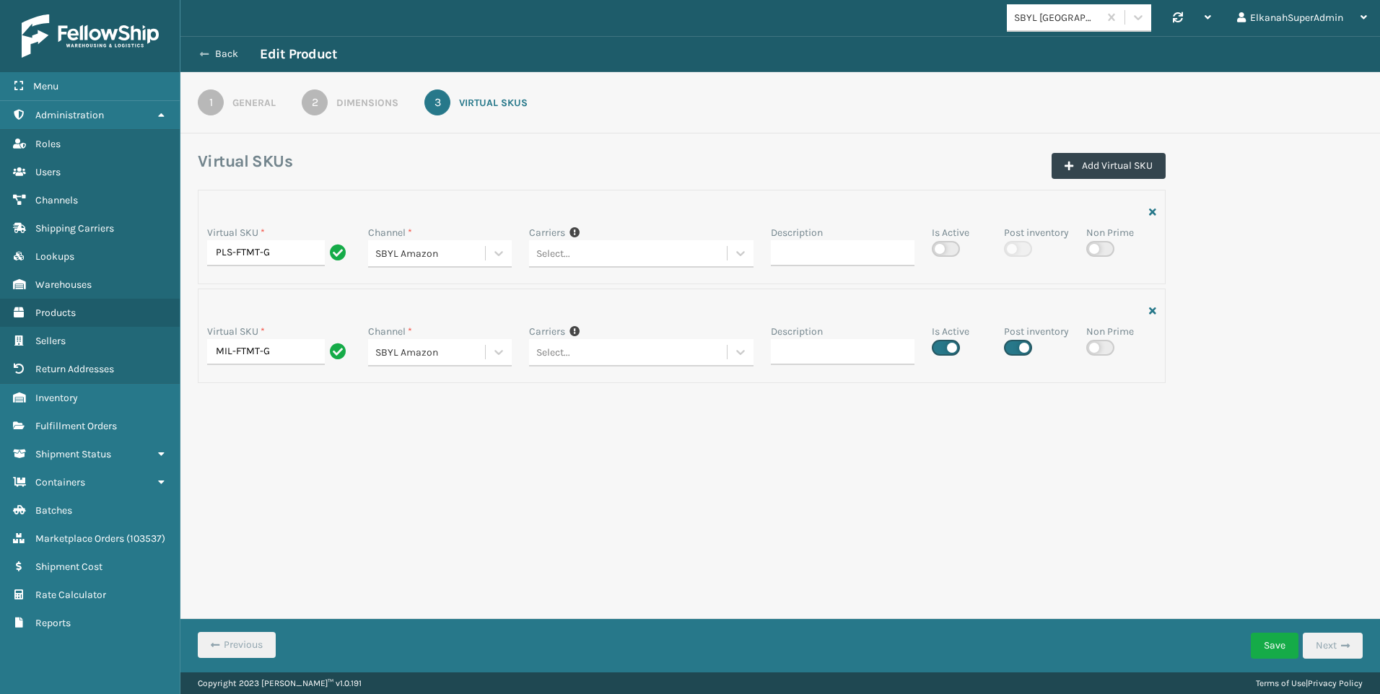
click at [222, 51] on button "Back" at bounding box center [226, 54] width 66 height 13
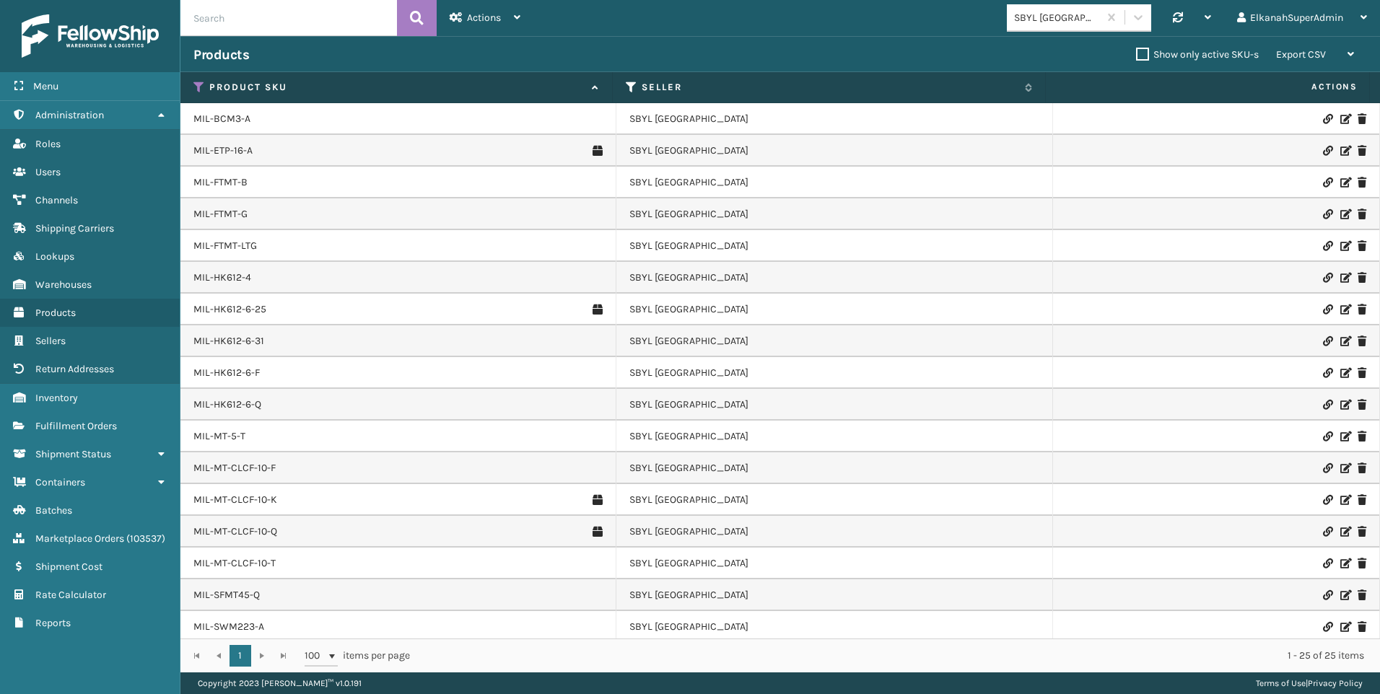
click at [1329, 117] on div at bounding box center [1216, 119] width 300 height 10
click at [1341, 117] on icon at bounding box center [1345, 119] width 9 height 10
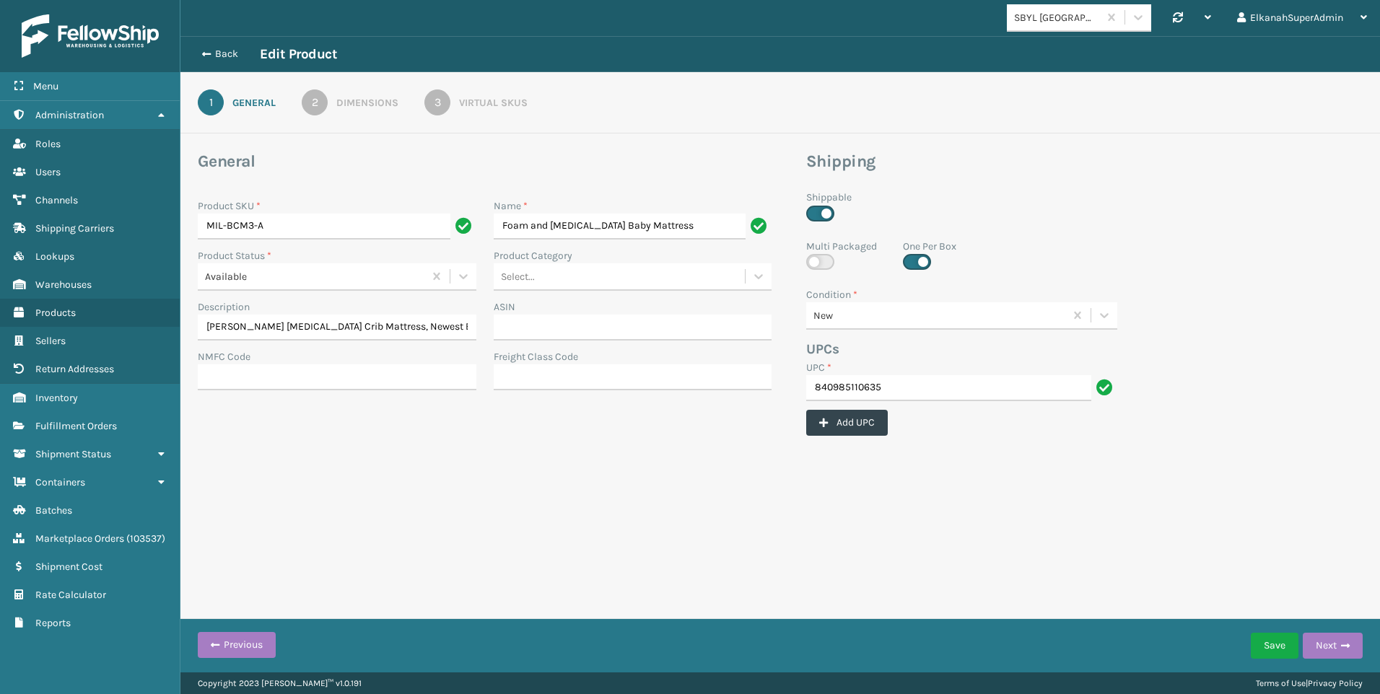
click at [652, 173] on div "General Product SKU * MIL-BCM3-A Name * Foam and [MEDICAL_DATA] Baby Mattress P…" at bounding box center [484, 298] width 591 height 294
click at [326, 171] on h3 "General" at bounding box center [485, 162] width 574 height 22
click at [211, 48] on button "Back" at bounding box center [226, 54] width 66 height 13
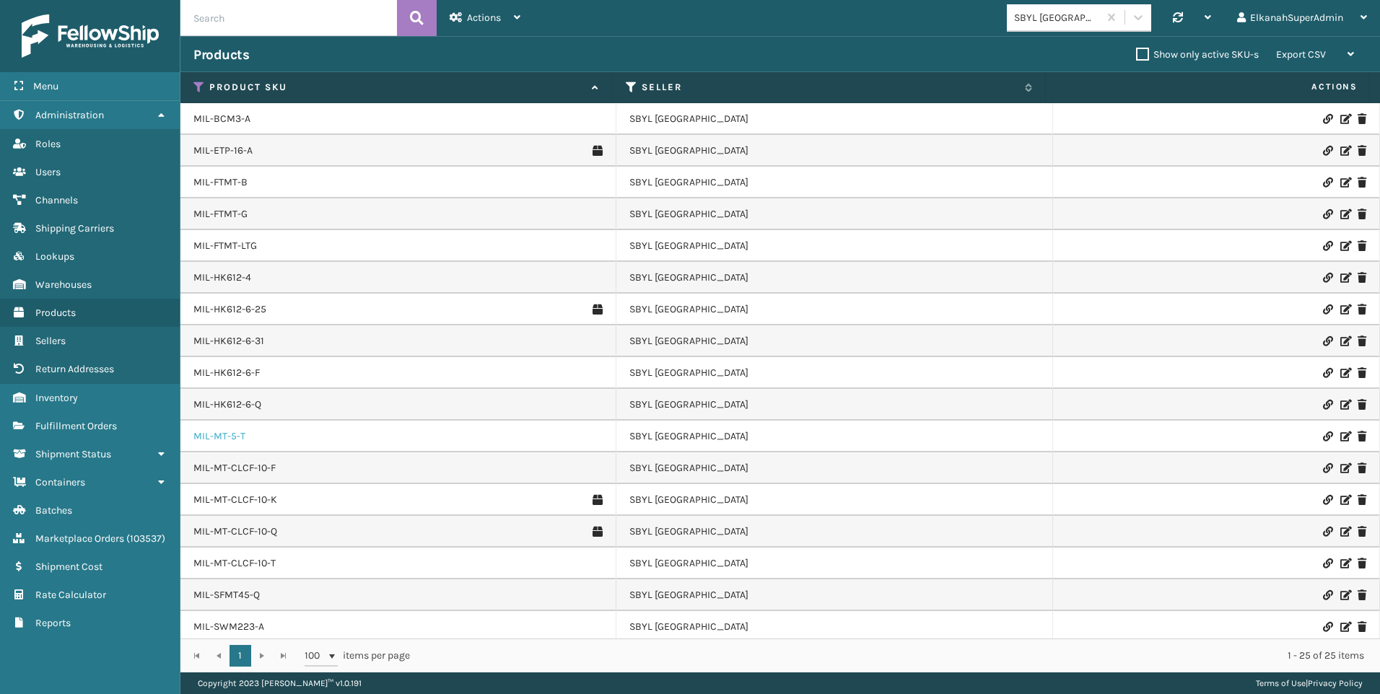
click at [241, 438] on link "MIL-MT-5-T" at bounding box center [219, 437] width 52 height 14
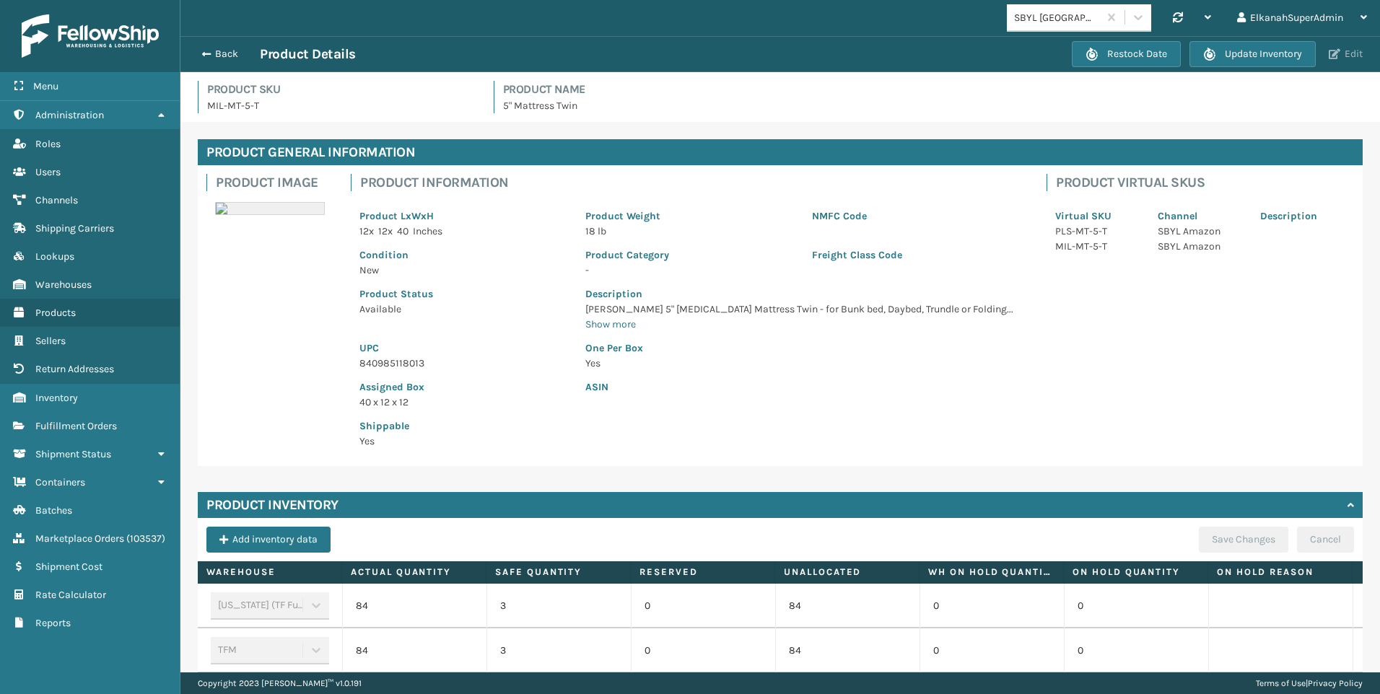
click at [1345, 58] on button "Edit" at bounding box center [1346, 54] width 43 height 13
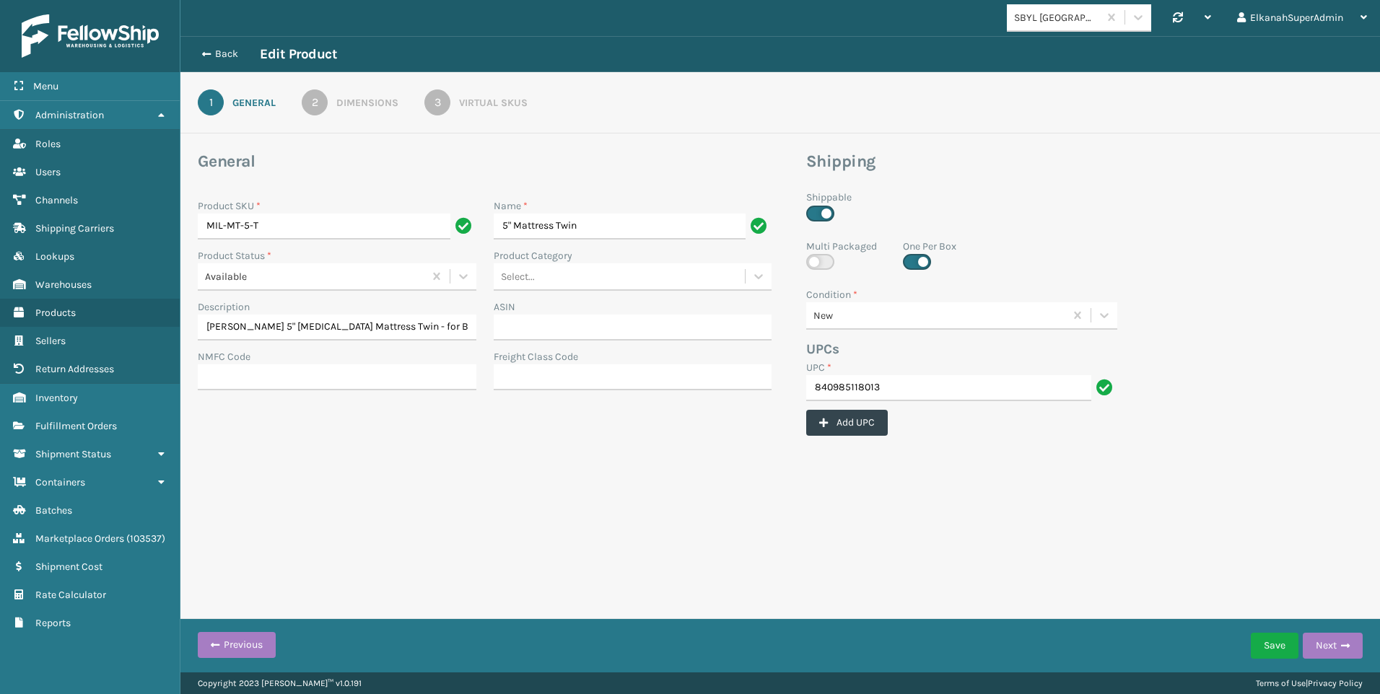
click at [526, 97] on div "Virtual SKUs" at bounding box center [493, 102] width 69 height 15
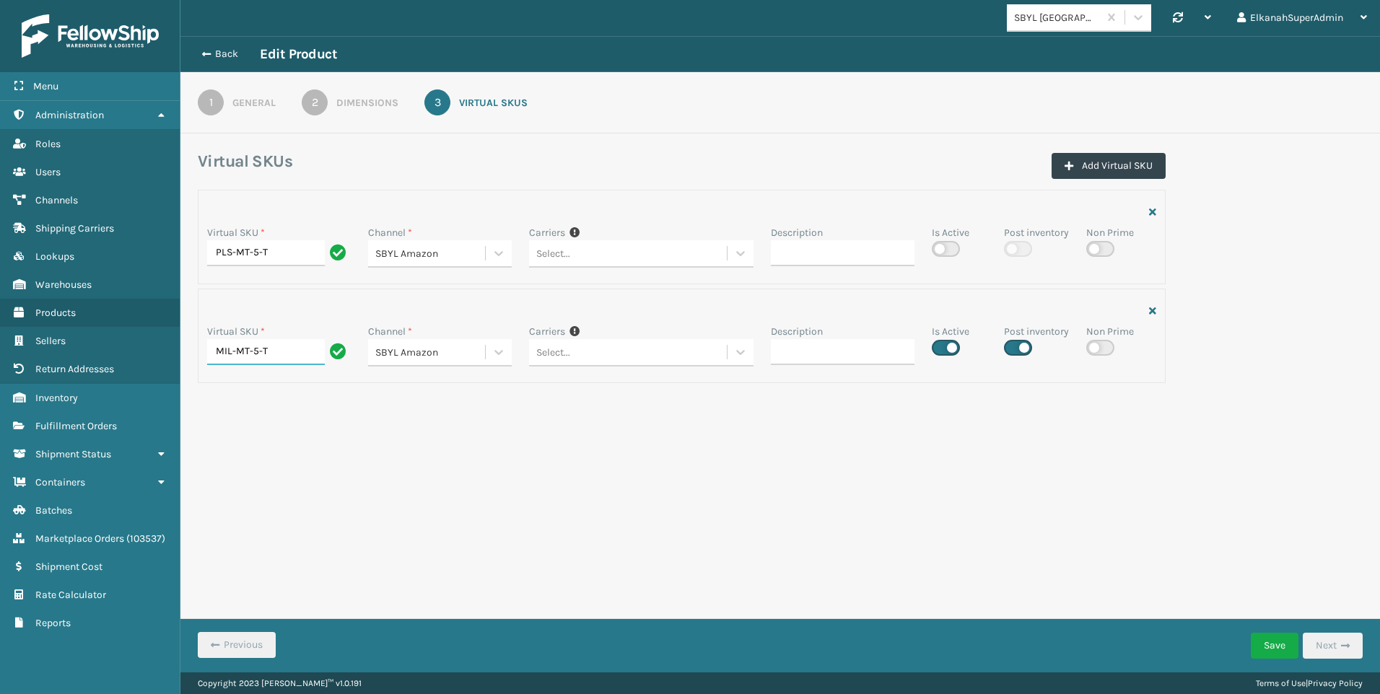
drag, startPoint x: 273, startPoint y: 351, endPoint x: 233, endPoint y: 355, distance: 39.9
click at [233, 355] on input "MIL-MT-5-T" at bounding box center [266, 352] width 118 height 26
